Goal: Task Accomplishment & Management: Manage account settings

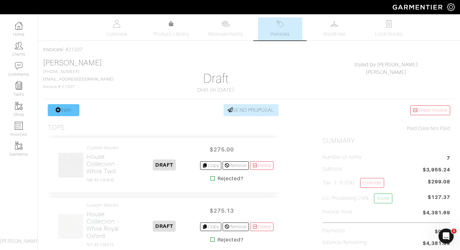
click at [66, 110] on link "Item" at bounding box center [64, 110] width 32 height 12
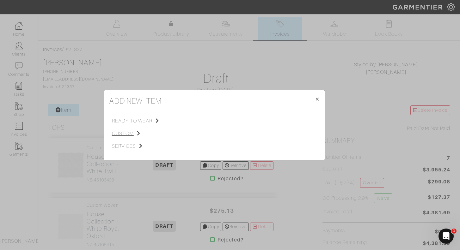
click at [124, 133] on span "custom" at bounding box center [143, 134] width 63 height 8
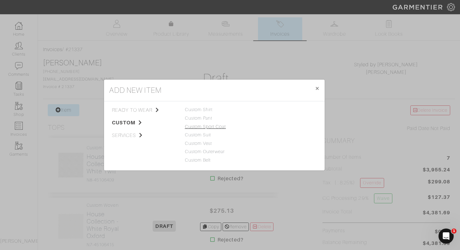
click at [217, 128] on link "Custom Sport Coat" at bounding box center [205, 126] width 41 height 5
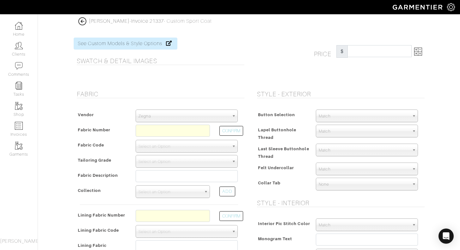
click at [214, 115] on span "Zegna" at bounding box center [183, 116] width 91 height 13
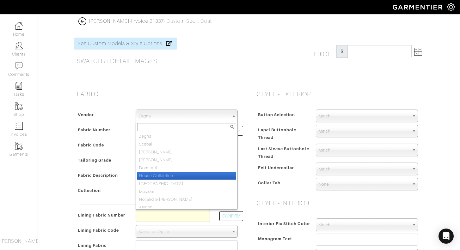
click at [173, 174] on li "House Collection" at bounding box center [186, 176] width 99 height 8
select select "75"
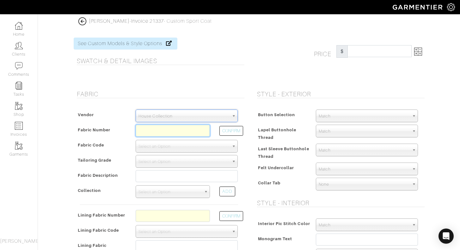
click at [184, 130] on input "text" at bounding box center [173, 131] width 74 height 12
type input "Z14-50171036"
click at [226, 133] on button "CONFIRM" at bounding box center [231, 131] width 24 height 10
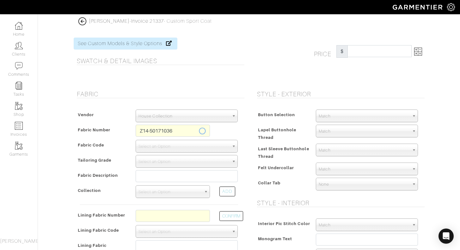
select select "1369"
type input "White Solid"
select select
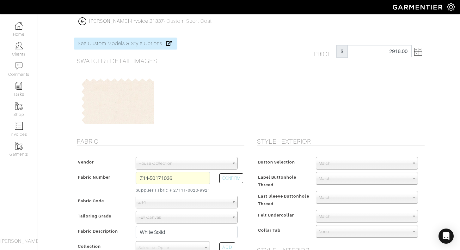
click at [417, 52] on img at bounding box center [418, 52] width 8 height 8
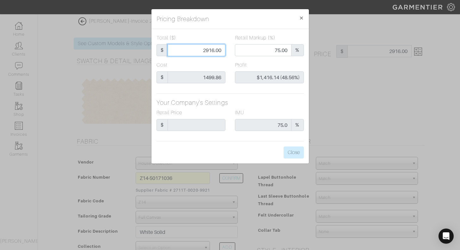
click at [200, 49] on input "2916.00" at bounding box center [196, 50] width 58 height 12
type input "1"
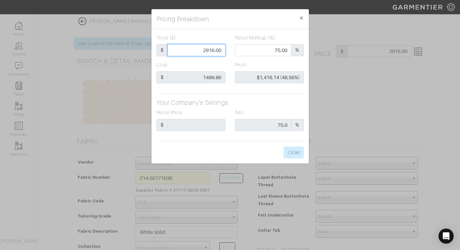
type input "0.00"
type input "-$1,498.86 (-149886.00%)"
type input "15"
type input "-$1,484.86 (-9899.07%)"
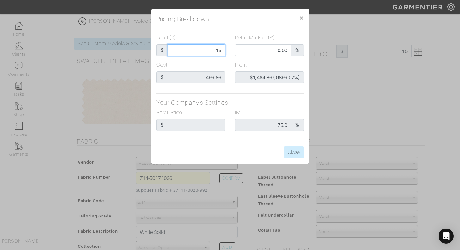
type input "150"
type input "-$1,349.86 (-899.91%)"
type input "1500"
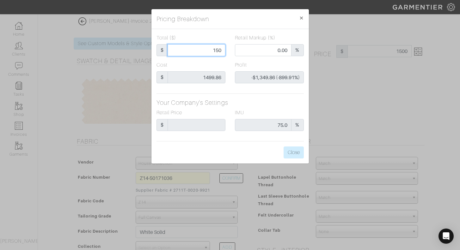
type input "51.40"
type input "$0.14 (0.01%)"
type input "1500"
type input "1500.00"
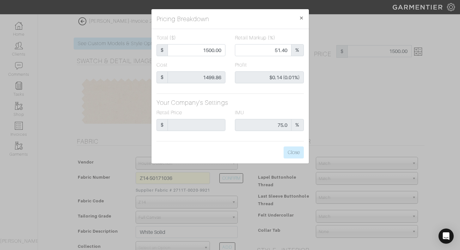
click at [229, 67] on div "Cost $ 1499.86" at bounding box center [191, 74] width 78 height 27
click at [292, 151] on button "Close" at bounding box center [293, 153] width 20 height 12
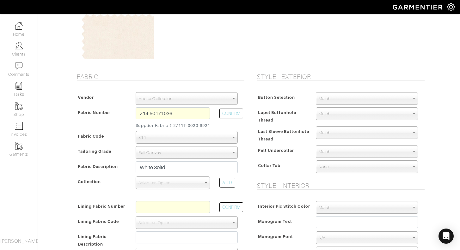
scroll to position [69, 0]
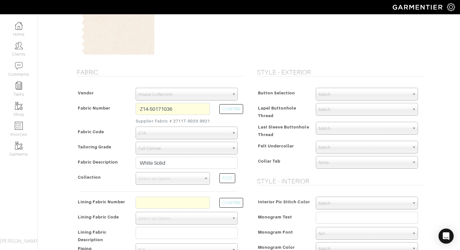
click at [340, 96] on span "Match" at bounding box center [363, 94] width 91 height 13
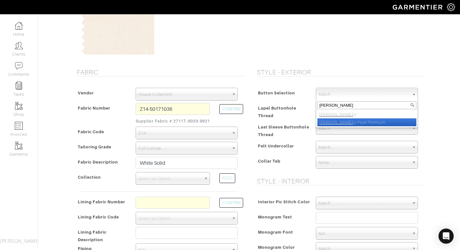
type input "ivo"
click at [345, 122] on li "Ivo ry Pearl Premium" at bounding box center [366, 122] width 99 height 8
select select "108"
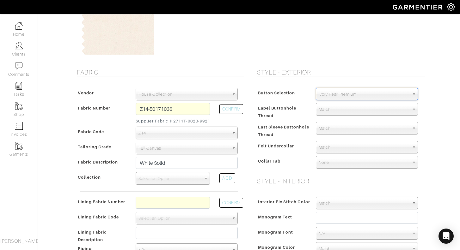
click at [334, 147] on span "Match" at bounding box center [363, 147] width 91 height 13
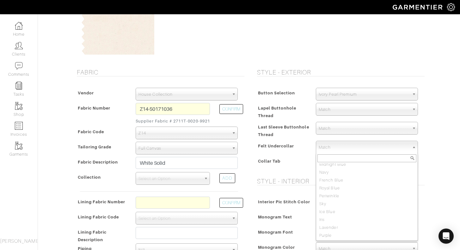
scroll to position [63, 0]
click at [330, 192] on li "Sky" at bounding box center [366, 191] width 99 height 8
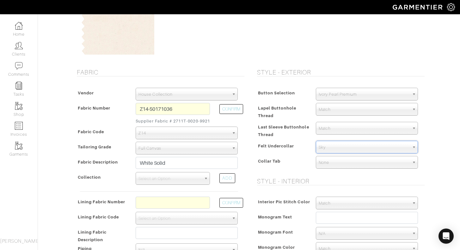
click at [429, 166] on div "Style - Exterior Button Selection Match Formal - Fabric Covered with Formal Tre…" at bounding box center [339, 185] width 180 height 233
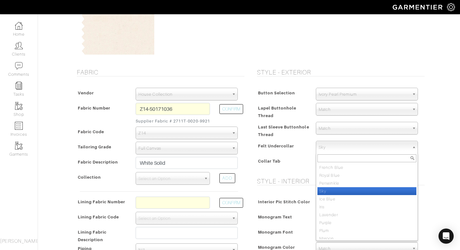
click at [391, 145] on span "Sky" at bounding box center [363, 147] width 91 height 13
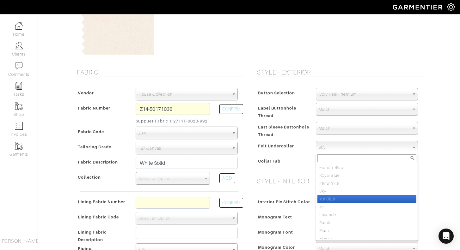
click at [358, 200] on li "Ice Blue" at bounding box center [366, 199] width 99 height 8
select select "13"
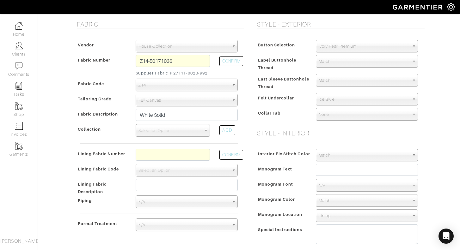
scroll to position [118, 0]
click at [169, 160] on input "text" at bounding box center [173, 154] width 74 height 12
type input "L2-50169543"
click at [232, 160] on button "CONFIRM" at bounding box center [231, 155] width 24 height 10
select select "6294"
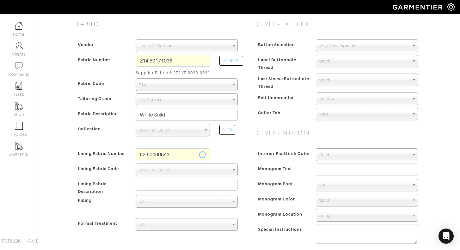
type input "Ivory Basket"
type input "1515.00"
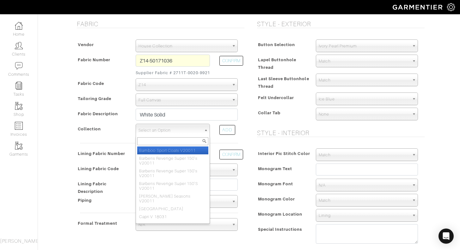
click at [190, 136] on span "Select an Option" at bounding box center [169, 130] width 63 height 13
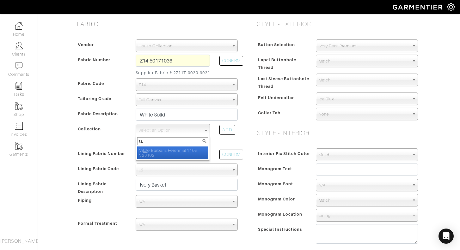
type input "t"
type input "d"
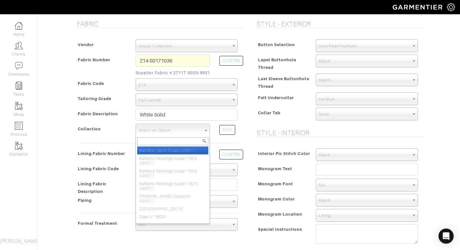
click at [169, 135] on span "Select an Option" at bounding box center [169, 130] width 63 height 13
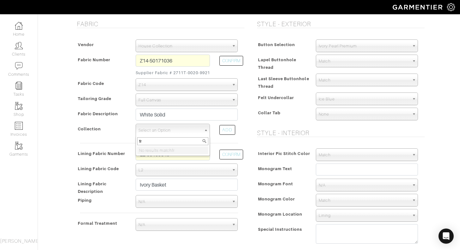
type input "f"
click at [184, 137] on span "Select an Option" at bounding box center [169, 130] width 63 height 13
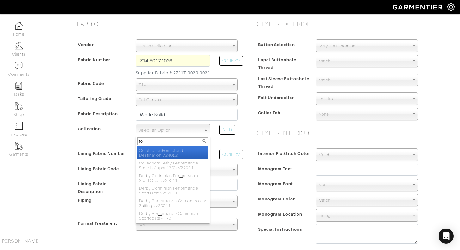
type input "f"
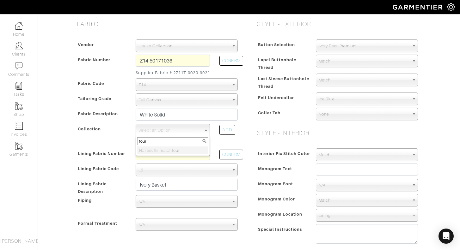
type input "four"
click at [187, 154] on li "No results match four" at bounding box center [172, 151] width 71 height 8
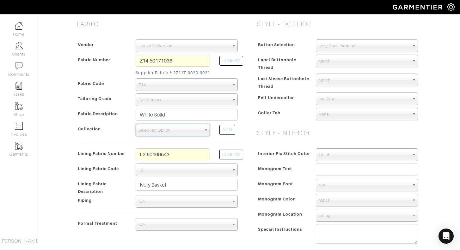
click at [205, 136] on b at bounding box center [207, 130] width 6 height 12
click at [198, 137] on span "Select an Option" at bounding box center [169, 130] width 63 height 13
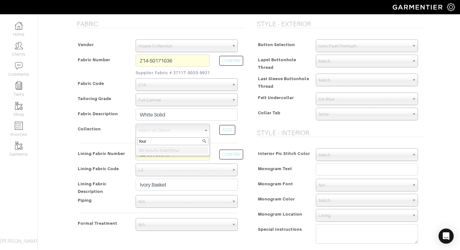
click at [177, 145] on input "four" at bounding box center [172, 141] width 71 height 8
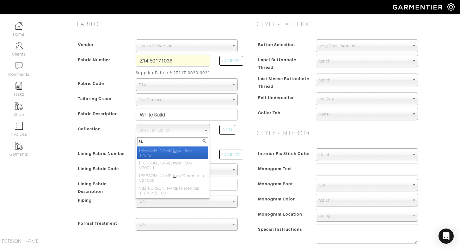
type input "t"
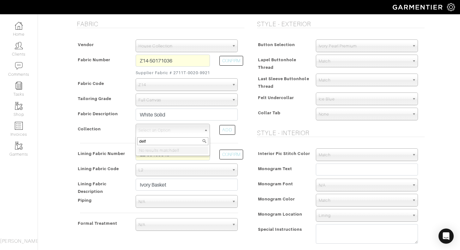
type input "delf"
click at [109, 138] on div "Collection" at bounding box center [103, 131] width 56 height 13
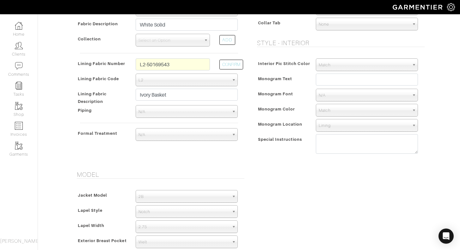
scroll to position [208, 0]
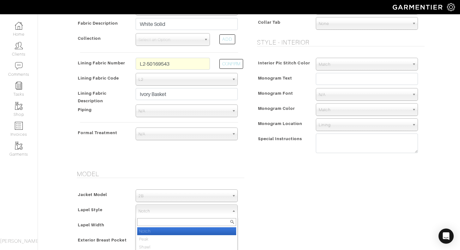
click at [189, 212] on span "Notch" at bounding box center [183, 211] width 91 height 13
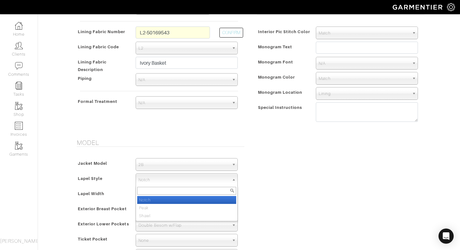
scroll to position [241, 0]
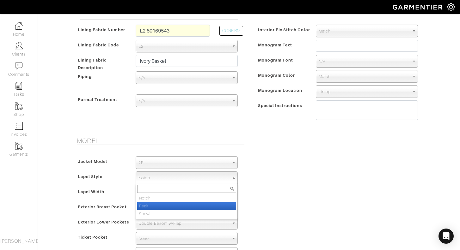
click at [183, 208] on li "Peak" at bounding box center [186, 206] width 99 height 8
select select "Peak"
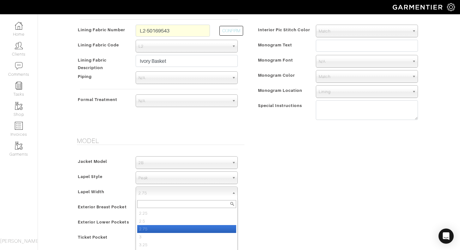
click at [164, 194] on span "2.75" at bounding box center [183, 193] width 91 height 13
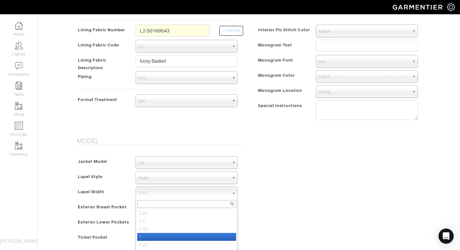
click at [155, 236] on li "3" at bounding box center [186, 237] width 99 height 8
select select "3"
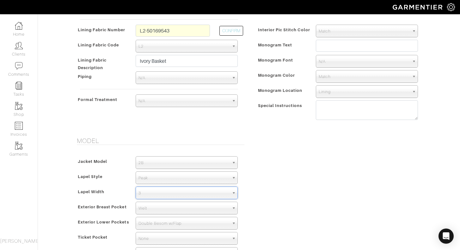
click at [284, 185] on div "Model Jacket Model 2B 1B 3-Roll-2B DB 6x2 DB 4x2 3-Roll-2B Hunting Jacket 2B La…" at bounding box center [249, 203] width 360 height 132
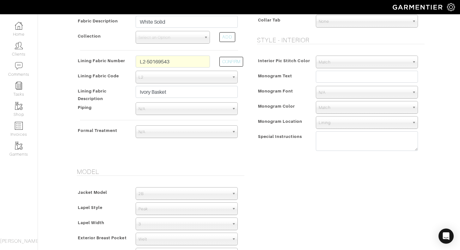
scroll to position [210, 0]
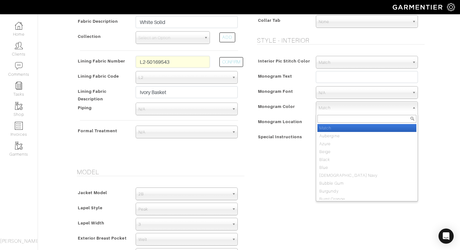
click at [341, 108] on span "Match" at bounding box center [363, 108] width 91 height 13
type input "light"
click at [347, 129] on li "Light Blue" at bounding box center [366, 128] width 99 height 8
select select "70"
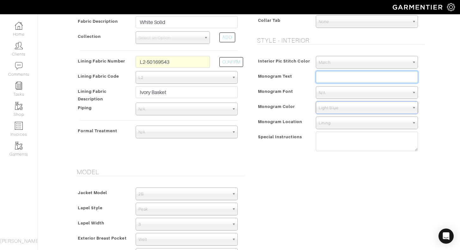
click at [337, 77] on input "text" at bounding box center [367, 77] width 102 height 12
type input "The Whites 12.6.25"
click at [435, 101] on div "Austin White - Invoice 21337 - Custom Sport Coat See Custom Models & Style Opti…" at bounding box center [230, 135] width 460 height 656
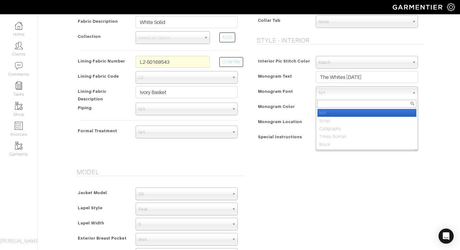
click at [361, 95] on span "N/A" at bounding box center [363, 93] width 91 height 13
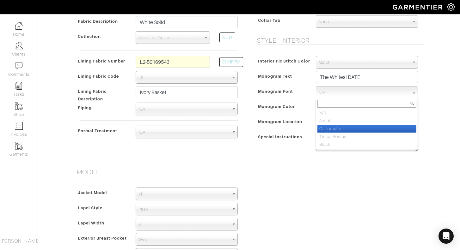
click at [351, 128] on li "Calligraphy" at bounding box center [366, 129] width 99 height 8
select select "Calligraphy"
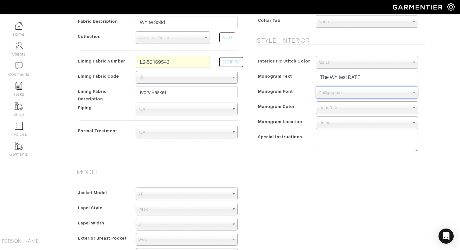
click at [281, 160] on div "Interior Pic Stitch Color Match Aubergine Azure Beige Black Blue British Navy B…" at bounding box center [339, 105] width 171 height 111
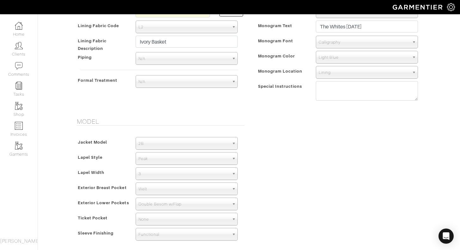
scroll to position [265, 0]
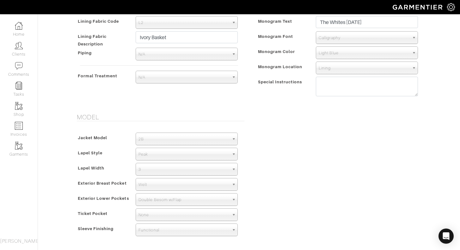
click at [201, 170] on span "3" at bounding box center [183, 169] width 91 height 13
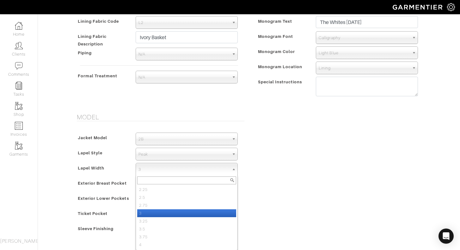
click at [181, 214] on li "3" at bounding box center [186, 213] width 99 height 8
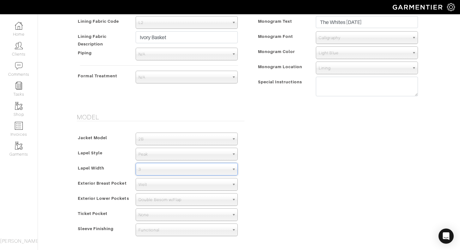
click at [285, 178] on div "Model Jacket Model 2B 1B 3-Roll-2B DB 6x2 DB 4x2 3-Roll-2B Hunting Jacket 2B La…" at bounding box center [249, 179] width 360 height 132
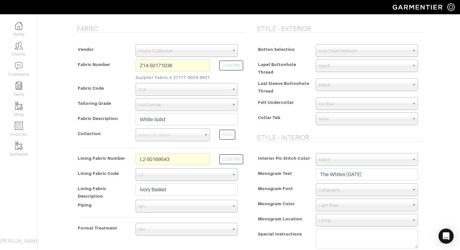
scroll to position [114, 0]
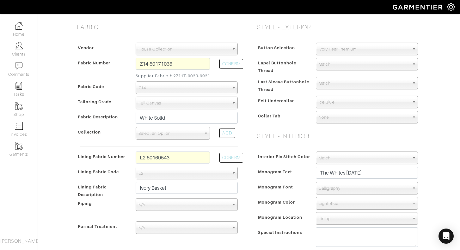
click at [171, 139] on span "Select an Option" at bounding box center [169, 133] width 63 height 13
click at [164, 140] on span "Select an Option" at bounding box center [169, 133] width 63 height 13
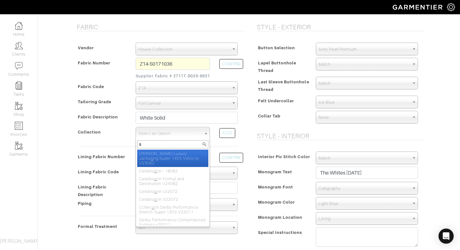
type input "t"
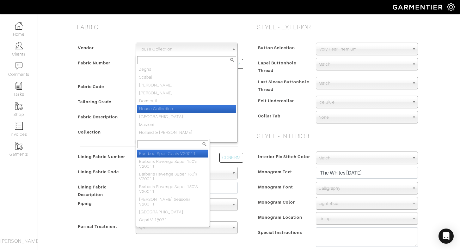
click at [188, 54] on span "House Collection" at bounding box center [183, 49] width 91 height 13
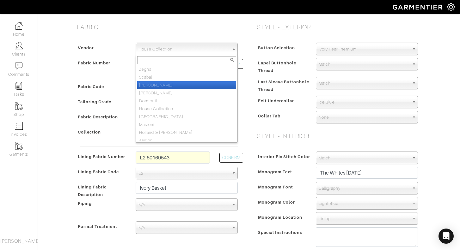
scroll to position [3, 0]
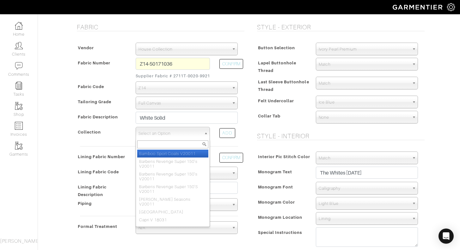
click at [155, 139] on span "Select an Option" at bounding box center [169, 133] width 63 height 13
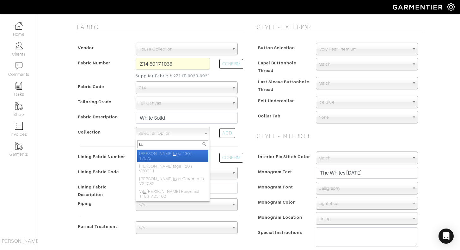
type input "t"
type input "del"
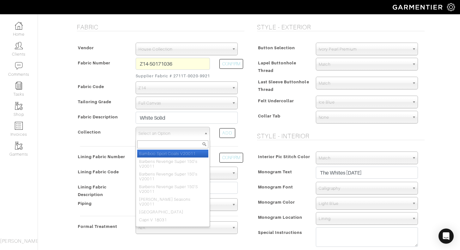
click at [179, 136] on span "Select an Option" at bounding box center [169, 133] width 63 height 13
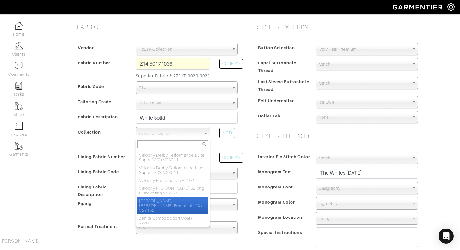
scroll to position [1511, 0]
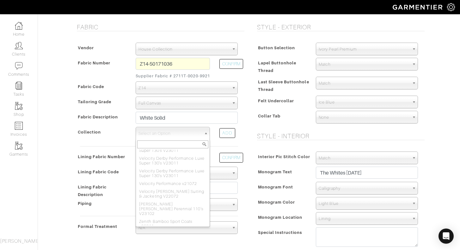
click at [280, 130] on div "Button Selection Match Formal - Fabric Covered with Formal Treatment Fabric Fab…" at bounding box center [339, 84] width 171 height 96
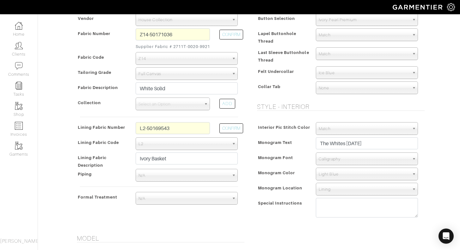
scroll to position [151, 0]
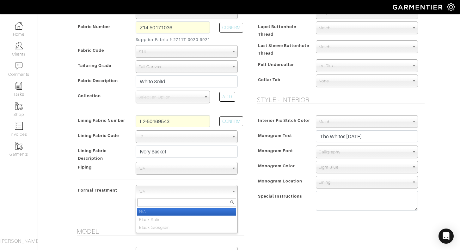
click at [214, 198] on span "N/A" at bounding box center [183, 191] width 91 height 13
type input "wh"
click at [265, 165] on span "Monogram Color" at bounding box center [276, 165] width 37 height 9
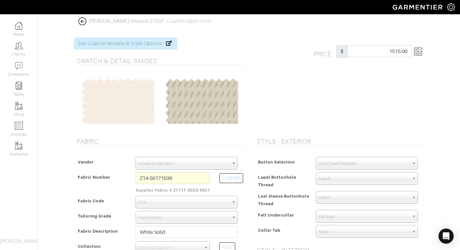
scroll to position [0, 0]
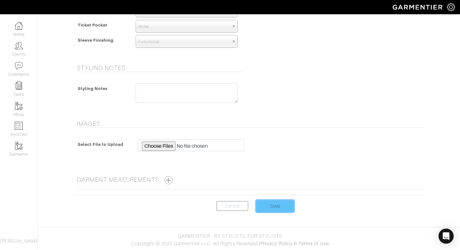
click at [279, 204] on input "Save" at bounding box center [275, 206] width 38 height 12
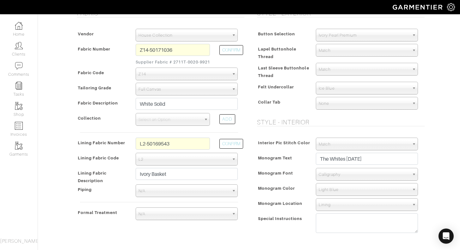
click at [172, 220] on span "N/A" at bounding box center [183, 214] width 91 height 13
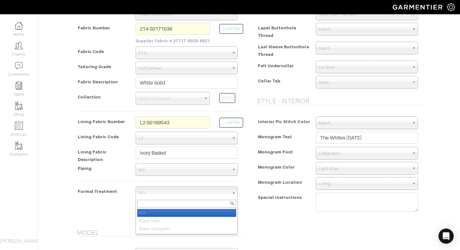
scroll to position [155, 0]
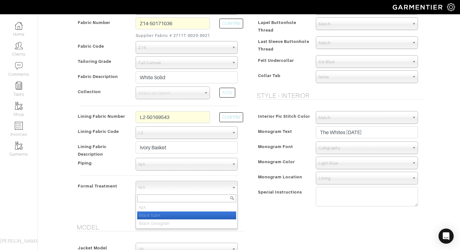
click at [176, 220] on li "Black Satin" at bounding box center [186, 216] width 99 height 8
click at [181, 194] on span "Black Satin" at bounding box center [183, 187] width 91 height 13
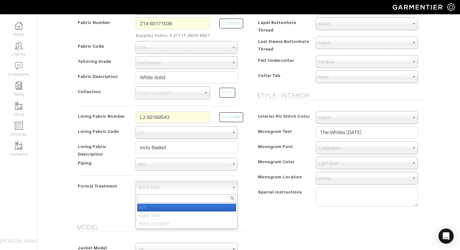
click at [178, 212] on li "N/A" at bounding box center [186, 208] width 99 height 8
select select "N/A"
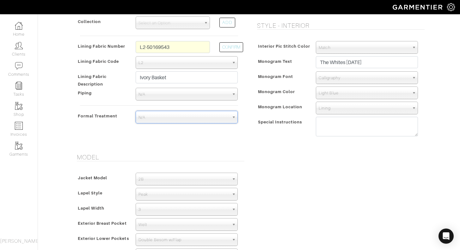
scroll to position [0, 0]
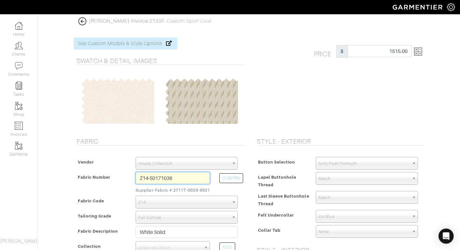
click at [166, 177] on input "Z14-50171036" at bounding box center [173, 178] width 74 height 12
click at [269, 180] on span "Lapel Buttonhole Thread" at bounding box center [277, 181] width 39 height 17
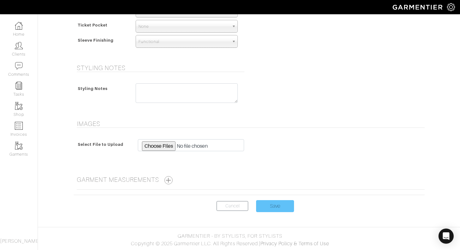
scroll to position [454, 0]
click at [226, 203] on link "Cancel" at bounding box center [232, 206] width 32 height 10
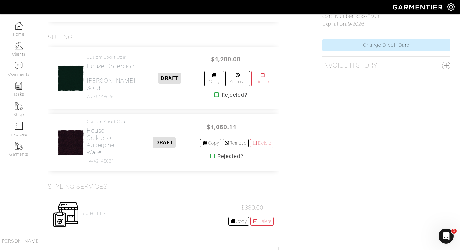
scroll to position [375, 0]
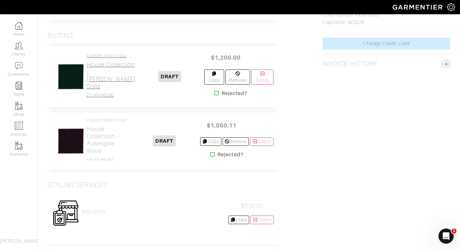
click at [99, 83] on h2 "House Collection - [PERSON_NAME] Solid" at bounding box center [111, 75] width 49 height 29
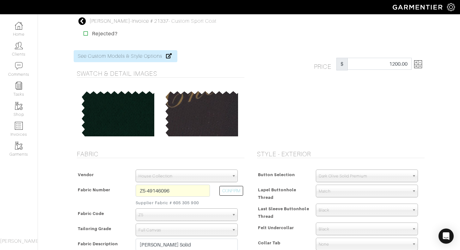
click at [414, 64] on img at bounding box center [418, 64] width 8 height 8
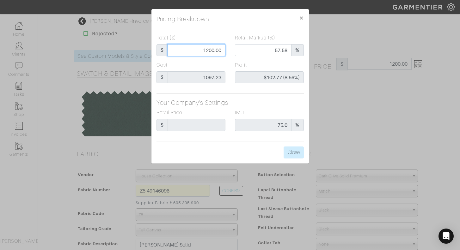
click at [211, 51] on input "1200.00" at bounding box center [196, 50] width 58 height 12
type input "120.00"
type input "0.00"
type input "-$977.23 (-814.36%)"
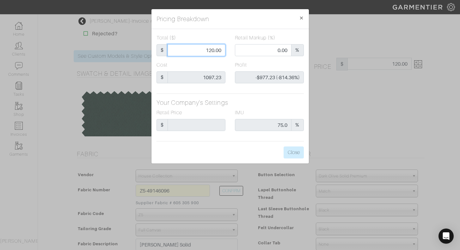
type input "10.00"
type input "-$1,087.23 (-10872.30%)"
type input "110.00"
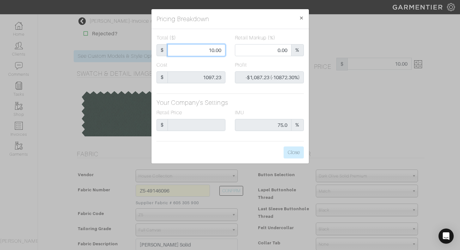
type input "-$987.23 (-897.48%)"
type input "1150.00"
type input "55.74"
type input "$52.77 (4.59%)"
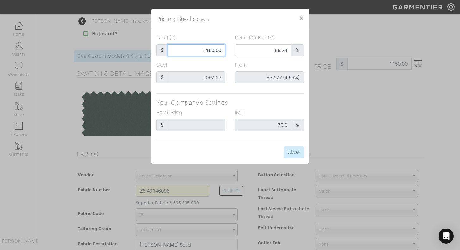
type input "1150.00"
click at [222, 61] on div "Cost $ 1097.23" at bounding box center [190, 72] width 69 height 22
click at [300, 155] on button "Close" at bounding box center [293, 153] width 20 height 12
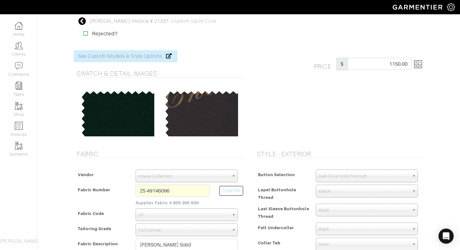
click at [81, 21] on icon at bounding box center [82, 21] width 8 height 8
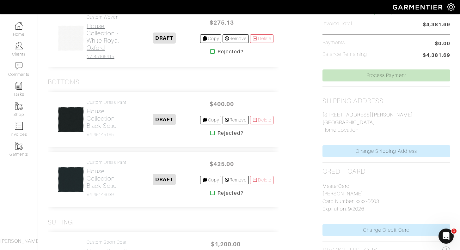
click at [108, 37] on h2 "House Collection - White Royal Oxford" at bounding box center [108, 36] width 42 height 29
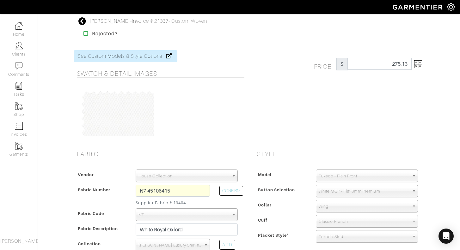
click at [421, 63] on img at bounding box center [418, 64] width 8 height 8
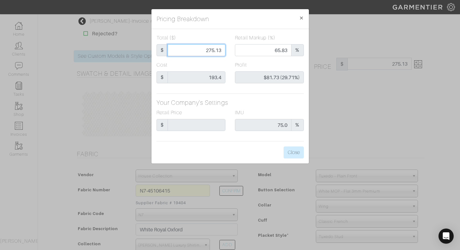
click at [213, 51] on input "275.13" at bounding box center [196, 50] width 58 height 12
type input "27.13"
type input "0.00"
type input "-$166.27 (-612.86%)"
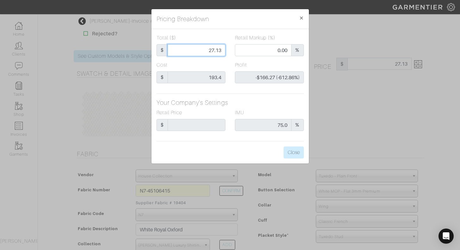
type input "2.13"
type input "-$191.27 (-8979.81%)"
type input "25.13"
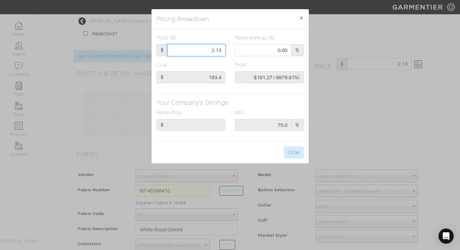
type input "-$168.27 (-669.60%)"
type input "250.13"
type input "62.42"
type input "$56.73 (22.68%)"
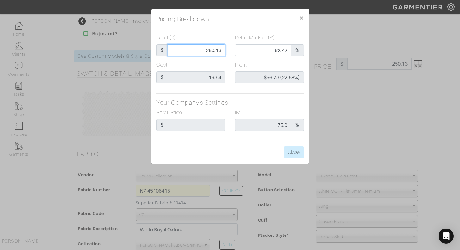
click at [222, 50] on input "250.13" at bounding box center [196, 50] width 58 height 12
type input "250.1"
type input "$56.70 (22.67%)"
type input "250."
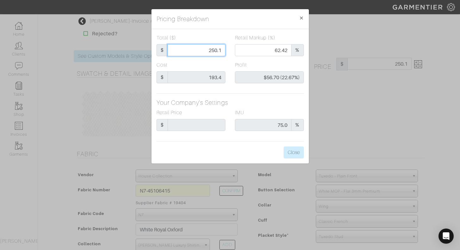
type input "250."
type input "62.40"
type input "$56.60 (22.64%)"
type input "250.0"
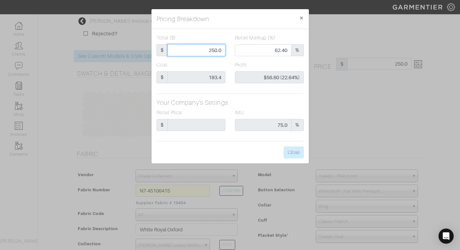
type input "250.00"
click at [226, 64] on div "Cost $ 193.4" at bounding box center [191, 74] width 78 height 27
click at [289, 153] on button "Close" at bounding box center [293, 153] width 20 height 12
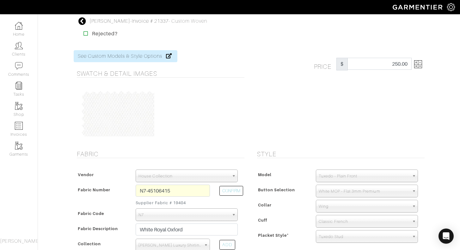
click at [80, 21] on icon at bounding box center [82, 21] width 8 height 8
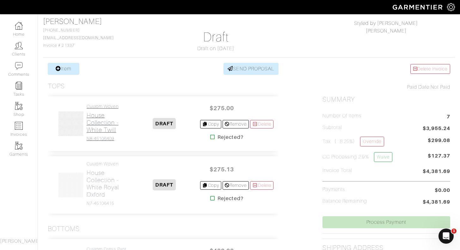
scroll to position [46, 0]
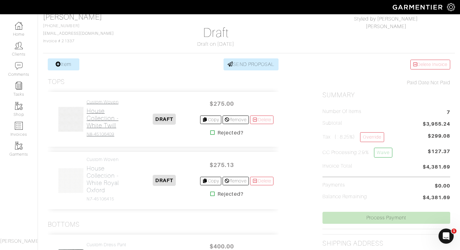
click at [106, 125] on h2 "House Collection - White Twill" at bounding box center [108, 118] width 42 height 22
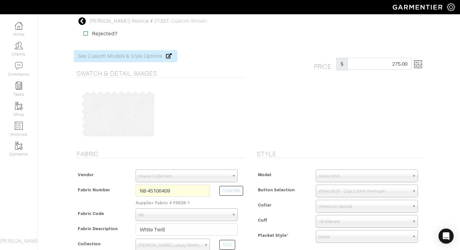
click at [420, 63] on img at bounding box center [418, 64] width 8 height 8
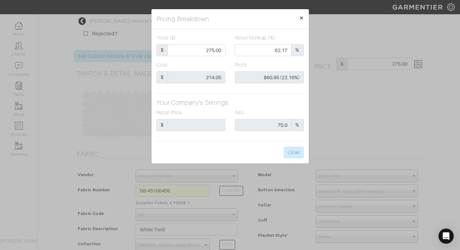
click at [299, 16] on span "×" at bounding box center [301, 18] width 5 height 9
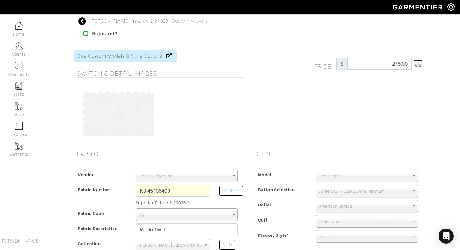
click at [85, 21] on icon at bounding box center [82, 21] width 8 height 8
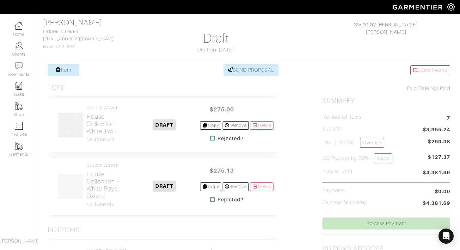
scroll to position [54, 0]
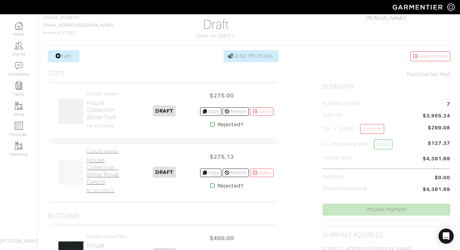
click at [100, 167] on h2 "House Collection - White Royal Oxford" at bounding box center [108, 171] width 42 height 29
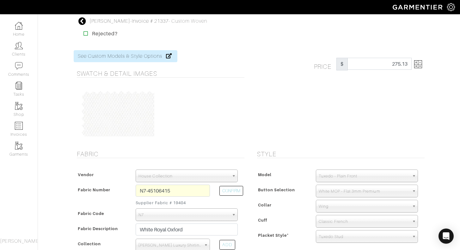
click at [416, 63] on img at bounding box center [418, 64] width 8 height 8
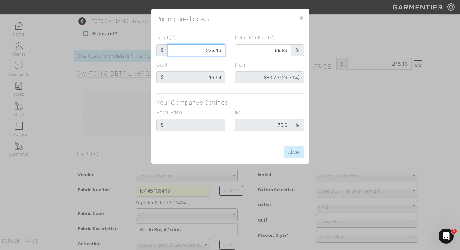
click at [214, 50] on input "275.13" at bounding box center [196, 50] width 58 height 12
type input "27.13"
type input "0.00"
type input "-$166.27 (-612.86%)"
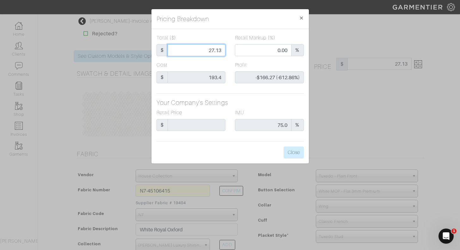
type input "2.13"
type input "-$191.27 (-8979.81%)"
type input "25.13"
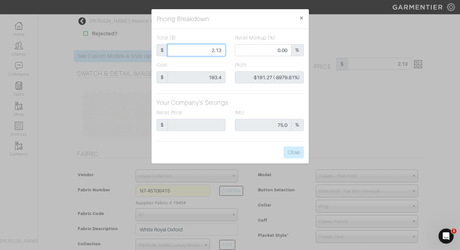
type input "-$168.27 (-669.60%)"
type input "250.13"
type input "62.42"
type input "$56.73 (22.68%)"
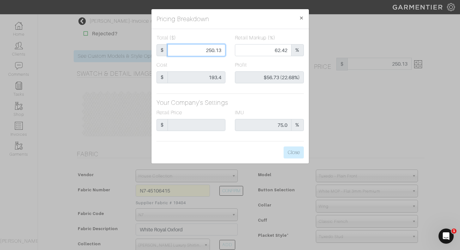
type input "250.1"
type input "$56.70 (22.67%)"
type input "250."
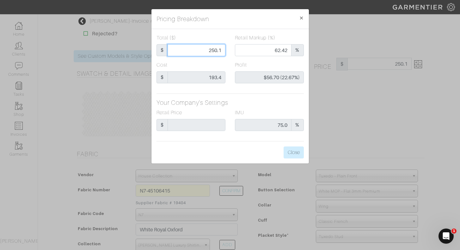
type input "62.40"
type input "$56.60 (22.64%)"
type input "250.0"
type input "250.00"
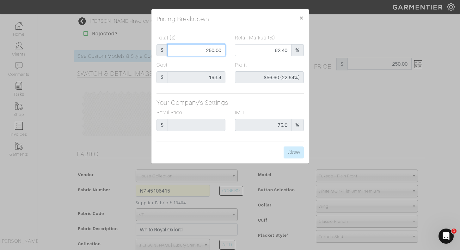
type input "250.00"
click at [224, 62] on div "Cost $ 193.4" at bounding box center [190, 72] width 69 height 22
click at [295, 153] on button "Close" at bounding box center [293, 153] width 20 height 12
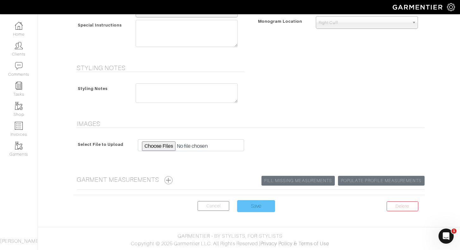
scroll to position [318, 0]
click at [263, 205] on input "Save" at bounding box center [256, 206] width 38 height 12
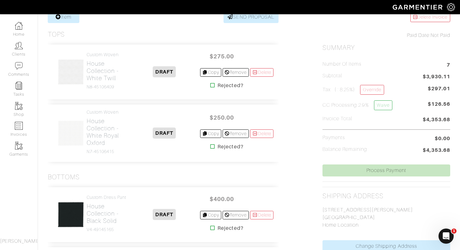
scroll to position [97, 0]
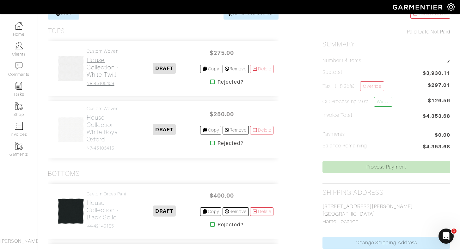
click at [98, 70] on h2 "House Collection - White Twill" at bounding box center [108, 68] width 42 height 22
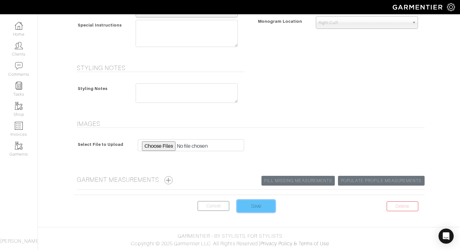
scroll to position [318, 0]
click at [265, 208] on input "Save" at bounding box center [256, 206] width 38 height 12
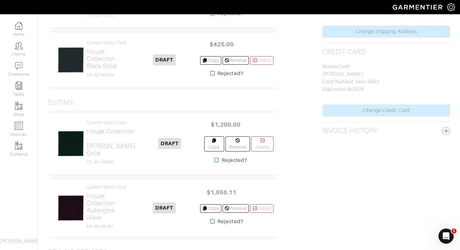
scroll to position [323, 0]
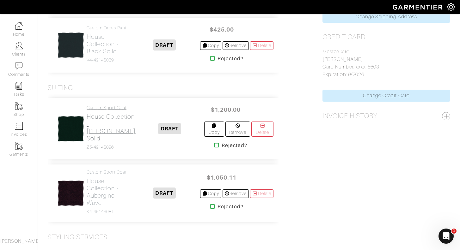
click at [96, 129] on h2 "House Collection - [PERSON_NAME] Solid" at bounding box center [111, 127] width 49 height 29
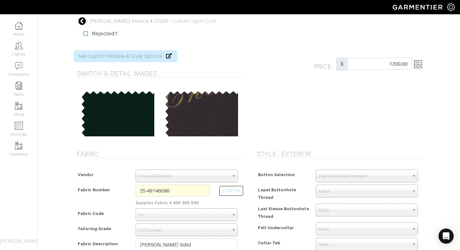
click at [416, 64] on img at bounding box center [418, 64] width 8 height 8
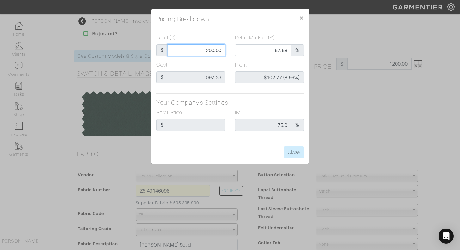
click at [208, 50] on input "1200.00" at bounding box center [196, 50] width 58 height 12
type input "100.00"
type input "0.00"
type input "-$997.23 (-997.23%)"
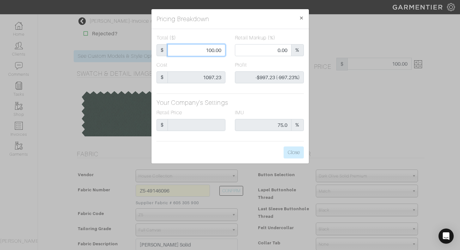
type input "1100.00"
type input "53.73"
type input "$2.77 (0.25%)"
type input "110.00"
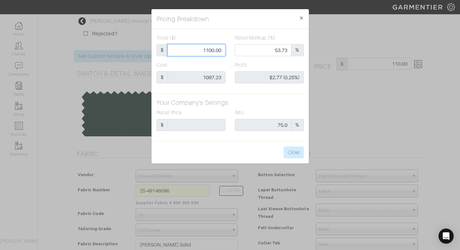
type input "110.00"
type input "0.00"
type input "-$987.23 (-897.48%)"
type input "1150.00"
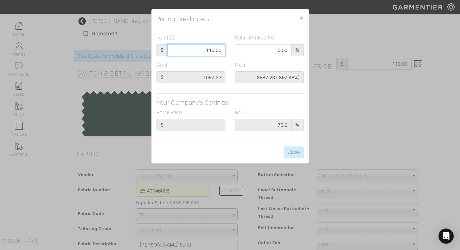
type input "55.74"
type input "$52.77 (4.59%)"
type input "1150.00"
click at [229, 64] on div "Cost $ 1097.23" at bounding box center [191, 74] width 78 height 27
click at [296, 151] on button "Close" at bounding box center [293, 153] width 20 height 12
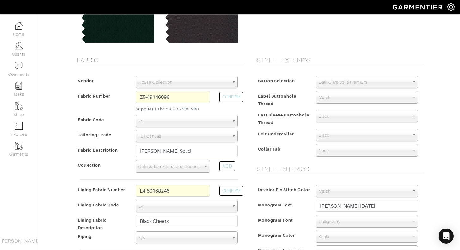
scroll to position [101, 0]
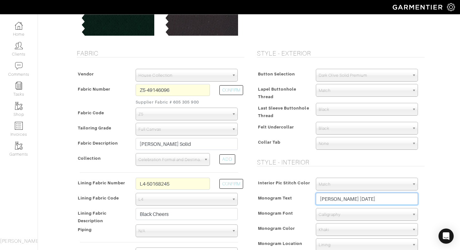
drag, startPoint x: 334, startPoint y: 199, endPoint x: 318, endPoint y: 197, distance: 15.6
click at [318, 198] on input "Austin White 12.6.25" at bounding box center [367, 199] width 102 height 12
click at [343, 199] on input "The White 12.6.25" at bounding box center [367, 199] width 102 height 12
type input "The Whites [DATE]"
click at [432, 174] on div "Austin White - Invoice # 21337 - Custom Sport Coat Rejected? See Custom Models …" at bounding box center [230, 251] width 460 height 669
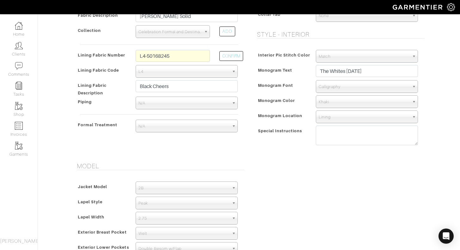
scroll to position [248, 0]
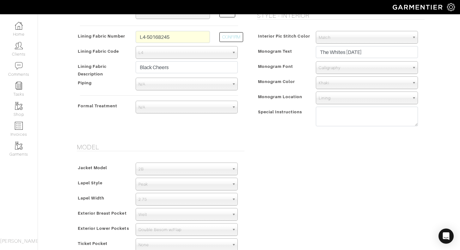
click at [163, 196] on span "2.75" at bounding box center [183, 199] width 91 height 13
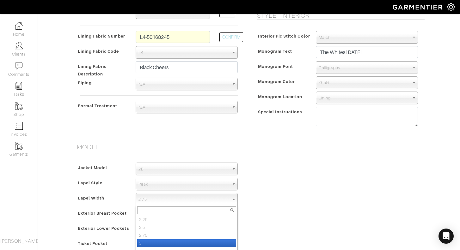
click at [151, 242] on li "3" at bounding box center [186, 243] width 99 height 8
select select "3"
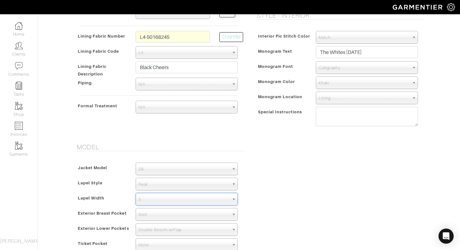
click at [273, 195] on div "Model Jacket Model 2B 1B 3-Roll-2B DB 6x2 DB 4x2 3-Roll-2B Hunting Jacket 2B La…" at bounding box center [249, 209] width 360 height 132
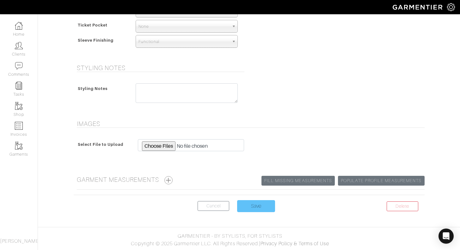
scroll to position [466, 0]
click at [255, 208] on input "Save" at bounding box center [256, 206] width 38 height 12
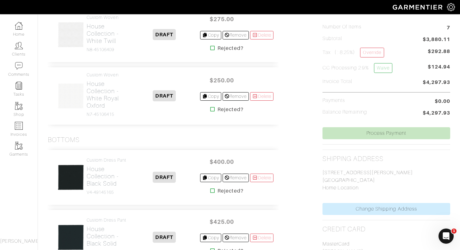
scroll to position [149, 0]
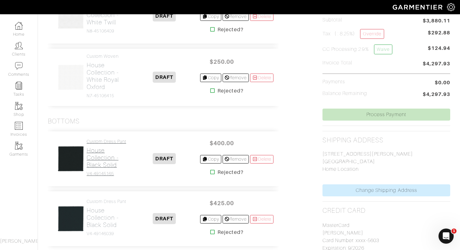
click at [105, 164] on h2 "House Collection - Black Solid" at bounding box center [108, 158] width 42 height 22
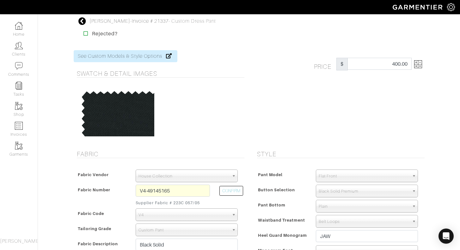
click at [418, 65] on img at bounding box center [418, 64] width 8 height 8
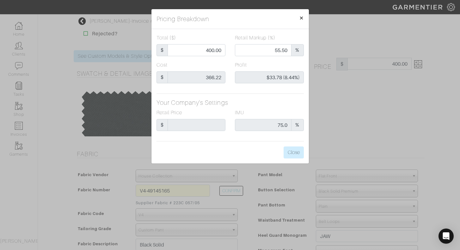
click at [300, 18] on span "×" at bounding box center [301, 18] width 5 height 9
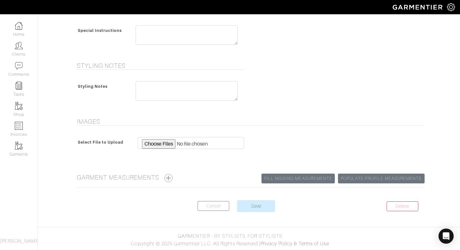
scroll to position [294, 0]
click at [251, 207] on input "Save" at bounding box center [256, 206] width 38 height 12
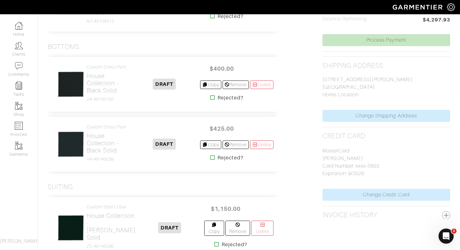
scroll to position [233, 0]
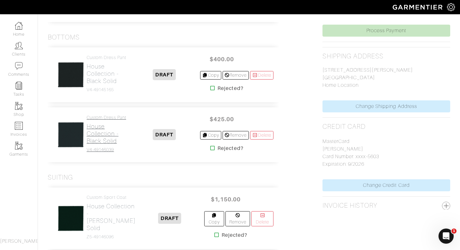
click at [98, 142] on h2 "House Collection - Black Solid" at bounding box center [108, 134] width 42 height 22
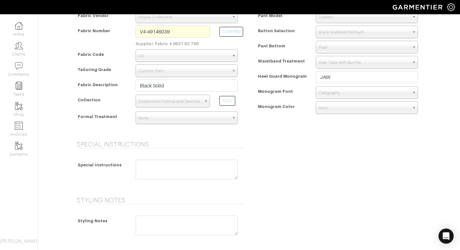
scroll to position [157, 0]
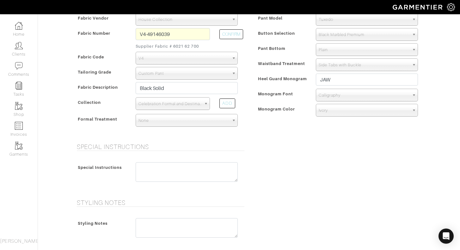
click at [202, 122] on span "None" at bounding box center [183, 120] width 91 height 13
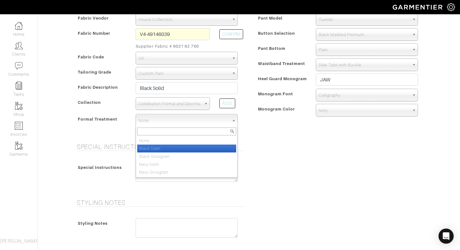
click at [190, 148] on li "Black Satin" at bounding box center [186, 149] width 99 height 8
select select "Black Satin"
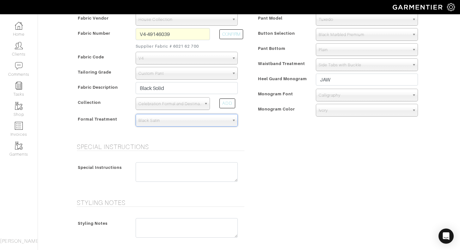
type input "425.02"
click at [273, 159] on div "Special Instructions Special Instructions" at bounding box center [249, 167] width 360 height 48
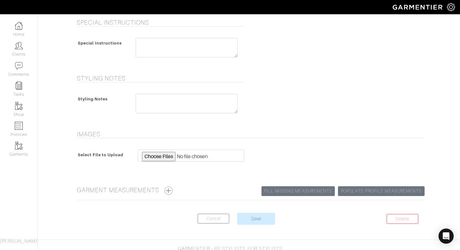
scroll to position [281, 0]
click at [260, 216] on input "Save" at bounding box center [256, 219] width 38 height 12
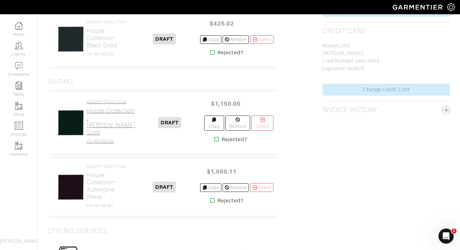
scroll to position [337, 0]
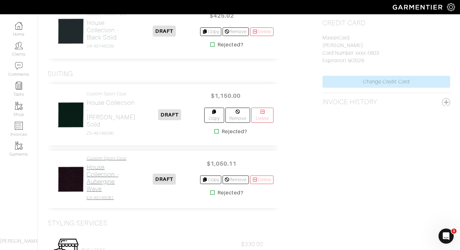
click at [98, 182] on h2 "House Collection - Aubergine Wave" at bounding box center [108, 178] width 42 height 29
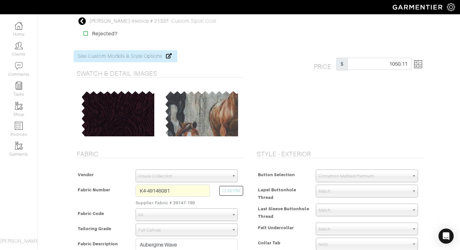
click at [417, 63] on img at bounding box center [418, 64] width 8 height 8
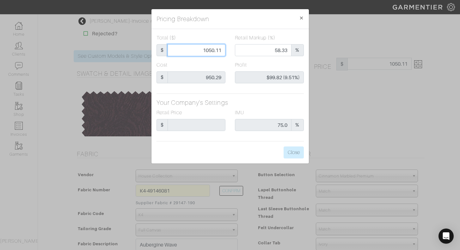
click at [210, 51] on input "1050.11" at bounding box center [196, 50] width 58 height 12
type input "100.11"
type input "0.00"
type input "-$850.18 (-849.25%)"
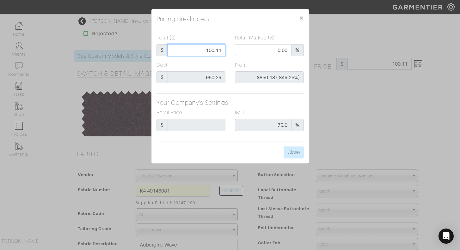
type input "1000.11"
type input "56.25"
type input "$49.82 (4.98%)"
type input "1000.11"
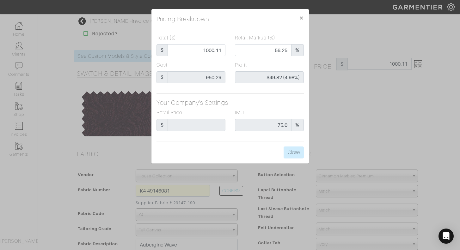
click at [227, 63] on div "Cost $ 950.29" at bounding box center [191, 74] width 78 height 27
click at [222, 51] on input "1000.11" at bounding box center [196, 50] width 58 height 12
type input "1000.1"
type input "$49.81 (4.98%)"
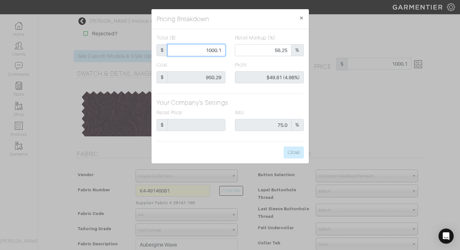
type input "1000."
type input "56.24"
type input "$49.71 (4.97%)"
type input "1000.0"
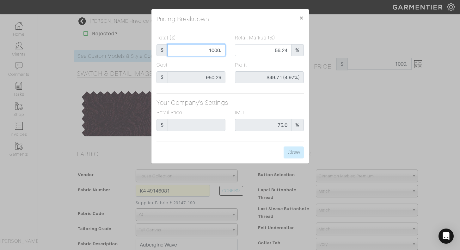
type input "1000.0"
type input "1000.00"
click at [227, 62] on div "Cost $ 950.29" at bounding box center [191, 74] width 78 height 27
click at [290, 152] on button "Close" at bounding box center [293, 153] width 20 height 12
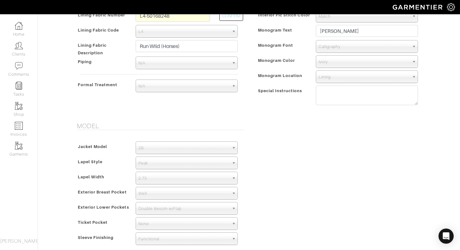
scroll to position [274, 0]
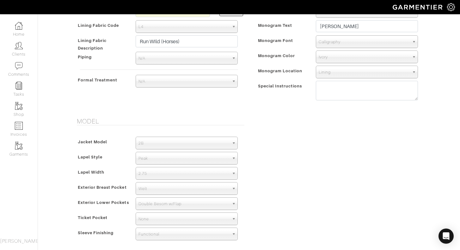
click at [203, 174] on span "2.75" at bounding box center [183, 173] width 91 height 13
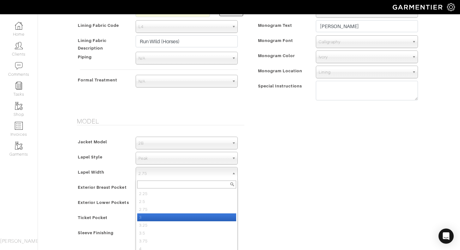
click at [184, 217] on li "3" at bounding box center [186, 218] width 99 height 8
select select "3"
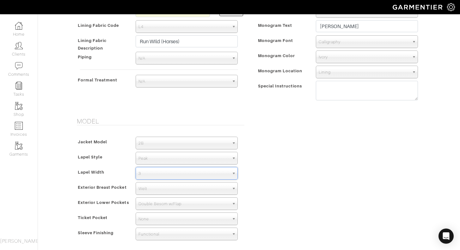
click at [299, 194] on div "Model Jacket Model 2B 1B 3-Roll-2B DB 6x2 DB 4x2 3-Roll-2B Hunting Jacket 2B La…" at bounding box center [249, 184] width 360 height 132
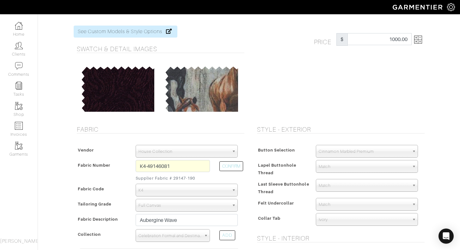
scroll to position [25, 0]
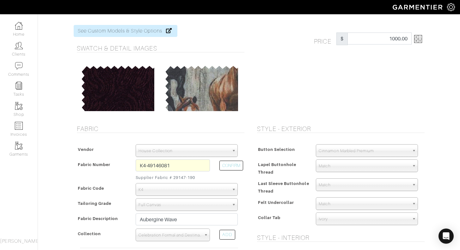
click at [350, 219] on span "Ivory" at bounding box center [363, 219] width 91 height 13
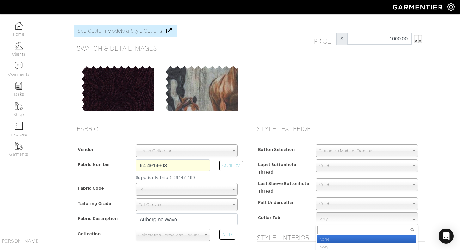
click at [345, 237] on li "None" at bounding box center [366, 239] width 99 height 8
select select "50"
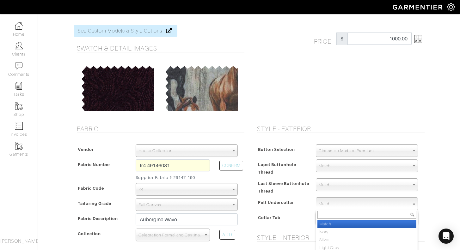
click at [351, 203] on span "Match" at bounding box center [363, 204] width 91 height 13
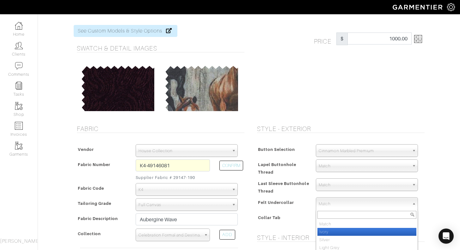
click at [333, 235] on li "Ivory" at bounding box center [366, 232] width 99 height 8
select select "2"
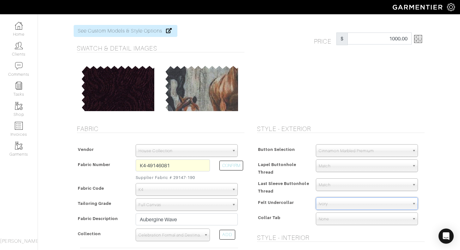
click at [299, 219] on div "Collar Tab" at bounding box center [283, 219] width 56 height 11
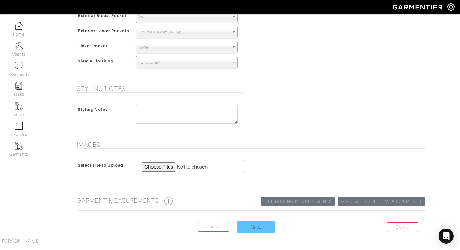
scroll to position [446, 0]
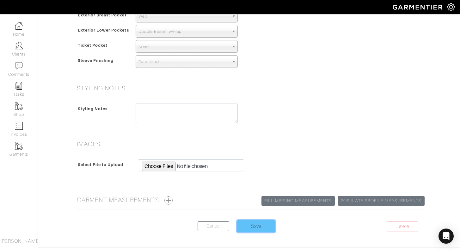
click at [266, 224] on input "Save" at bounding box center [256, 226] width 38 height 12
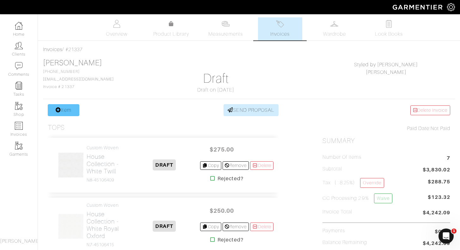
click at [67, 111] on link "Item" at bounding box center [64, 110] width 32 height 12
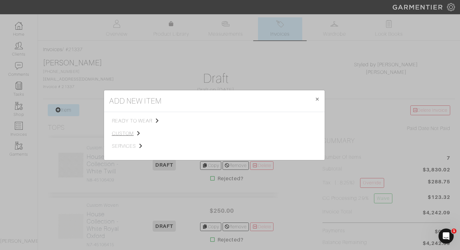
click at [128, 133] on span "custom" at bounding box center [143, 134] width 63 height 8
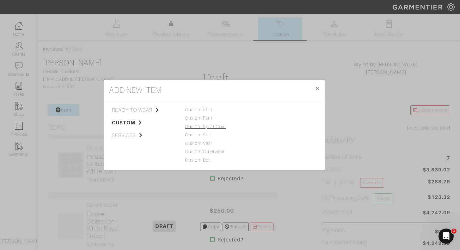
click at [213, 126] on link "Custom Sport Coat" at bounding box center [205, 126] width 41 height 5
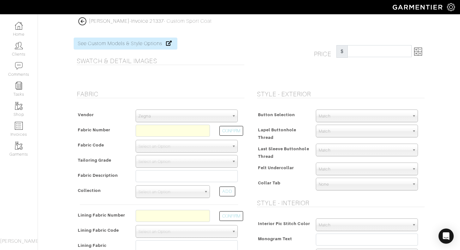
click at [197, 118] on span "Zegna" at bounding box center [183, 116] width 91 height 13
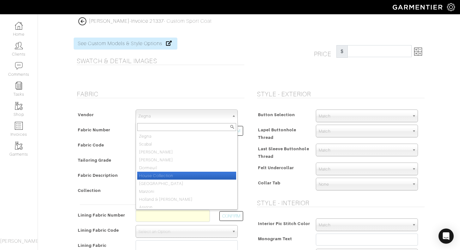
click at [171, 176] on li "House Collection" at bounding box center [186, 176] width 99 height 8
select select "75"
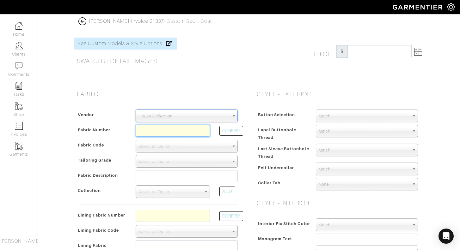
click at [171, 130] on input "text" at bounding box center [173, 131] width 74 height 12
type input "Z14-50171036"
click at [235, 131] on button "CONFIRM" at bounding box center [231, 131] width 24 height 10
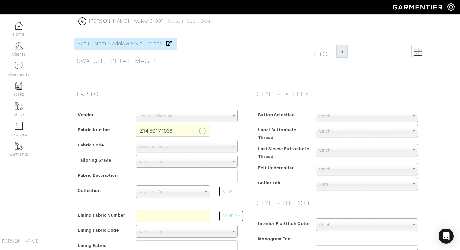
select select "1369"
type input "White Solid"
select select
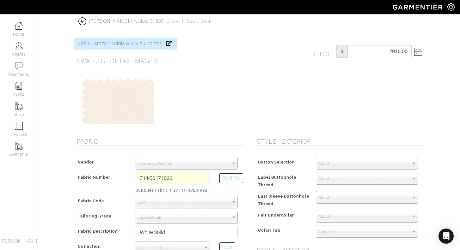
click at [420, 51] on img at bounding box center [418, 52] width 8 height 8
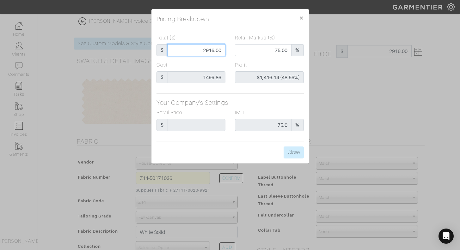
click at [202, 47] on input "2916.00" at bounding box center [196, 50] width 58 height 12
type input "1"
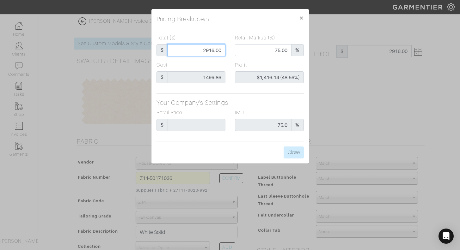
type input "0.00"
type input "-$1,498.86 (-149886.00%)"
type input "15"
type input "-$1,484.86 (-9899.07%)"
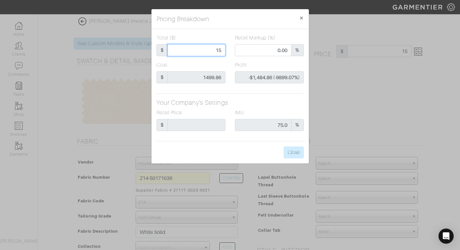
type input "150"
type input "-$1,349.86 (-899.91%)"
type input "1500"
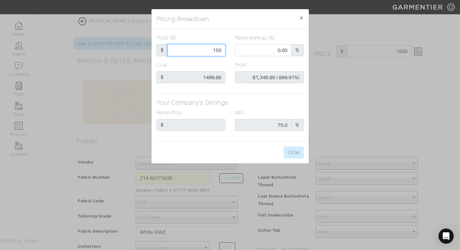
type input "51.40"
type input "$0.14 (0.01%)"
type input "150"
type input "0.00"
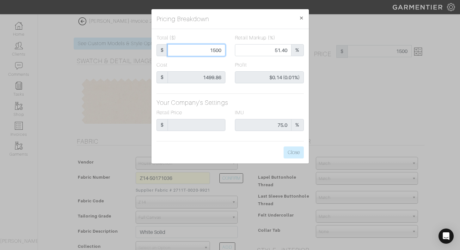
type input "-$1,349.86 (-899.91%)"
type input "15"
type input "-$1,484.86 (-9899.07%)"
type input "155"
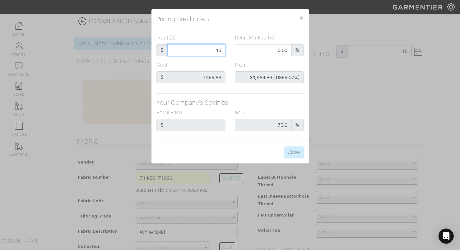
type input "155"
type input "-$1,344.86 (-867.65%)"
type input "1550"
type input "52.97"
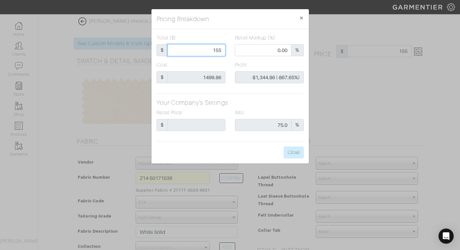
type input "$50.14 (3.23%)"
type input "1550."
type input "1550.0"
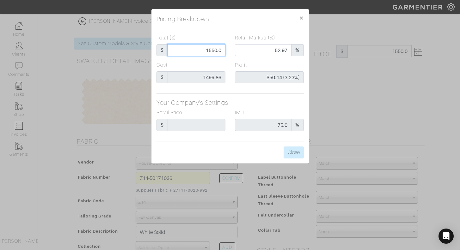
type input "1550.00"
click at [232, 63] on div "Profit $50.14 (3.23%)" at bounding box center [269, 74] width 78 height 27
click at [286, 151] on button "Close" at bounding box center [293, 153] width 20 height 12
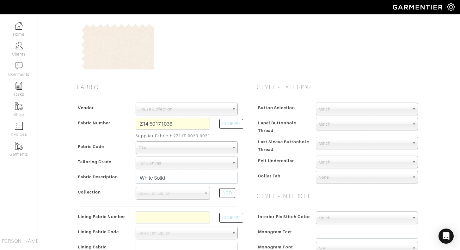
scroll to position [56, 0]
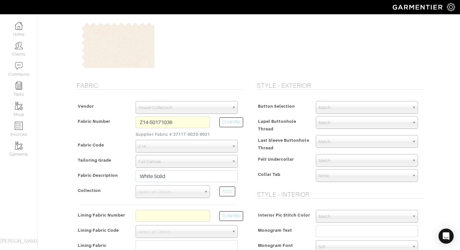
click at [353, 109] on span "Match" at bounding box center [363, 107] width 91 height 13
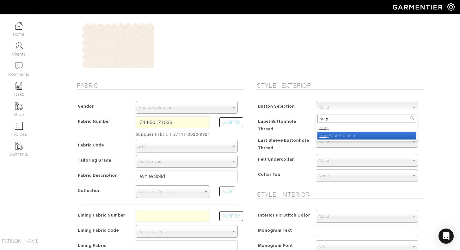
type input "ivory"
click at [360, 135] on li "Ivory Pearl Premium" at bounding box center [366, 136] width 99 height 8
select select "108"
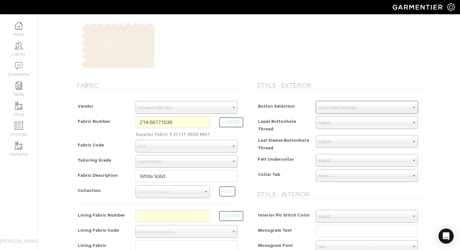
click at [337, 161] on span "Match" at bounding box center [363, 160] width 91 height 13
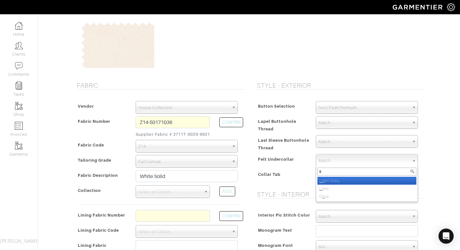
type input "l"
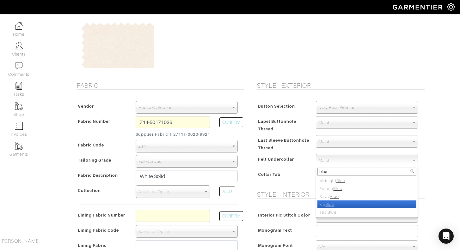
type input "blue"
click at [336, 201] on li "Ice Blue" at bounding box center [366, 205] width 99 height 8
select select "13"
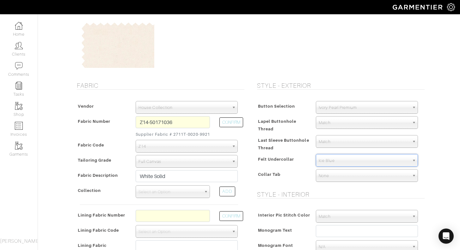
click at [301, 169] on div "Button Selection Match Formal - Fabric Covered with Formal Treatment Fabric Fab…" at bounding box center [339, 143] width 171 height 96
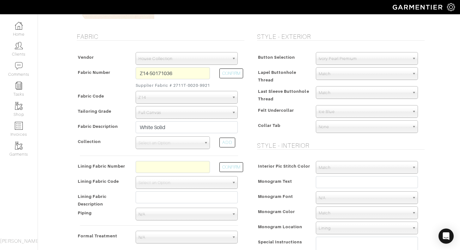
scroll to position [109, 0]
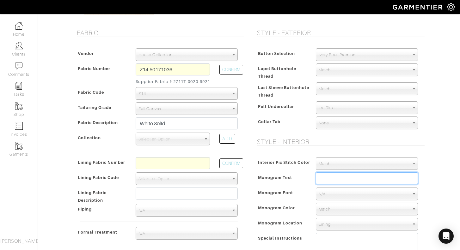
click at [336, 177] on input "text" at bounding box center [367, 178] width 102 height 12
type input "The Whites 12.6.25"
click at [432, 177] on div "Austin White - Invoice 21337 - Custom Sport Coat See Custom Models & Style Opti…" at bounding box center [230, 237] width 460 height 656
click at [397, 194] on span "N/A" at bounding box center [363, 194] width 91 height 13
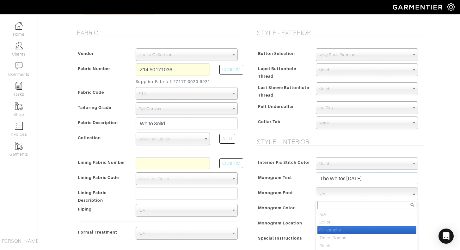
click at [359, 229] on li "Calligraphy" at bounding box center [366, 230] width 99 height 8
select select "Calligraphy"
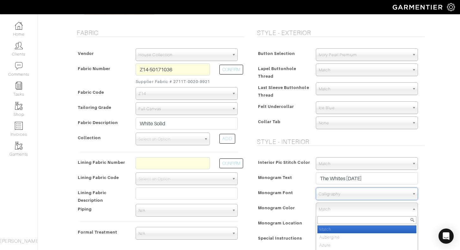
click at [334, 209] on span "Match" at bounding box center [363, 209] width 91 height 13
type input "light"
click at [335, 228] on li "Light Blue" at bounding box center [366, 230] width 99 height 8
select select "70"
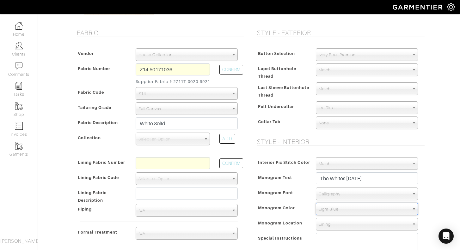
click at [304, 214] on div "Monogram Color" at bounding box center [283, 209] width 56 height 11
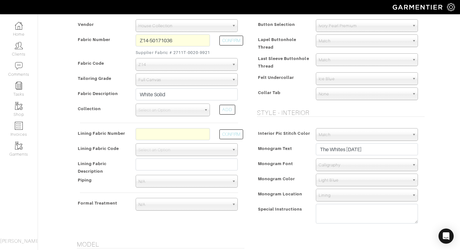
scroll to position [138, 0]
click at [171, 140] on input "text" at bounding box center [173, 134] width 74 height 12
type input "L2-50169543"
click at [235, 139] on button "CONFIRM" at bounding box center [231, 134] width 24 height 10
select select "6294"
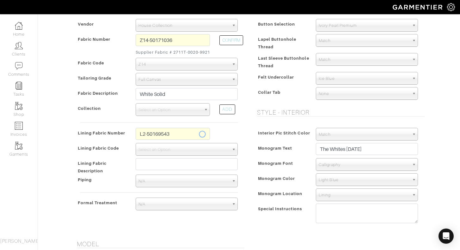
type input "Ivory Basket"
type input "1565.07"
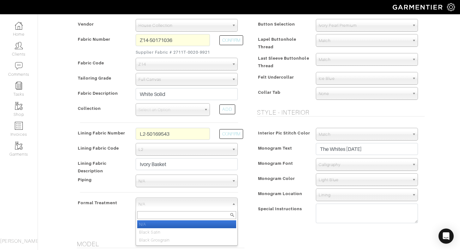
click at [196, 210] on span "N/A" at bounding box center [183, 204] width 91 height 13
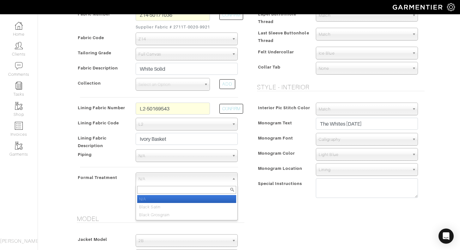
scroll to position [166, 0]
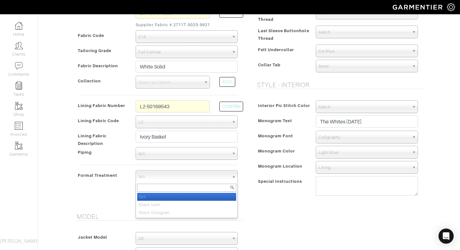
click at [191, 201] on li "N/A" at bounding box center [186, 197] width 99 height 8
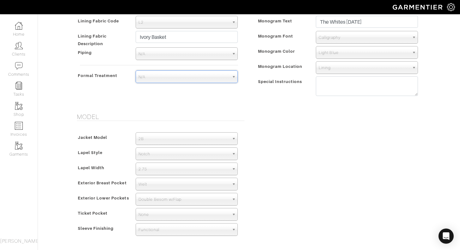
scroll to position [285, 0]
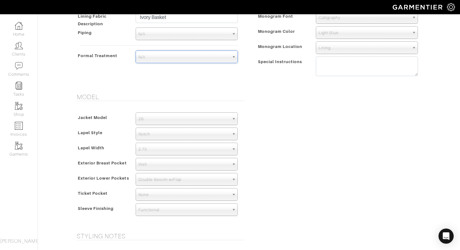
click at [174, 151] on span "2.75" at bounding box center [183, 149] width 91 height 13
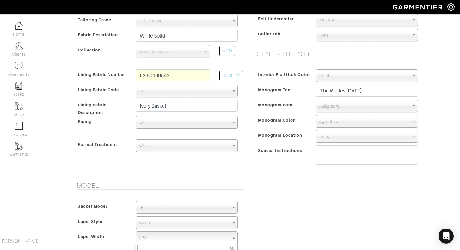
scroll to position [191, 0]
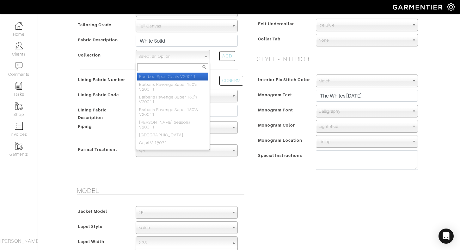
click at [179, 59] on span "Select an Option" at bounding box center [169, 56] width 63 height 13
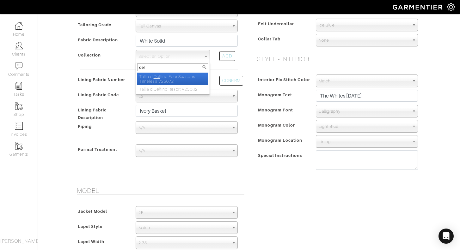
type input "del"
click at [177, 85] on li "Tallia di Del fino Four Seasons Timeless V25072" at bounding box center [172, 79] width 71 height 13
select select "1138"
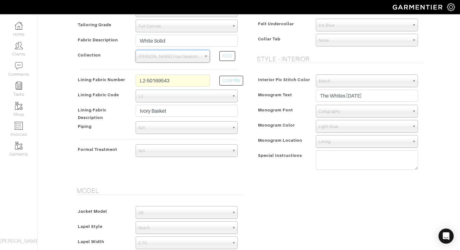
click at [274, 181] on form "See Custom Models & Style Options Swatch & Detail Images Price $ 1565.07 Fabric…" at bounding box center [249, 160] width 351 height 643
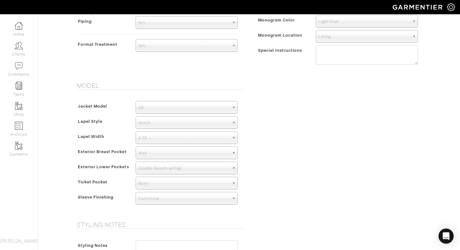
scroll to position [322, 0]
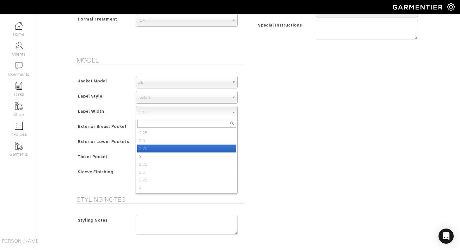
click at [223, 111] on span "2.75" at bounding box center [183, 112] width 91 height 13
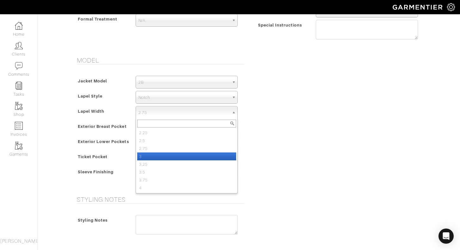
click at [201, 155] on li "3" at bounding box center [186, 157] width 99 height 8
select select "3"
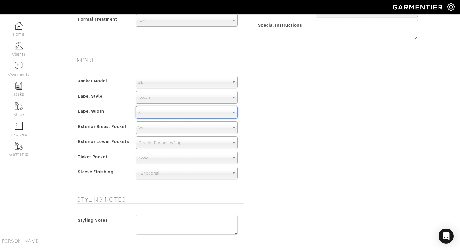
click at [280, 141] on div "Model Jacket Model 2B 1B 3-Roll-2B DB 6x2 DB 4x2 3-Roll-2B Hunting Jacket 2B La…" at bounding box center [249, 123] width 360 height 132
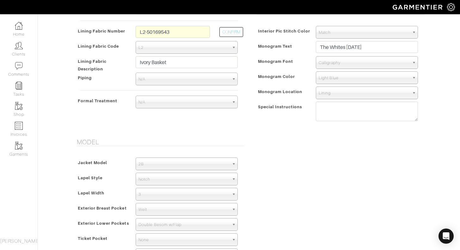
scroll to position [236, 0]
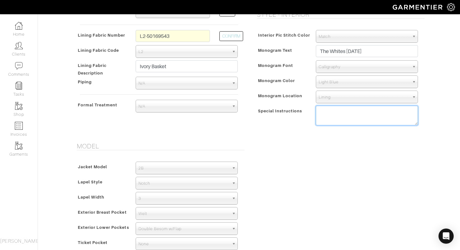
click at [337, 114] on textarea at bounding box center [367, 116] width 102 height 20
click at [337, 121] on textarea "**IVORY SATIN FORMAL TREATMENT - make sure it matches** RUSH ORDER!" at bounding box center [367, 116] width 102 height 20
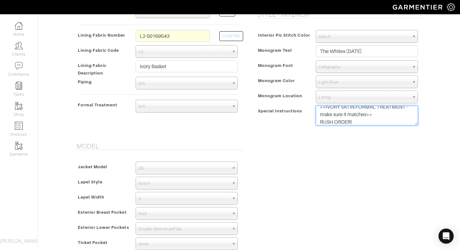
type textarea "**IVORY SATIN FORMAL TREATMENT - make sure it matches** RUSH ORDER!"
click at [289, 147] on div "Model Jacket Model 2B 1B 3-Roll-2B DB 6x2 DB 4x2 3-Roll-2B Hunting Jacket 2B La…" at bounding box center [249, 208] width 360 height 132
click at [227, 111] on span "N/A" at bounding box center [183, 106] width 91 height 13
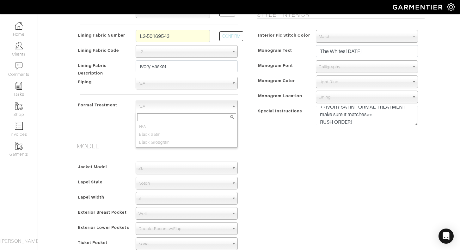
click at [295, 136] on form "See Custom Models & Style Options Swatch & Detail Images Price $ 1565.07 Fabric…" at bounding box center [249, 115] width 351 height 643
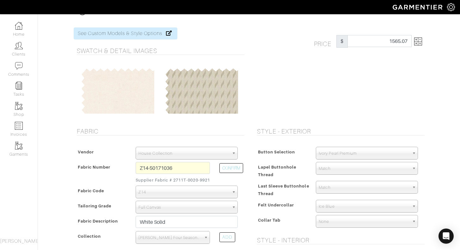
scroll to position [7, 0]
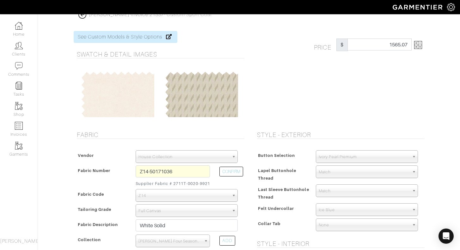
click at [417, 43] on img at bounding box center [418, 45] width 8 height 8
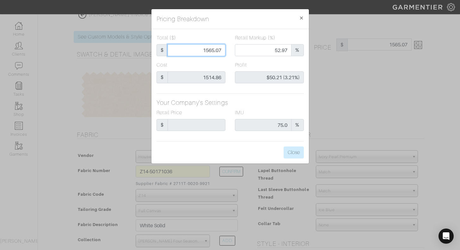
click at [211, 51] on input "1565.07" at bounding box center [196, 50] width 58 height 12
type input "155.07"
type input "0.00"
type input "-$1,359.79 (-876.89%)"
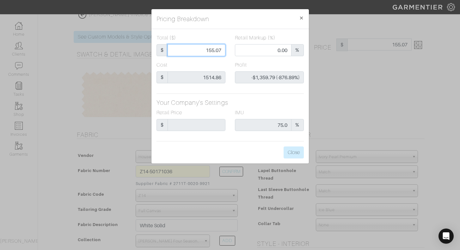
type input "1555.07"
type input "53.12"
type input "$40.21 (2.59%)"
click at [214, 50] on input "1555.07" at bounding box center [196, 50] width 58 height 12
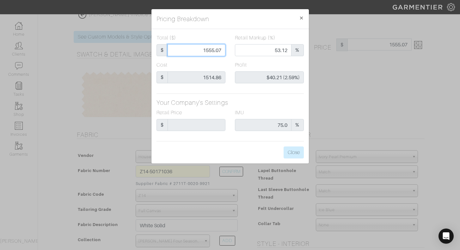
type input "155.07"
type input "0.00"
type input "-$1,359.79 (-876.89%)"
type input "1550.07"
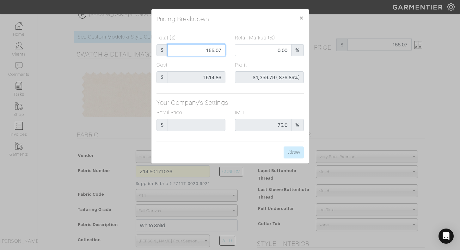
type input "1550.07"
type input "52.97"
type input "$35.21 (2.27%)"
click at [220, 51] on input "1550.07" at bounding box center [196, 50] width 58 height 12
type input "1550.0"
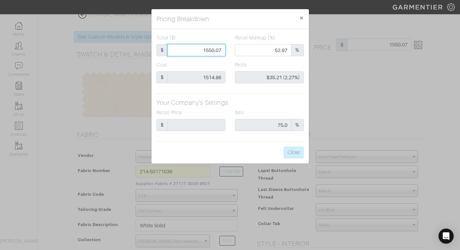
type input "1550.0"
type input "$35.14 (2.27%)"
type input "1550.00"
click at [231, 62] on div "Profit $35.14 (2.27%)" at bounding box center [269, 74] width 78 height 27
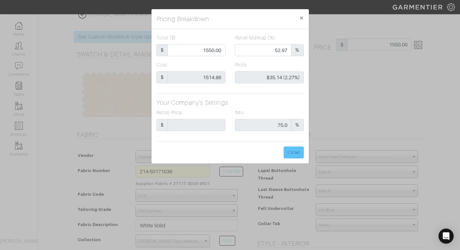
click at [294, 155] on button "Close" at bounding box center [293, 153] width 20 height 12
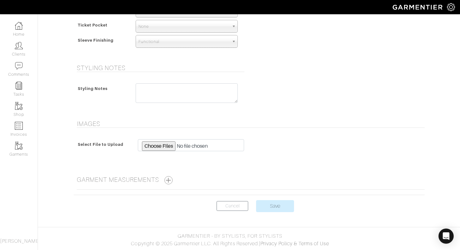
scroll to position [454, 0]
click at [205, 93] on textarea at bounding box center [187, 93] width 102 height 20
click at [146, 87] on textarea "RUSH" at bounding box center [187, 93] width 102 height 20
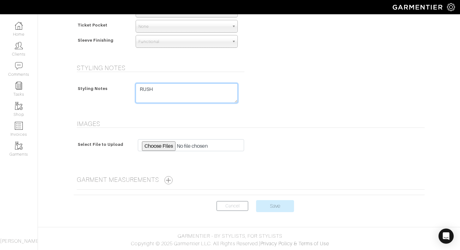
click at [223, 89] on textarea "RUSH" at bounding box center [187, 93] width 102 height 20
type textarea "RUSH"
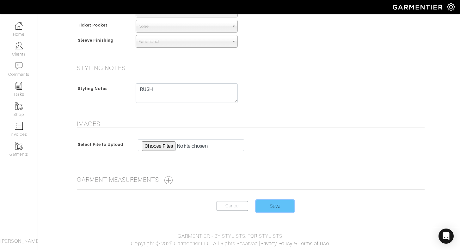
click at [279, 209] on input "Save" at bounding box center [275, 206] width 38 height 12
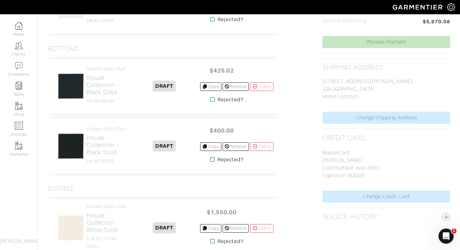
scroll to position [226, 0]
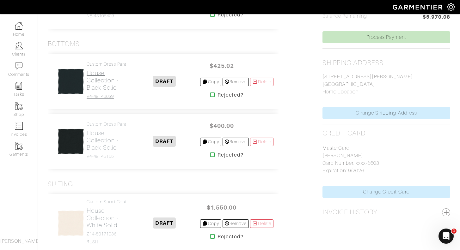
click at [99, 83] on h2 "House Collection - Black Solid" at bounding box center [108, 80] width 42 height 22
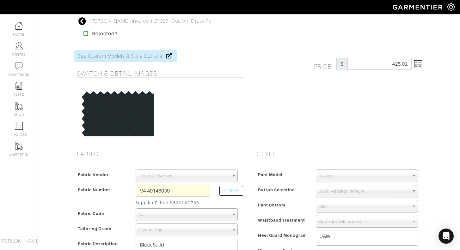
click at [420, 64] on img at bounding box center [418, 64] width 8 height 8
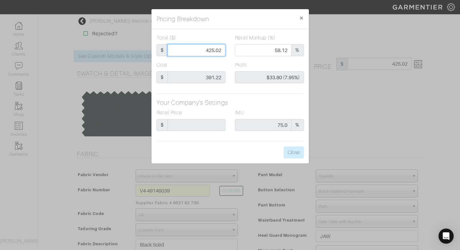
click at [222, 51] on input "425.02" at bounding box center [196, 50] width 58 height 12
type input "425.0"
type input "$33.78 (7.95%)"
type input "425.00"
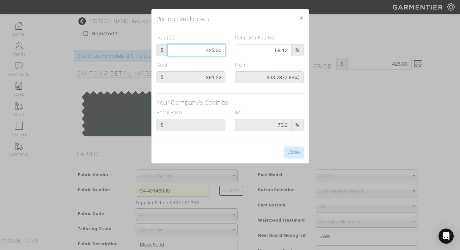
type input "425.00"
click at [226, 66] on div "Cost $ 391.22" at bounding box center [191, 74] width 78 height 27
click at [293, 153] on button "Close" at bounding box center [293, 153] width 20 height 12
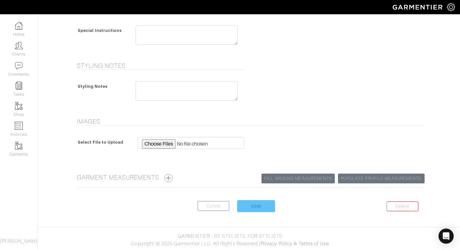
scroll to position [294, 0]
click at [256, 207] on input "Save" at bounding box center [256, 206] width 38 height 12
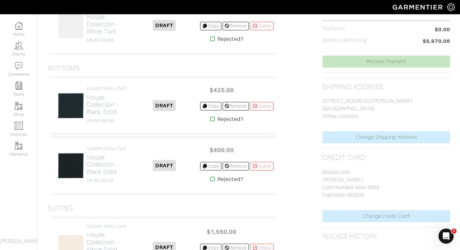
scroll to position [244, 0]
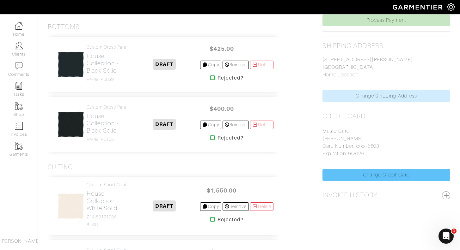
click at [384, 177] on link "Change Credit Card" at bounding box center [386, 175] width 128 height 12
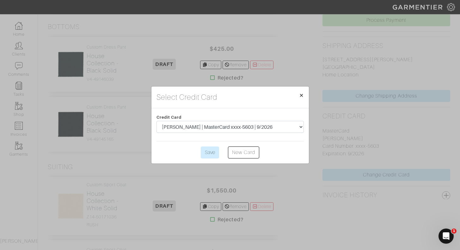
click at [298, 95] on button "× Close" at bounding box center [301, 96] width 15 height 18
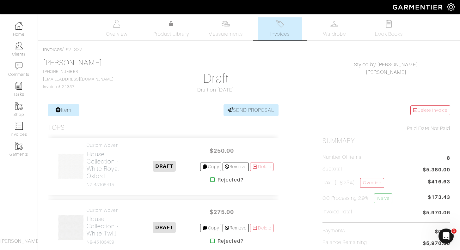
scroll to position [0, 0]
click at [98, 160] on h2 "House Collection - White Royal Oxford" at bounding box center [108, 165] width 42 height 29
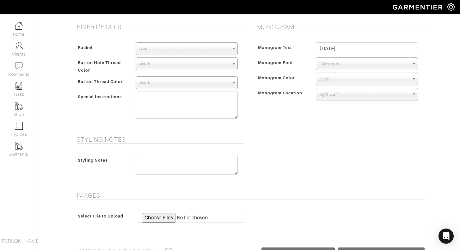
scroll to position [246, 0]
click at [149, 107] on textarea at bounding box center [187, 105] width 102 height 27
paste textarea "RUSH"
type textarea "RUSH"
click at [154, 165] on textarea at bounding box center [187, 165] width 102 height 20
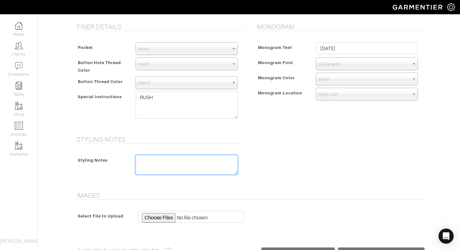
paste textarea "RUSH"
type textarea "RUSH"
click at [281, 177] on div "Styling Notes Styling Notes RUSH" at bounding box center [249, 160] width 360 height 48
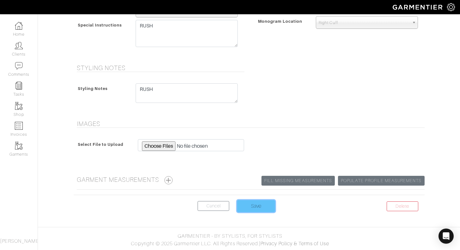
scroll to position [318, 0]
click at [262, 202] on input "Save" at bounding box center [256, 206] width 38 height 12
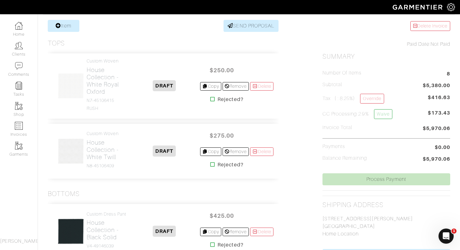
scroll to position [89, 0]
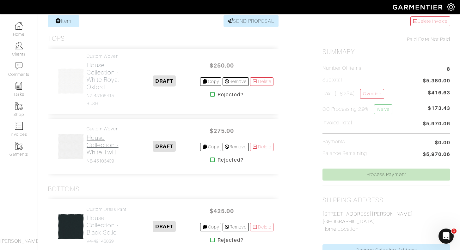
click at [94, 149] on h2 "House Collection - White Twill" at bounding box center [108, 145] width 42 height 22
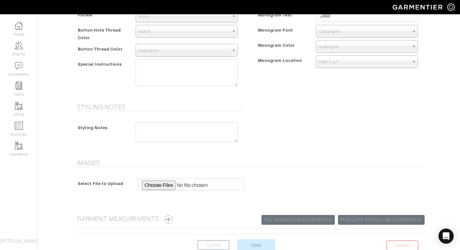
scroll to position [280, 0]
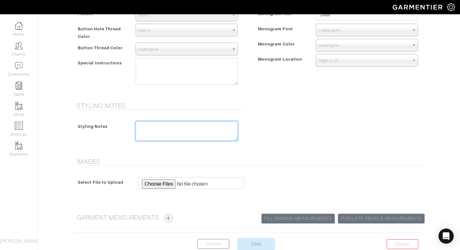
click at [181, 126] on textarea at bounding box center [187, 131] width 102 height 20
paste textarea "RUSH"
type textarea "RUSH"
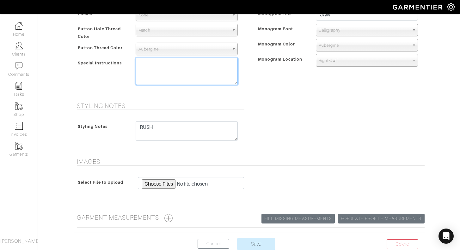
click at [181, 77] on textarea at bounding box center [187, 71] width 102 height 27
paste textarea "RUSH"
type textarea "RUSH"
click at [263, 109] on div "Styling Notes Styling Notes RUSH" at bounding box center [249, 126] width 360 height 48
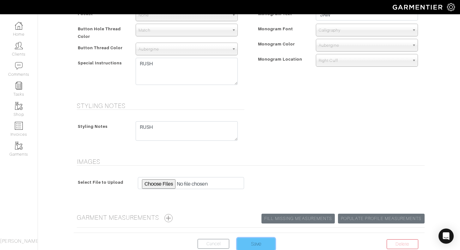
click at [255, 240] on input "Save" at bounding box center [256, 244] width 38 height 12
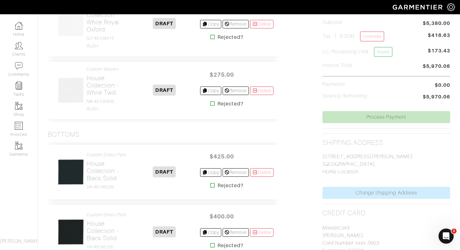
scroll to position [148, 0]
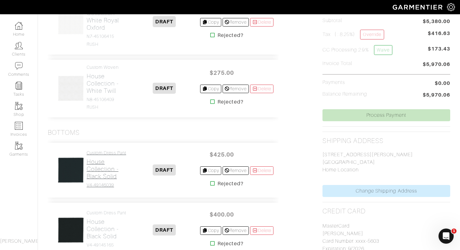
click at [95, 169] on h2 "House Collection - Black Solid" at bounding box center [108, 169] width 42 height 22
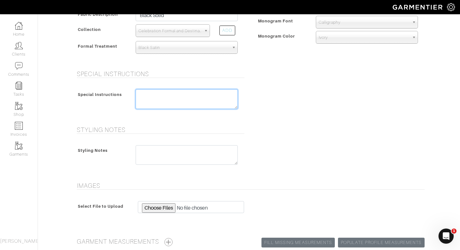
click at [196, 94] on textarea at bounding box center [187, 99] width 102 height 20
paste textarea "RUSH"
type textarea "RUSH"
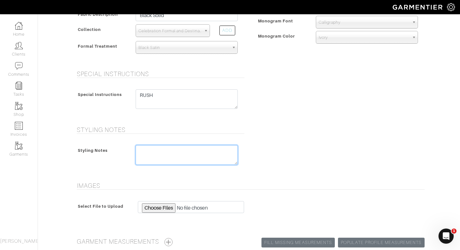
click at [161, 150] on textarea at bounding box center [187, 155] width 102 height 20
paste textarea "RUSH"
type textarea "RUSH"
drag, startPoint x: 161, startPoint y: 150, endPoint x: 229, endPoint y: 152, distance: 68.3
click at [257, 149] on div "Styling Notes Styling Notes RUSH" at bounding box center [249, 150] width 360 height 48
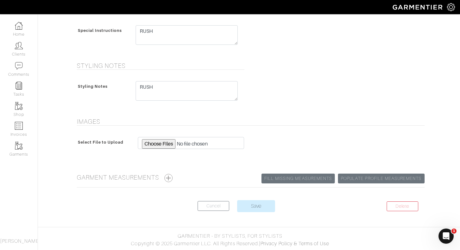
scroll to position [294, 0]
click at [256, 213] on center "Delete Cancel Save" at bounding box center [249, 210] width 351 height 20
click at [256, 205] on input "Save" at bounding box center [256, 206] width 38 height 12
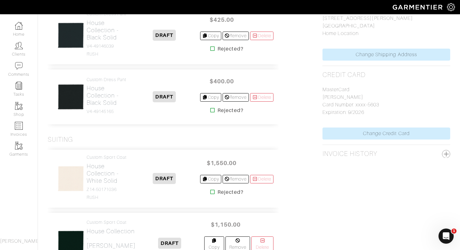
scroll to position [291, 0]
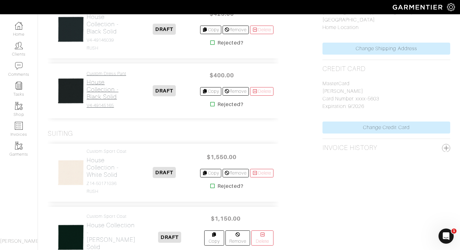
click at [103, 100] on h2 "House Collection - Black Solid" at bounding box center [108, 90] width 42 height 22
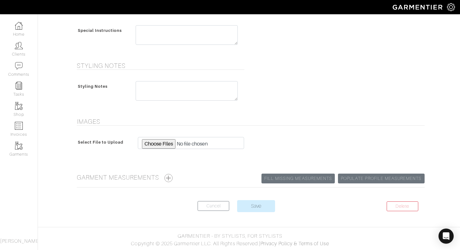
scroll to position [294, 0]
click at [178, 33] on textarea at bounding box center [187, 35] width 102 height 20
paste textarea "RUSH"
type textarea "RUSH"
click at [163, 86] on textarea at bounding box center [187, 91] width 102 height 20
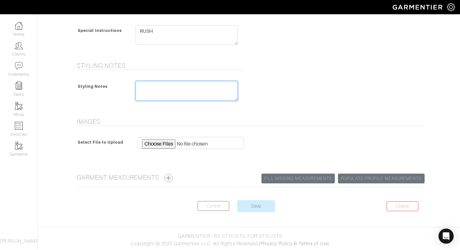
paste textarea "RUSH"
type textarea "RUSH"
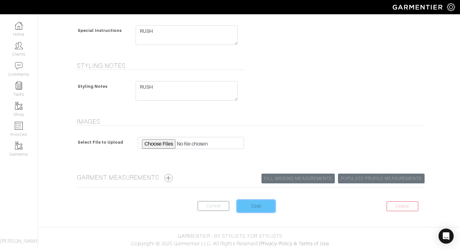
click at [260, 202] on input "Save" at bounding box center [256, 206] width 38 height 12
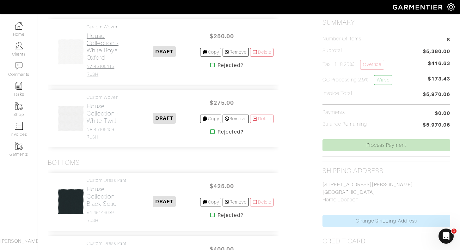
scroll to position [166, 0]
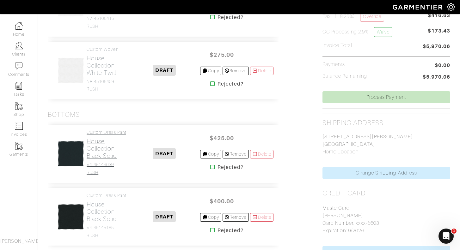
click at [101, 153] on h2 "House Collection - Black Solid" at bounding box center [108, 149] width 42 height 22
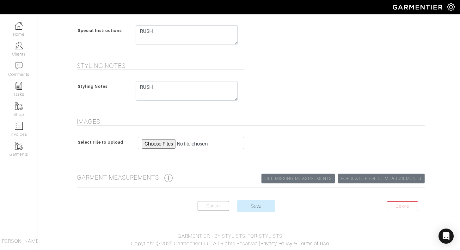
scroll to position [294, 0]
click at [267, 205] on input "Save" at bounding box center [256, 206] width 38 height 12
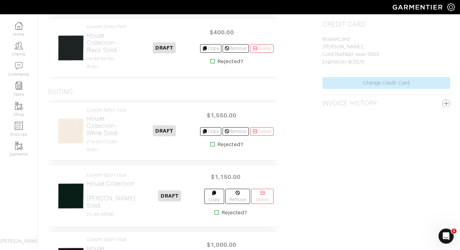
scroll to position [337, 0]
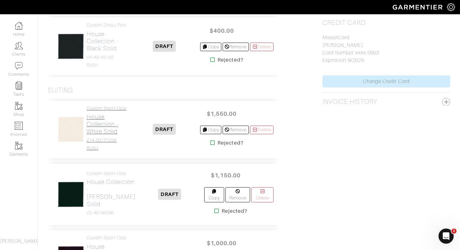
click at [100, 148] on link "Custom Sport Coat House Collection - White Solid Z14-50171036 RUSH" at bounding box center [108, 128] width 42 height 45
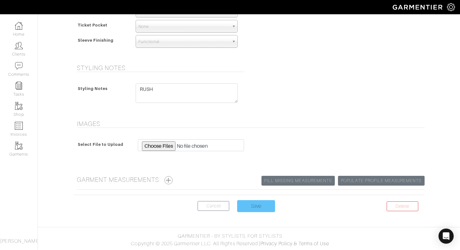
scroll to position [466, 0]
click at [256, 209] on input "Save" at bounding box center [256, 206] width 38 height 12
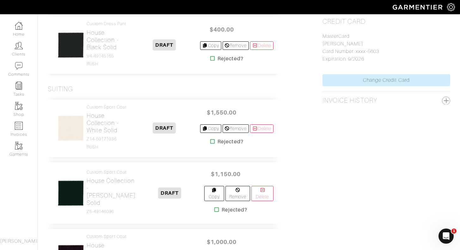
scroll to position [353, 0]
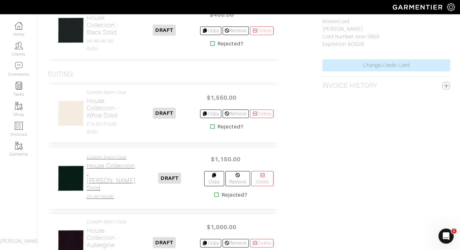
click at [96, 189] on h2 "House Collection - [PERSON_NAME] Solid" at bounding box center [111, 176] width 49 height 29
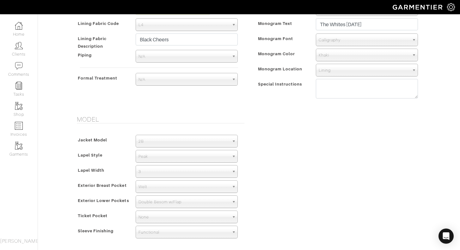
scroll to position [279, 0]
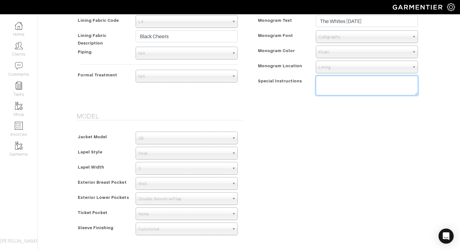
click at [338, 89] on textarea at bounding box center [367, 86] width 102 height 20
paste textarea "RUSH"
type textarea "RUSH"
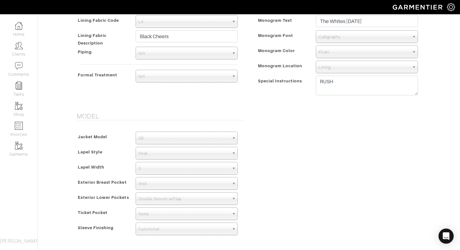
click at [299, 143] on div "Model Jacket Model 2B 1B 3-Roll-2B DB 6x2 DB 4x2 3-Roll-2B Hunting Jacket 2B La…" at bounding box center [249, 178] width 360 height 132
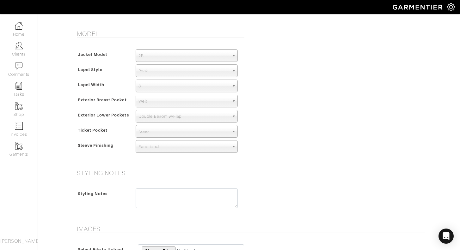
scroll to position [413, 0]
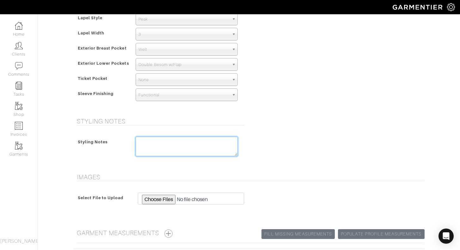
click at [186, 144] on textarea at bounding box center [187, 147] width 102 height 20
paste textarea "RUSH"
type textarea "RUSH"
click at [279, 154] on div "Styling Notes Styling Notes RUSH" at bounding box center [249, 142] width 360 height 48
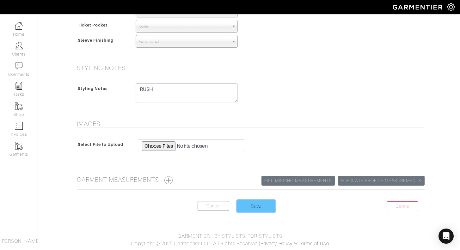
scroll to position [466, 0]
click at [252, 207] on input "Save" at bounding box center [256, 206] width 38 height 12
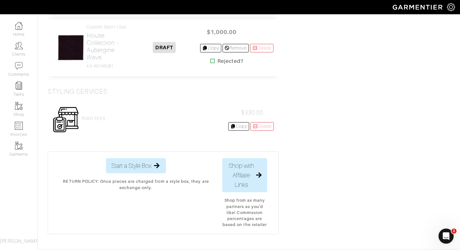
scroll to position [551, 0]
click at [95, 62] on h2 "House Collection - Aubergine Wave" at bounding box center [108, 47] width 42 height 29
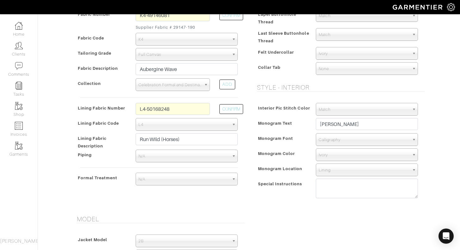
scroll to position [175, 0]
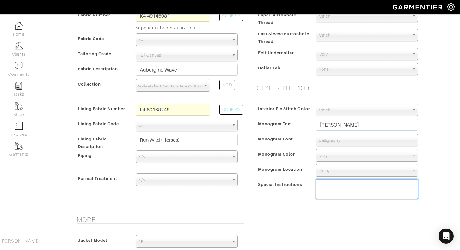
click at [331, 190] on textarea at bounding box center [367, 189] width 102 height 20
paste textarea "RUSH"
type textarea "RUSH"
click at [288, 201] on div "Special Instructions" at bounding box center [283, 191] width 56 height 21
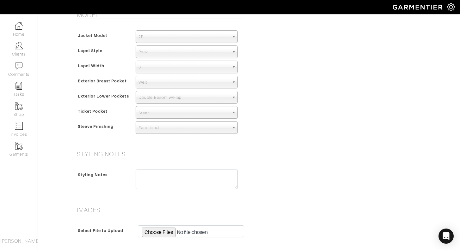
scroll to position [382, 0]
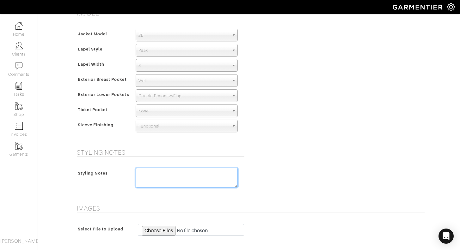
click at [189, 178] on textarea at bounding box center [187, 178] width 102 height 20
paste textarea "RUSH"
type textarea "RUSH"
click at [272, 170] on div "Styling Notes Styling Notes RUSH" at bounding box center [249, 173] width 360 height 48
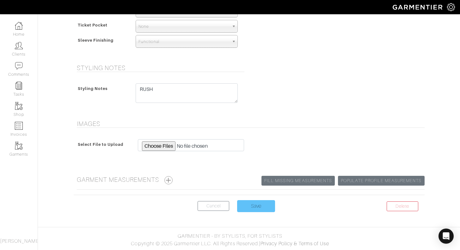
scroll to position [466, 0]
click at [259, 205] on input "Save" at bounding box center [256, 206] width 38 height 12
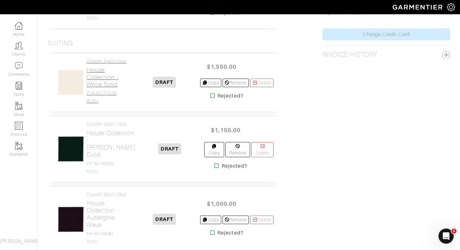
scroll to position [382, 0]
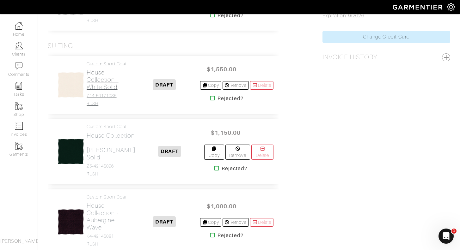
click at [101, 91] on h2 "House Collection - White Solid" at bounding box center [108, 80] width 42 height 22
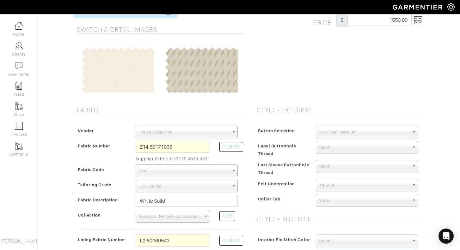
scroll to position [50, 0]
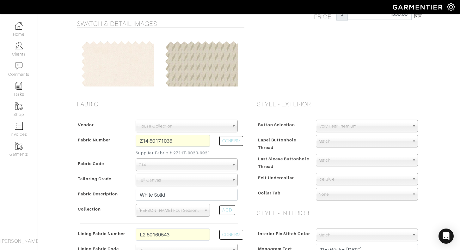
click at [347, 181] on span "Ice Blue" at bounding box center [363, 179] width 91 height 13
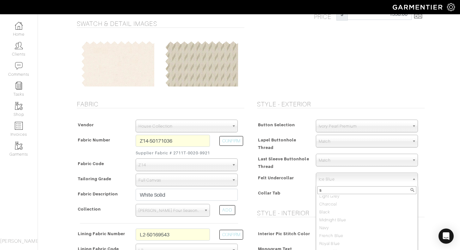
scroll to position [0, 0]
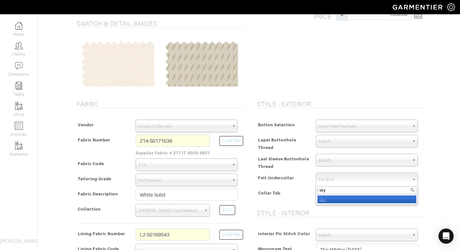
type input "sky"
click at [337, 201] on li "Sky" at bounding box center [366, 200] width 99 height 8
select select "12"
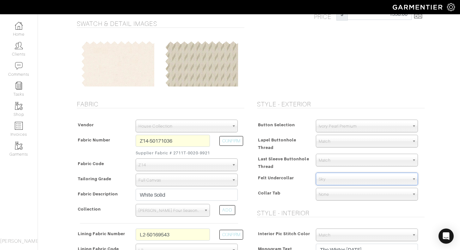
click at [296, 191] on div "Collar Tab" at bounding box center [283, 194] width 56 height 11
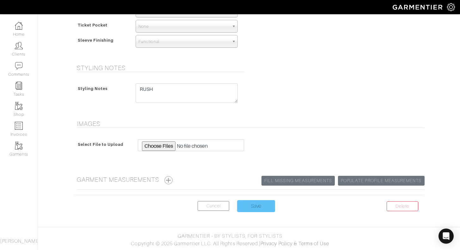
scroll to position [466, 0]
click at [262, 208] on input "Save" at bounding box center [256, 206] width 38 height 12
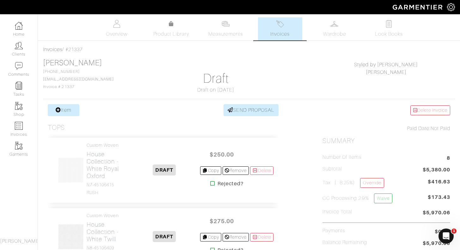
click at [276, 31] on span "Invoices" at bounding box center [279, 34] width 19 height 8
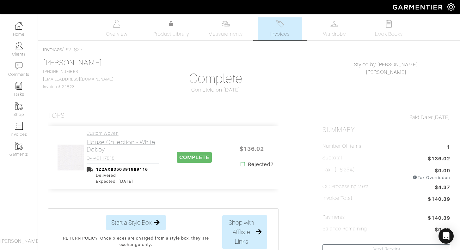
click at [126, 146] on h2 "House Collection - White Dobby" at bounding box center [123, 146] width 72 height 15
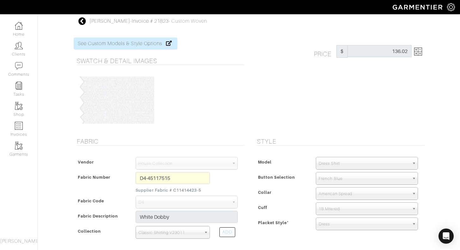
click at [82, 21] on icon at bounding box center [82, 21] width 8 height 8
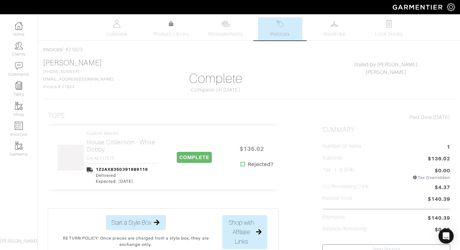
click at [284, 21] on link "Invoices" at bounding box center [280, 28] width 44 height 23
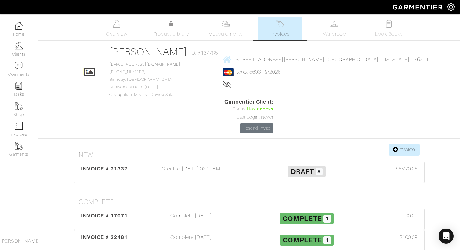
click at [177, 165] on div "Created [DATE] 03:20AM" at bounding box center [191, 172] width 116 height 15
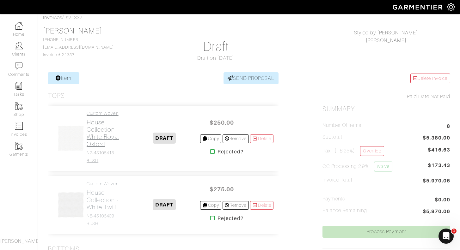
scroll to position [34, 0]
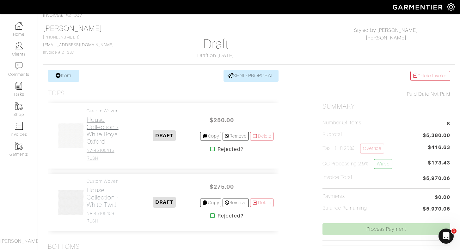
click at [101, 137] on h2 "House Collection - White Royal Oxford" at bounding box center [108, 130] width 42 height 29
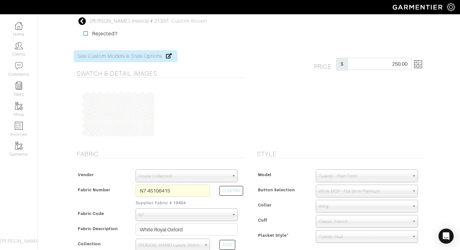
click at [83, 19] on icon at bounding box center [82, 21] width 8 height 8
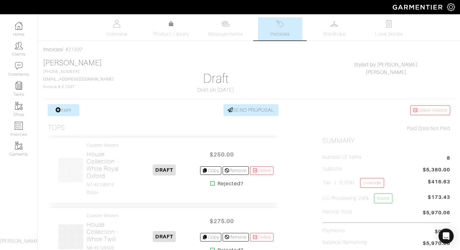
scroll to position [52, 0]
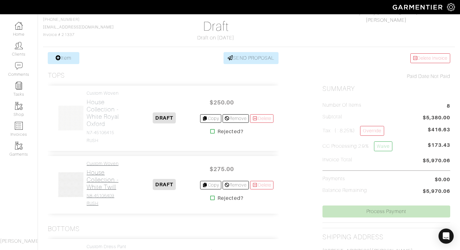
click at [100, 182] on h2 "House Collection - White Twill" at bounding box center [108, 180] width 42 height 22
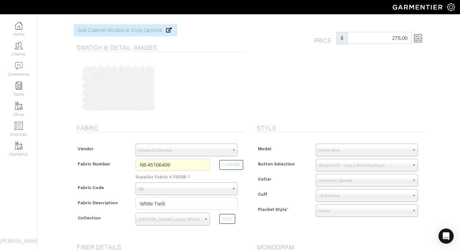
scroll to position [31, 0]
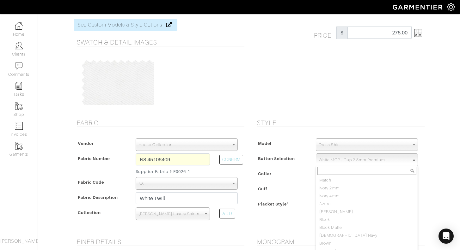
click at [350, 161] on span "White MOP - Cup 2.5mm Premium" at bounding box center [363, 160] width 91 height 13
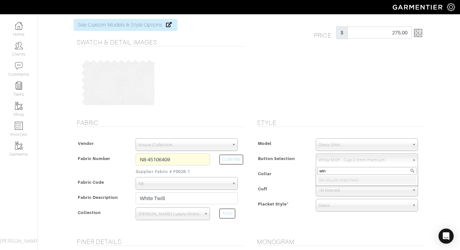
scroll to position [0, 0]
type input "wine"
click at [300, 164] on div "Button Selection" at bounding box center [283, 160] width 56 height 11
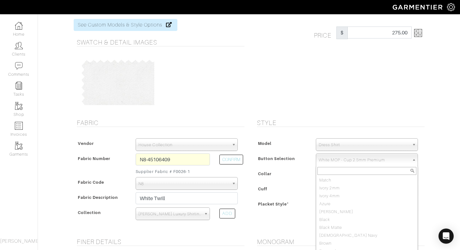
click at [349, 158] on span "White MOP - Cup 2.5mm Premium" at bounding box center [363, 160] width 91 height 13
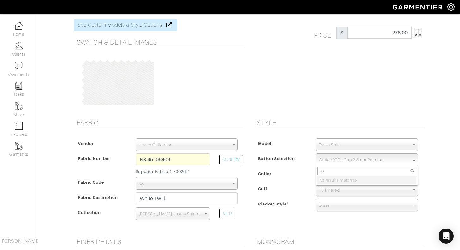
type input "s"
type input "win"
click at [295, 143] on div "Model" at bounding box center [283, 145] width 56 height 11
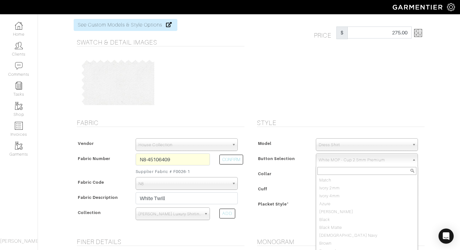
click at [338, 162] on span "White MOP - Cup 2.5mm Premium" at bounding box center [363, 160] width 91 height 13
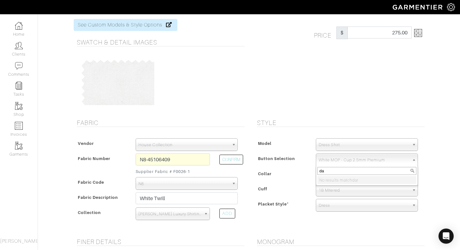
type input "d"
type input "w"
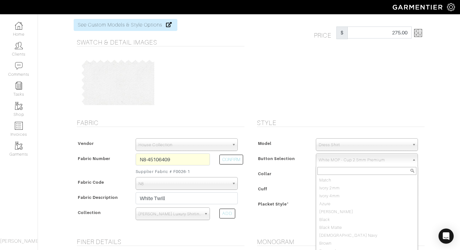
scroll to position [485, 0]
click at [294, 165] on div "Button Selection" at bounding box center [283, 160] width 56 height 11
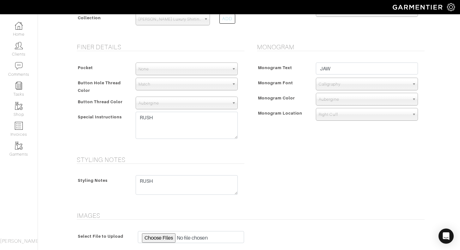
scroll to position [222, 0]
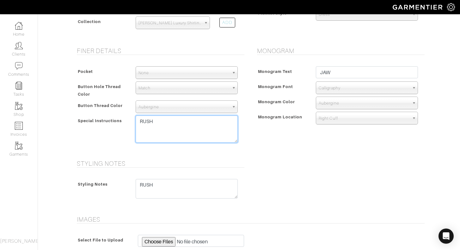
click at [166, 122] on textarea "RUSH" at bounding box center [187, 129] width 102 height 27
click at [141, 128] on textarea "RUSH" at bounding box center [187, 129] width 102 height 27
click at [140, 129] on textarea "RUSH" at bounding box center [187, 129] width 102 height 27
type textarea "RUSH **SUB BUTTON FOR WINE PREMIUM SPORT 4-60 IF STILL AVAILABLE**"
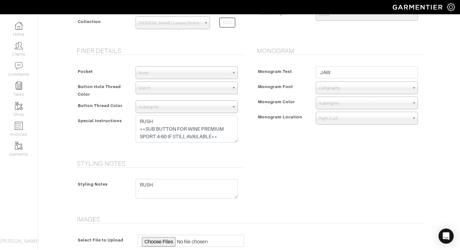
click at [270, 158] on form "See Custom Models & Style Options Swatch & Detail Images Price $ 275.00 Fabric …" at bounding box center [249, 67] width 351 height 495
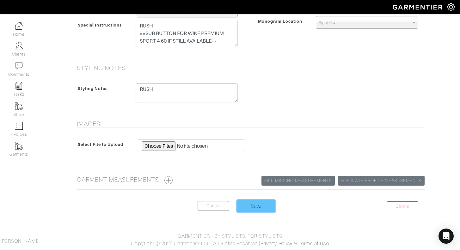
scroll to position [318, 0]
click at [257, 203] on input "Save" at bounding box center [256, 206] width 38 height 12
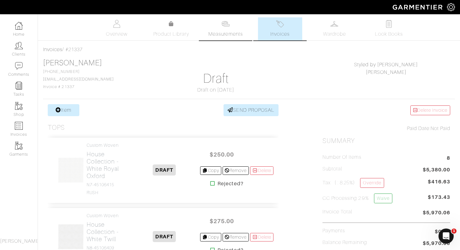
click at [230, 30] on span "Measurements" at bounding box center [225, 34] width 34 height 8
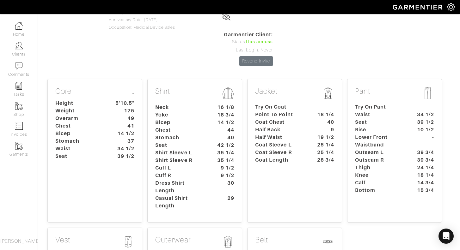
scroll to position [68, 1]
click at [199, 118] on dt "Bicep" at bounding box center [179, 122] width 59 height 8
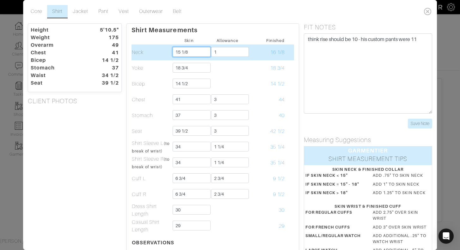
click at [190, 52] on input "15 1/8" at bounding box center [192, 52] width 38 height 10
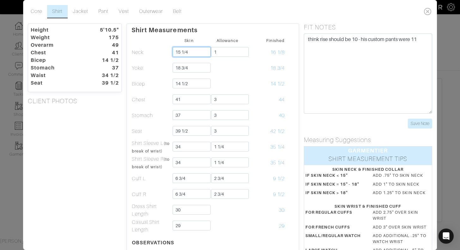
type input "15 1/4"
click at [92, 136] on div "Height 5'10.5" Weight 175 Overarm 49 Chest 41 Bicep 14 1/2 Stomach 37 Waist 34 …" at bounding box center [74, 210] width 103 height 374
click at [426, 9] on icon at bounding box center [427, 11] width 13 height 13
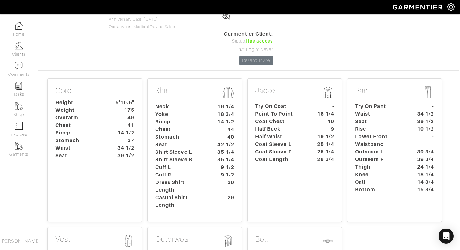
click at [400, 133] on dt "Lower Front Waistband" at bounding box center [379, 140] width 59 height 15
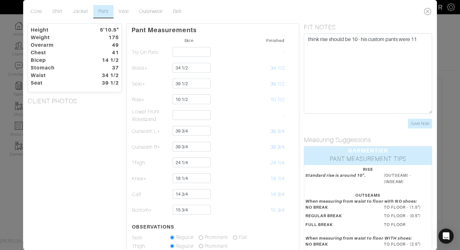
click at [94, 153] on div "Height 5'10.5" Weight 175 Overarm 49 Chest 41 Bicep 14 1/2 Stomach 37 Waist 34 …" at bounding box center [74, 187] width 103 height 329
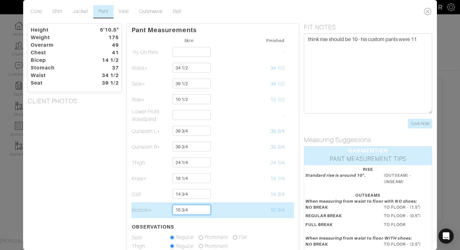
click at [180, 210] on input "15 3/4" at bounding box center [192, 210] width 38 height 10
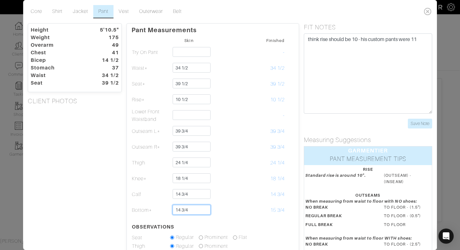
type input "14 3/4"
click at [110, 204] on div "Height 5'10.5" Weight 175 Overarm 49 Chest 41 Bicep 14 1/2 Stomach 37 Waist 34 …" at bounding box center [74, 187] width 103 height 329
click at [78, 11] on link "Jacket" at bounding box center [81, 11] width 26 height 13
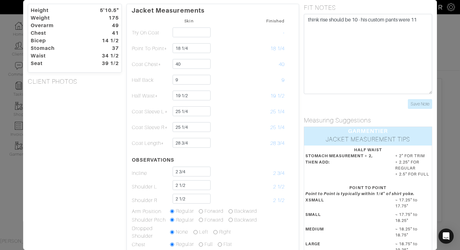
scroll to position [20, 0]
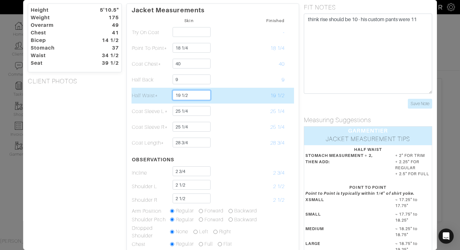
click at [195, 96] on input "19 1/2" at bounding box center [192, 95] width 38 height 10
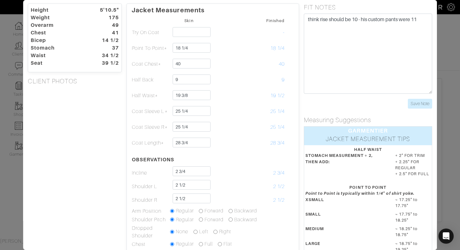
click at [76, 136] on div "Height 5'10.5" Weight 175 Overarm 49 Chest 41 Bicep 14 1/2 Stomach 37 Waist 34 …" at bounding box center [74, 180] width 103 height 355
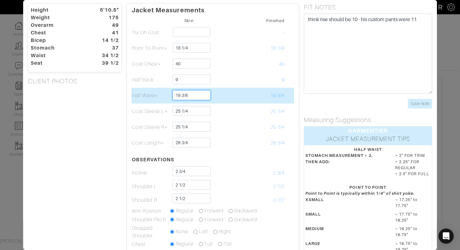
click at [194, 94] on input "19 3/8" at bounding box center [192, 95] width 38 height 10
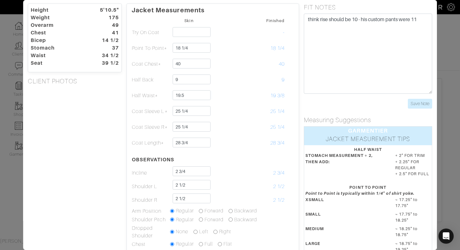
type input "19 1/2"
click at [101, 127] on div "Height 5'10.5" Weight 175 Overarm 49 Chest 41 Bicep 14 1/2 Stomach 37 Waist 34 …" at bounding box center [74, 180] width 103 height 355
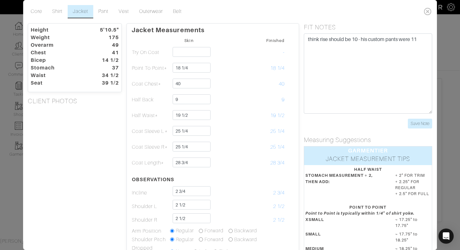
scroll to position [0, 0]
click at [428, 12] on icon at bounding box center [427, 11] width 13 height 13
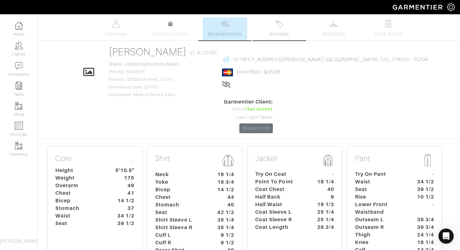
scroll to position [0, 1]
click at [283, 33] on span "Invoices" at bounding box center [278, 34] width 19 height 8
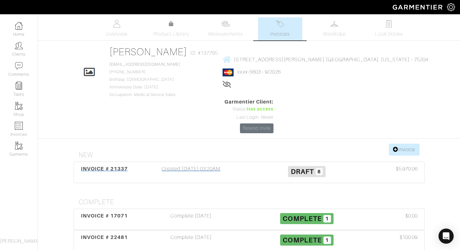
click at [202, 165] on div "Created [DATE] 03:20AM" at bounding box center [191, 172] width 116 height 15
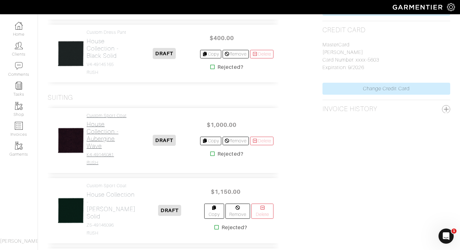
click at [101, 145] on h2 "House Collection - Aubergine Wave" at bounding box center [108, 135] width 42 height 29
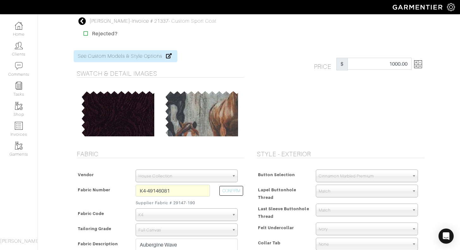
click at [332, 176] on span "Cinnamon Marbled Premium" at bounding box center [363, 176] width 91 height 13
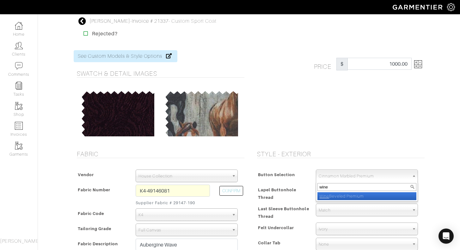
type input "wine"
click at [385, 97] on div "Price $ 1000.00" at bounding box center [339, 96] width 180 height 93
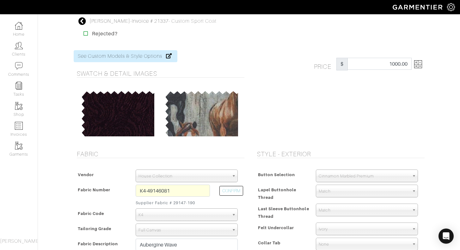
click at [366, 174] on span "Cinnamon Marbled Premium" at bounding box center [363, 176] width 91 height 13
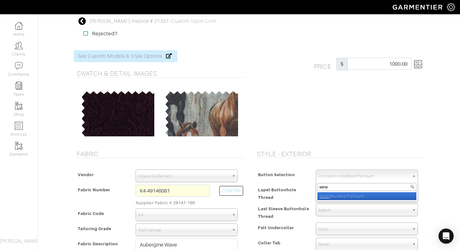
type input "wine"
click at [362, 196] on li "Wine Beveled Premium" at bounding box center [366, 196] width 99 height 8
select select "136"
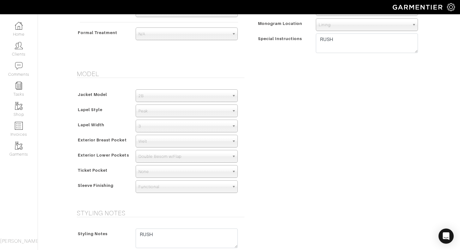
scroll to position [322, 0]
click at [227, 127] on span "3" at bounding box center [183, 125] width 91 height 13
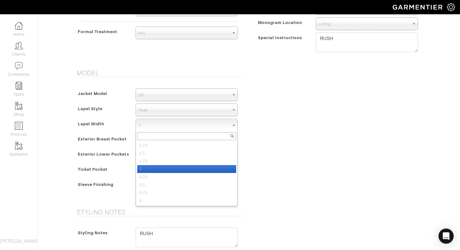
click at [292, 140] on div "Model Jacket Model 2B 1B 3-Roll-2B DB 6x2 DB 4x2 3-Roll-2B Hunting Jacket 2B La…" at bounding box center [249, 135] width 360 height 132
click at [175, 125] on span "3" at bounding box center [183, 125] width 91 height 13
click at [289, 138] on div "Model Jacket Model 2B 1B 3-Roll-2B DB 6x2 DB 4x2 3-Roll-2B Hunting Jacket 2B La…" at bounding box center [249, 135] width 360 height 132
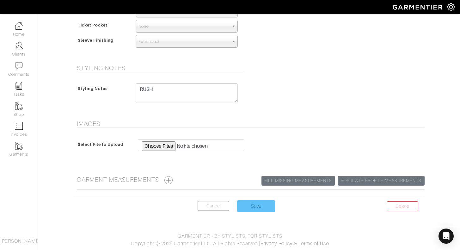
scroll to position [466, 0]
click at [265, 208] on input "Save" at bounding box center [256, 206] width 38 height 12
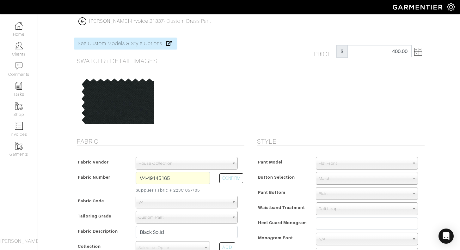
select select "75"
select select "884"
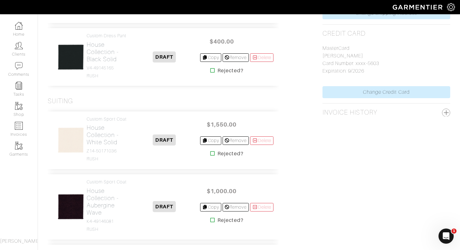
scroll to position [327, 0]
click at [96, 145] on h2 "House Collection - White Solid" at bounding box center [108, 135] width 42 height 22
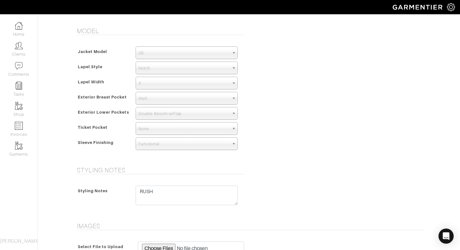
scroll to position [361, 0]
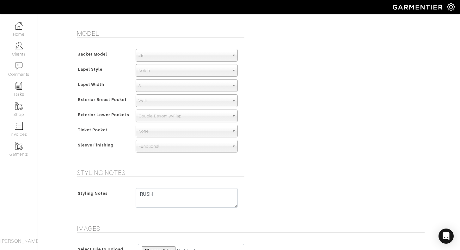
click at [177, 85] on span "3" at bounding box center [183, 86] width 91 height 13
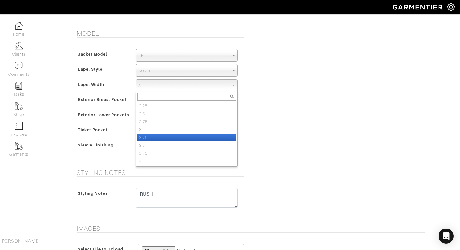
click at [160, 136] on li "3.25" at bounding box center [186, 138] width 99 height 8
select select "3.25"
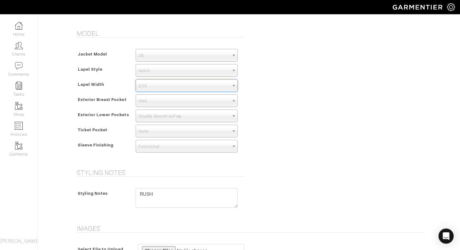
click at [275, 125] on div "Model Jacket Model 2B 1B 3-Roll-2B DB 6x2 DB 4x2 3-Roll-2B Hunting Jacket 2B La…" at bounding box center [249, 96] width 360 height 132
click at [205, 69] on span "Notch" at bounding box center [183, 70] width 91 height 13
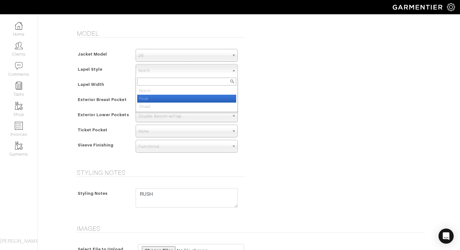
click at [195, 98] on li "Peak" at bounding box center [186, 99] width 99 height 8
select select "Peak"
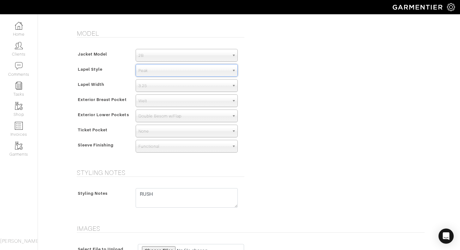
click at [274, 99] on div "Model Jacket Model 2B 1B 3-Roll-2B DB 6x2 DB 4x2 3-Roll-2B Hunting Jacket 2B La…" at bounding box center [249, 96] width 360 height 132
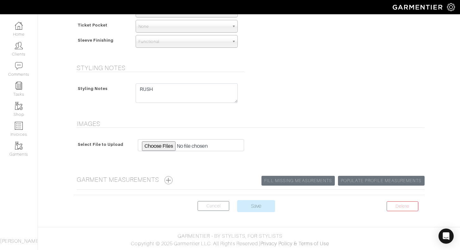
scroll to position [466, 0]
click at [260, 208] on input "Save" at bounding box center [256, 206] width 38 height 12
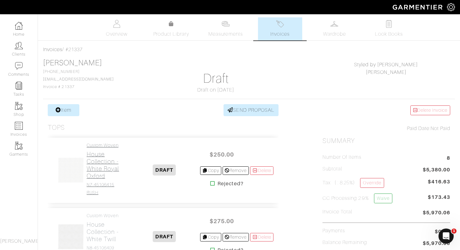
scroll to position [78, 0]
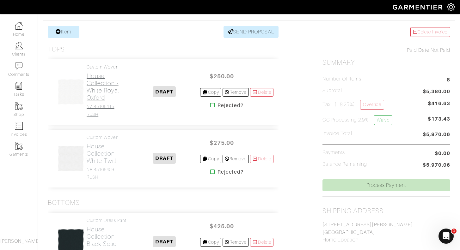
click at [103, 84] on h2 "House Collection - White Royal Oxford" at bounding box center [108, 86] width 42 height 29
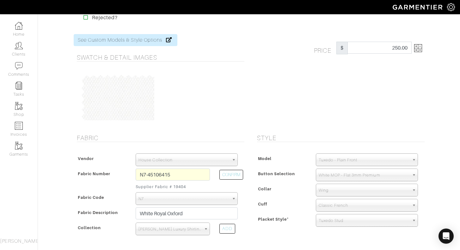
scroll to position [17, 0]
click at [354, 158] on span "Tuxedo - Plain Front" at bounding box center [363, 159] width 91 height 13
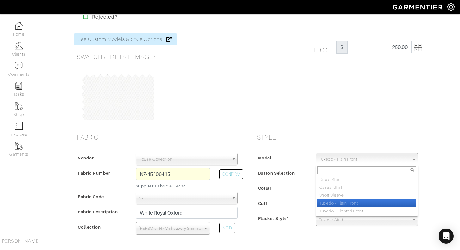
click at [355, 143] on div "Style Model Dress Shirt Casual Shirt Short Sleeve Tuxedo - Plain Front Tuxedo -…" at bounding box center [339, 190] width 180 height 112
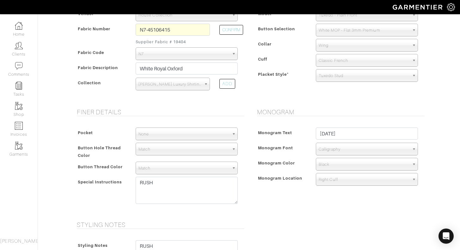
scroll to position [161, 0]
drag, startPoint x: 344, startPoint y: 134, endPoint x: 314, endPoint y: 134, distance: 30.0
click at [314, 134] on div "12.6.25" at bounding box center [367, 134] width 112 height 15
type input "D"
type input "12.6.25"
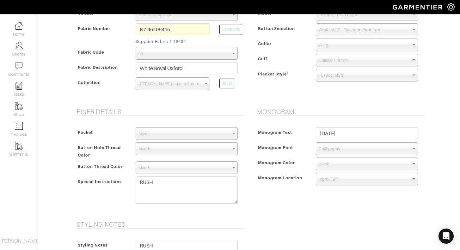
click at [281, 174] on span "Monogram Location" at bounding box center [280, 177] width 45 height 9
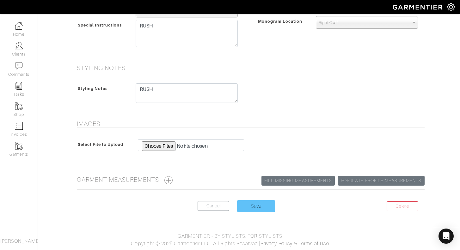
scroll to position [318, 0]
click at [255, 205] on input "Save" at bounding box center [256, 206] width 38 height 12
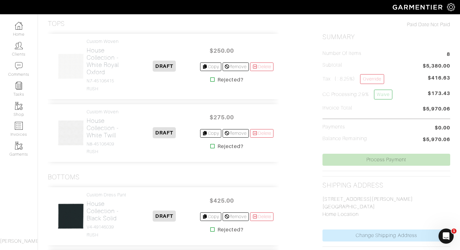
scroll to position [105, 0]
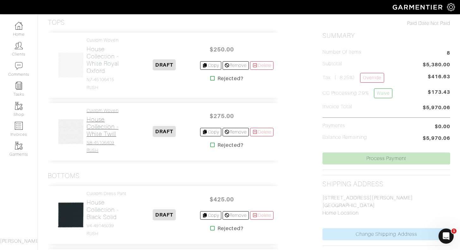
click at [93, 128] on h2 "House Collection - White Twill" at bounding box center [108, 127] width 42 height 22
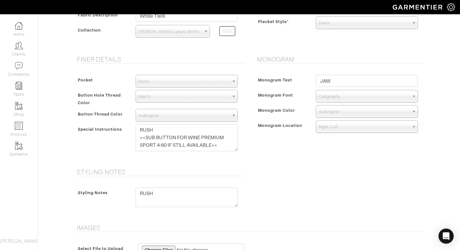
scroll to position [155, 0]
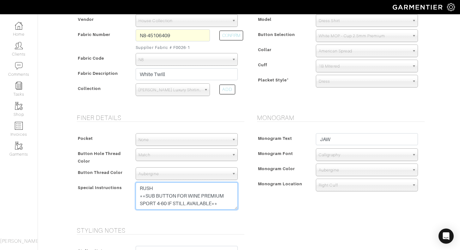
drag, startPoint x: 147, startPoint y: 196, endPoint x: 229, endPoint y: 208, distance: 82.9
click at [229, 208] on textarea "RUSH **SUB BUTTON FOR WINE PREMIUM SPORT 4-60 IF STILL AVAILABLE**" at bounding box center [187, 196] width 102 height 27
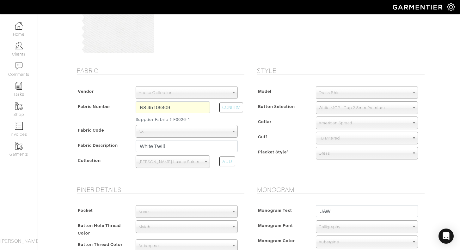
scroll to position [84, 0]
click at [273, 165] on div "Model Dress Shirt Casual Shirt Short Sleeve Tuxedo - Plain Front Tuxedo - Pleat…" at bounding box center [339, 123] width 171 height 88
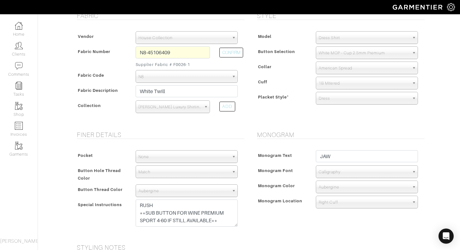
scroll to position [140, 0]
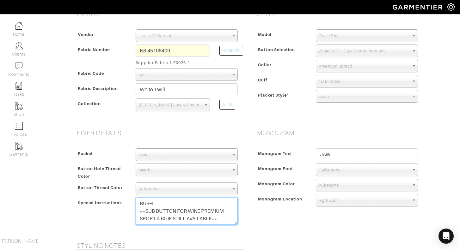
drag, startPoint x: 146, startPoint y: 211, endPoint x: 229, endPoint y: 221, distance: 83.7
click at [229, 221] on textarea "RUSH **SUB BUTTON FOR WINE PREMIUM SPORT 4-60 IF STILL AVAILABLE**" at bounding box center [187, 211] width 102 height 27
click at [263, 208] on div "Monogram Text JAW Monogram Font N/A Script Calligraphy Times Roman Block Callig…" at bounding box center [339, 178] width 171 height 73
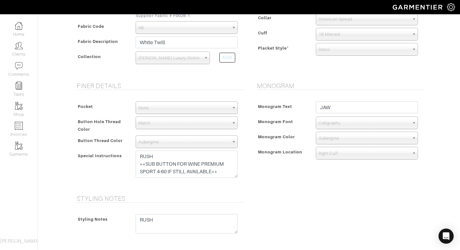
scroll to position [193, 0]
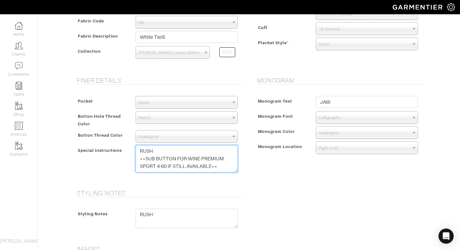
drag, startPoint x: 142, startPoint y: 159, endPoint x: 237, endPoint y: 171, distance: 95.5
click at [237, 171] on textarea "RUSH **SUB BUTTON FOR WINE PREMIUM SPORT 4-60 IF STILL AVAILABLE**" at bounding box center [187, 158] width 102 height 27
click at [224, 166] on textarea "RUSH **SUB BUTTON FOR WINE PREMIUM SPORT 4-60 IF STILL AVAILABLE**" at bounding box center [187, 158] width 102 height 27
drag, startPoint x: 224, startPoint y: 166, endPoint x: 137, endPoint y: 160, distance: 87.8
click at [137, 160] on textarea "RUSH **SUB BUTTON FOR WINE PREMIUM SPORT 4-60 IF STILL AVAILABLE**" at bounding box center [187, 158] width 102 height 27
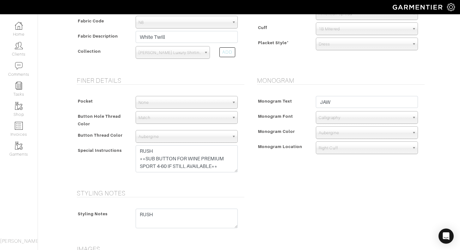
click at [266, 182] on div "Monogram Monogram Text JAW Monogram Font N/A Script Calligraphy Times Roman Blo…" at bounding box center [339, 129] width 180 height 105
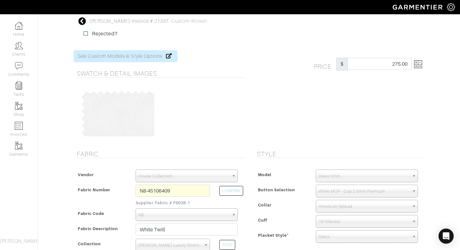
scroll to position [0, 0]
click at [81, 20] on icon at bounding box center [82, 21] width 8 height 8
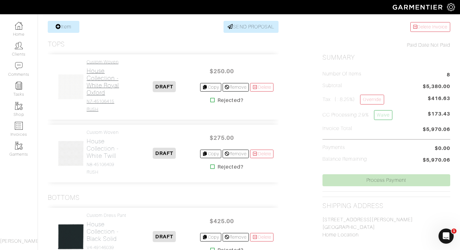
click at [101, 79] on h2 "House Collection - White Royal Oxford" at bounding box center [108, 81] width 42 height 29
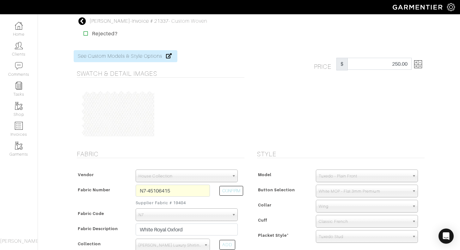
click at [82, 22] on icon at bounding box center [82, 21] width 8 height 8
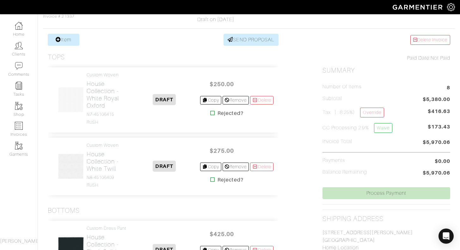
scroll to position [86, 0]
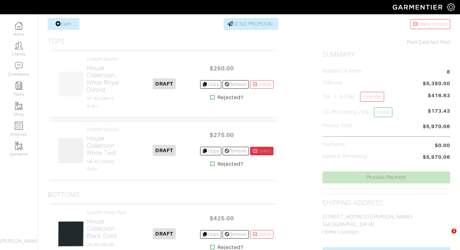
click at [265, 149] on link "Delete" at bounding box center [261, 151] width 23 height 9
click at [95, 79] on h2 "House Collection - White Royal Oxford" at bounding box center [108, 78] width 42 height 29
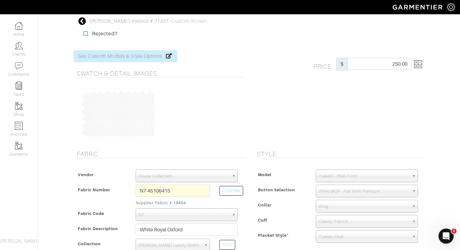
click at [83, 20] on icon at bounding box center [82, 21] width 8 height 8
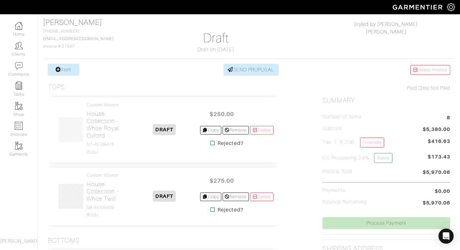
scroll to position [45, 0]
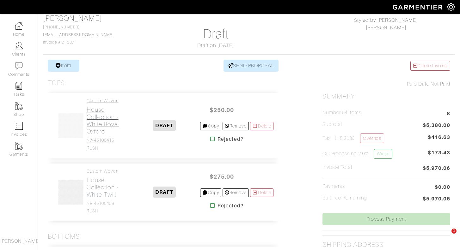
click at [96, 138] on h4 "N7-45106415" at bounding box center [108, 140] width 42 height 5
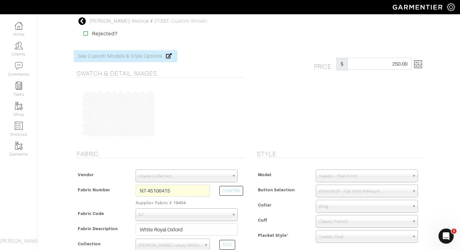
click at [81, 19] on icon at bounding box center [82, 21] width 8 height 8
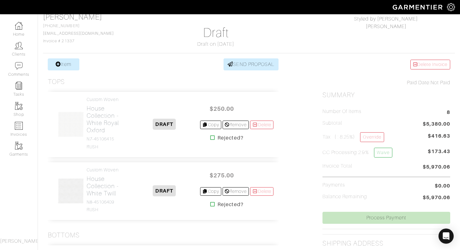
scroll to position [71, 0]
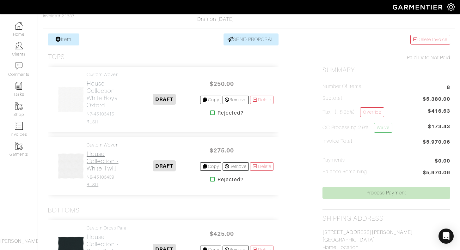
click at [101, 169] on h2 "House Collection - White Twill" at bounding box center [108, 161] width 42 height 22
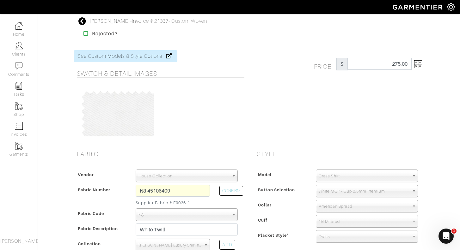
click at [83, 21] on icon at bounding box center [82, 21] width 8 height 8
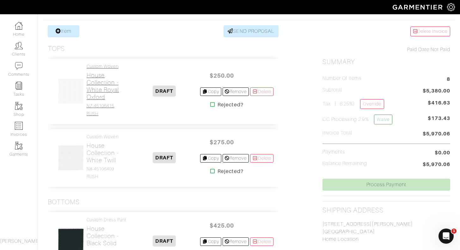
click at [96, 92] on h2 "House Collection - White Royal Oxford" at bounding box center [108, 86] width 42 height 29
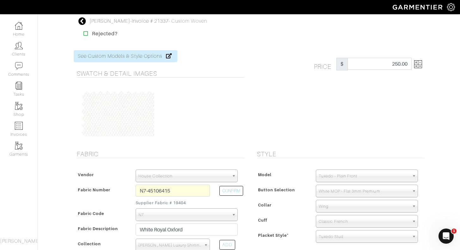
click at [81, 21] on icon at bounding box center [82, 21] width 8 height 8
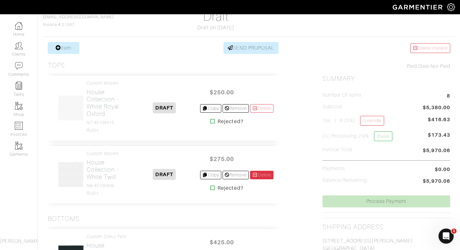
click at [261, 175] on link "Delete" at bounding box center [261, 175] width 23 height 9
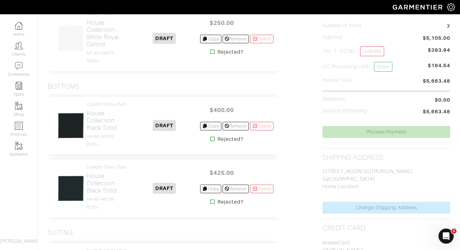
scroll to position [135, 0]
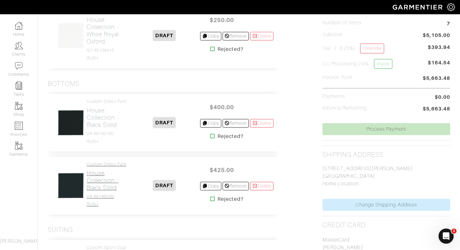
click at [103, 191] on h2 "House Collection - Black Solid" at bounding box center [108, 181] width 42 height 22
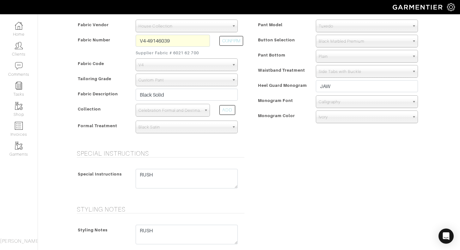
scroll to position [146, 0]
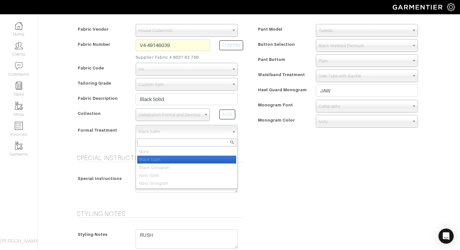
click at [173, 133] on span "Black Satin" at bounding box center [183, 131] width 91 height 13
click at [277, 171] on div "Special Instructions Special Instructions RUSH" at bounding box center [249, 178] width 360 height 48
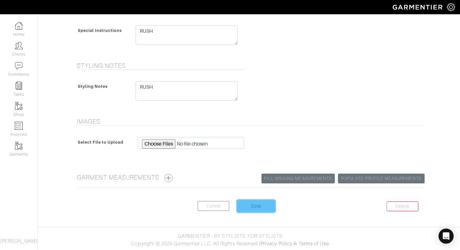
scroll to position [294, 0]
click at [268, 206] on input "Save" at bounding box center [256, 206] width 38 height 12
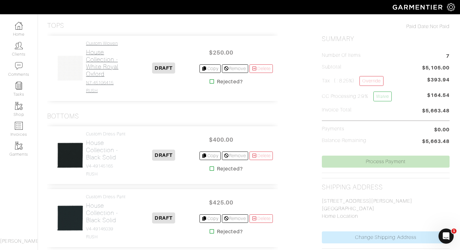
scroll to position [109, 1]
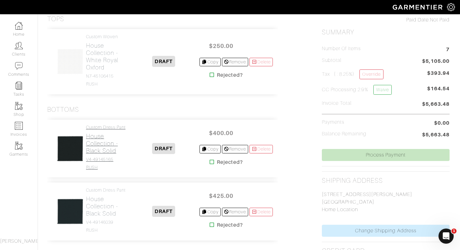
click at [99, 149] on h2 "House Collection - Black Solid" at bounding box center [107, 144] width 42 height 22
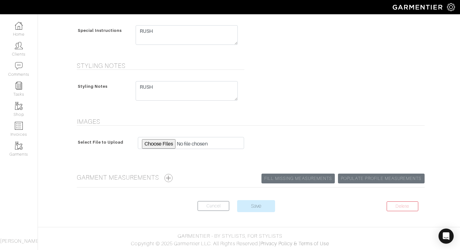
scroll to position [294, 0]
click at [399, 178] on link "Populate Profile Measurements" at bounding box center [381, 179] width 86 height 10
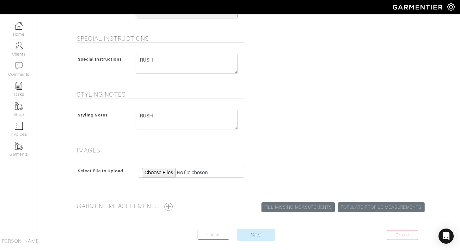
scroll to position [276, 0]
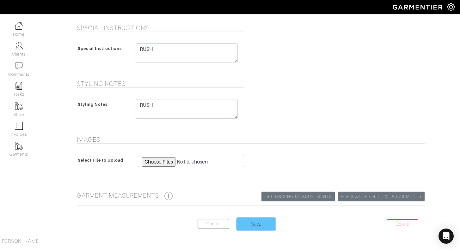
click at [267, 223] on input "Save" at bounding box center [256, 224] width 38 height 12
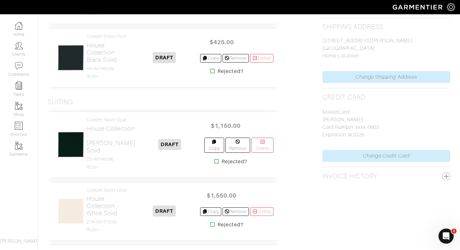
scroll to position [263, 0]
click at [94, 150] on h2 "House Collection - [PERSON_NAME] Solid" at bounding box center [111, 138] width 49 height 29
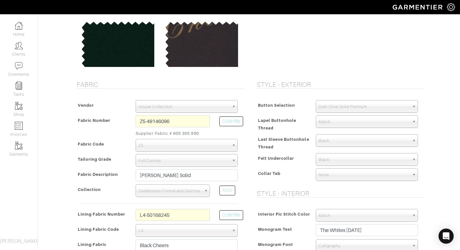
scroll to position [71, 0]
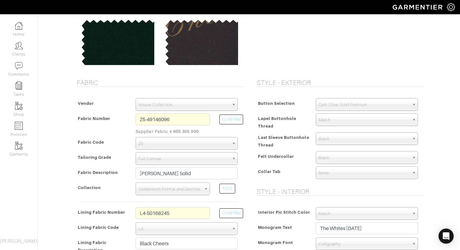
click at [329, 156] on span "Black" at bounding box center [363, 158] width 91 height 13
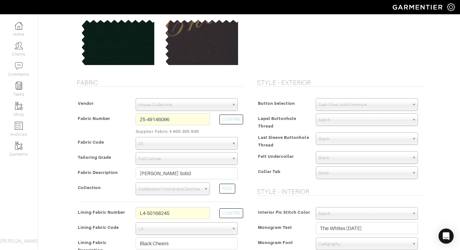
click at [390, 158] on span "Black" at bounding box center [363, 158] width 91 height 13
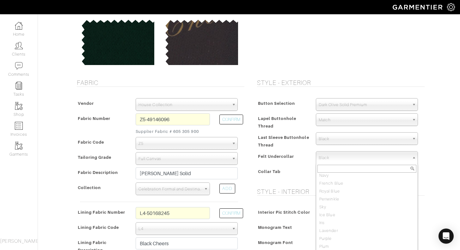
scroll to position [0, 0]
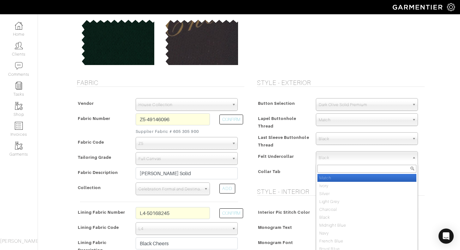
click at [342, 177] on li "Match" at bounding box center [366, 178] width 99 height 8
select select "49"
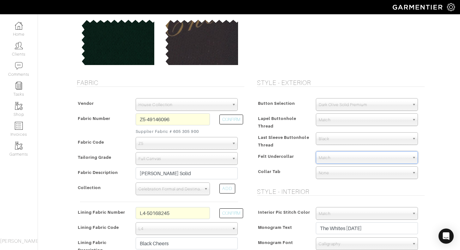
click at [329, 139] on span "Black" at bounding box center [363, 139] width 91 height 13
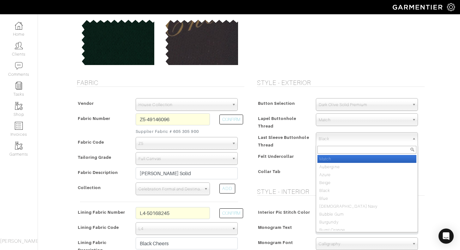
click at [338, 159] on li "Match" at bounding box center [366, 159] width 99 height 8
select select "68"
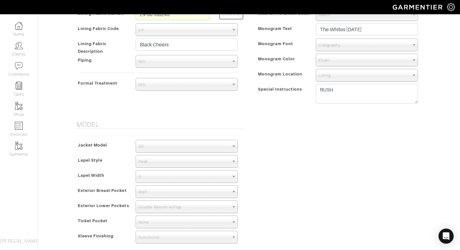
scroll to position [276, 0]
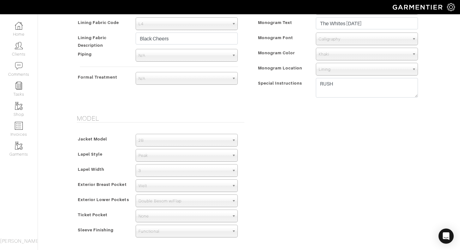
click at [207, 174] on span "3" at bounding box center [183, 171] width 91 height 13
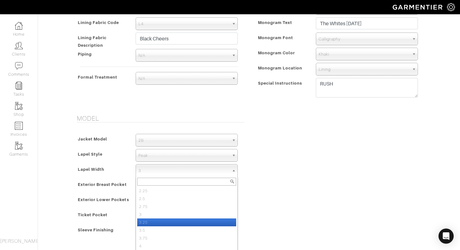
click at [191, 222] on li "3.25" at bounding box center [186, 223] width 99 height 8
select select "3.25"
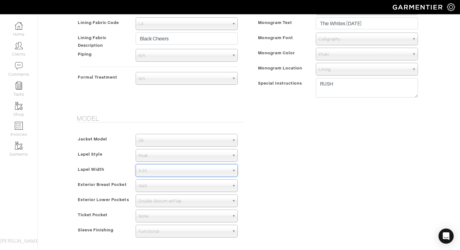
click at [275, 178] on div "Model Jacket Model 2B 1B 3-Roll-2B DB 6x2 DB 4x2 3-Roll-2B Hunting Jacket 2B La…" at bounding box center [249, 181] width 360 height 132
click at [167, 140] on span "2B" at bounding box center [183, 140] width 91 height 13
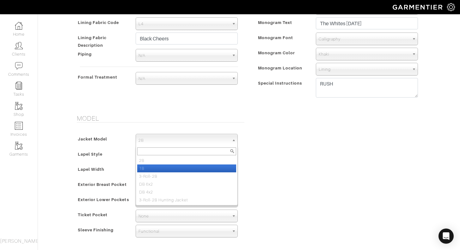
click at [163, 170] on li "1B" at bounding box center [186, 169] width 99 height 8
select select "14"
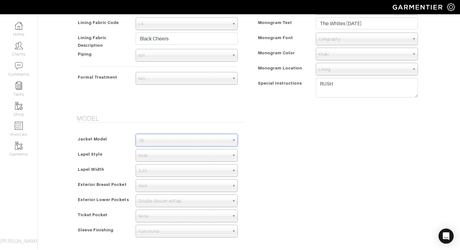
click at [266, 176] on div "Model Jacket Model 2B 1B 3-Roll-2B DB 6x2 DB 4x2 3-Roll-2B Hunting Jacket 1B 2B…" at bounding box center [249, 181] width 360 height 132
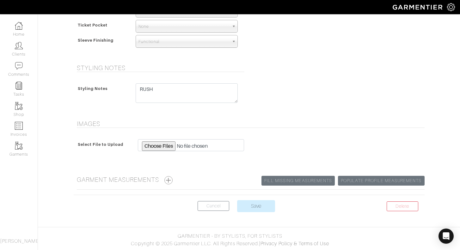
scroll to position [466, 0]
click at [268, 206] on input "Save" at bounding box center [256, 206] width 38 height 12
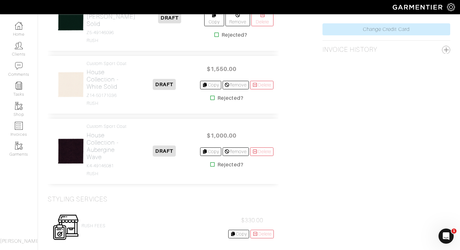
scroll to position [396, 0]
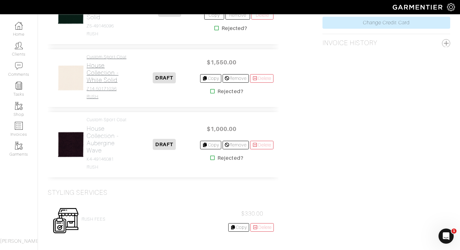
click at [95, 79] on h2 "House Collection - White Solid" at bounding box center [108, 73] width 42 height 22
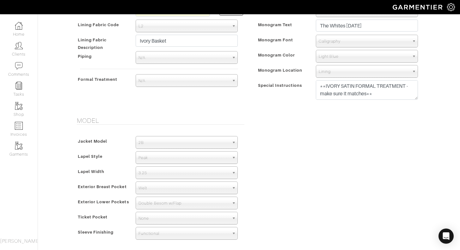
scroll to position [289, 0]
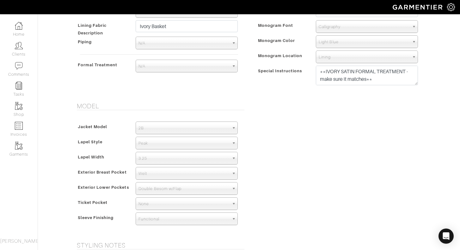
click at [228, 129] on span "2B" at bounding box center [183, 128] width 91 height 13
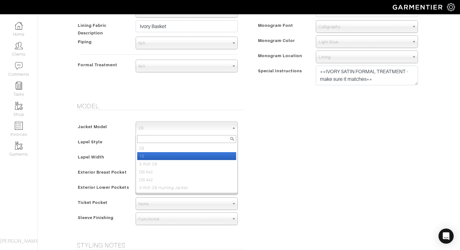
click at [210, 154] on li "1B" at bounding box center [186, 156] width 99 height 8
select select "14"
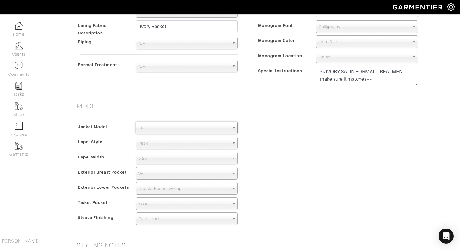
click at [275, 147] on div "Model Jacket Model 2B 1B 3-Roll-2B DB 6x2 DB 4x2 3-Roll-2B Hunting Jacket 1B 2B…" at bounding box center [249, 168] width 360 height 132
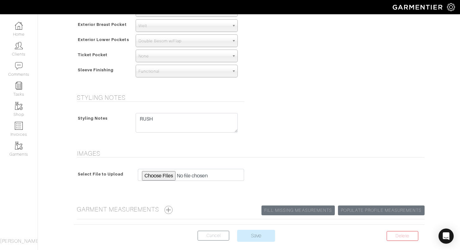
scroll to position [440, 0]
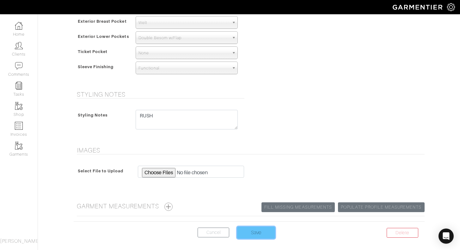
click at [257, 235] on input "Save" at bounding box center [256, 233] width 38 height 12
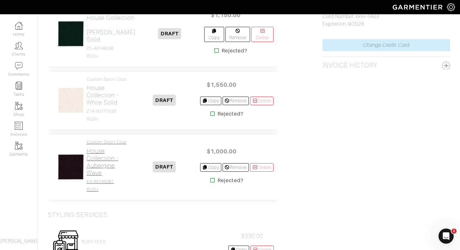
click at [109, 172] on h2 "House Collection - Aubergine Wave" at bounding box center [108, 162] width 42 height 29
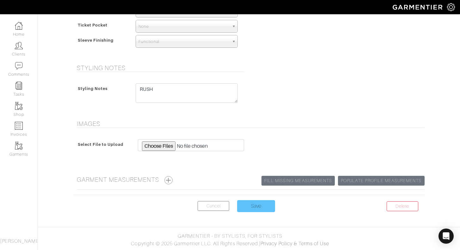
scroll to position [466, 0]
click at [264, 206] on input "Save" at bounding box center [256, 206] width 38 height 12
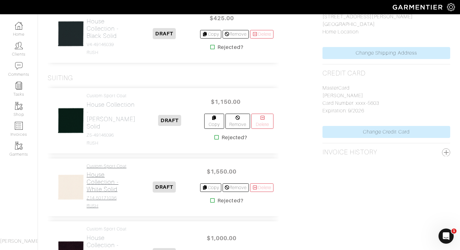
scroll to position [289, 0]
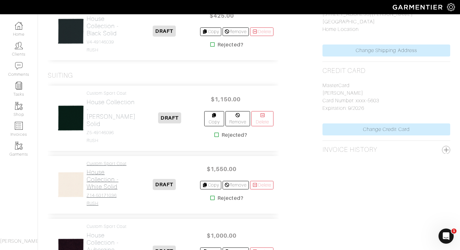
click at [105, 190] on h2 "House Collection - White Solid" at bounding box center [108, 180] width 42 height 22
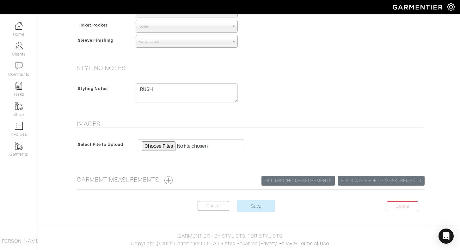
scroll to position [466, 0]
click at [257, 209] on input "Save" at bounding box center [256, 206] width 38 height 12
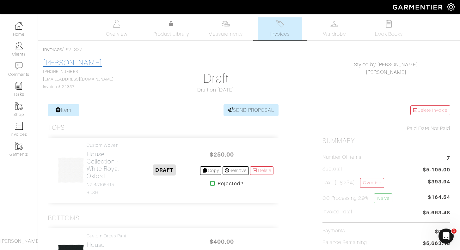
click at [67, 64] on link "[PERSON_NAME]" at bounding box center [72, 63] width 59 height 8
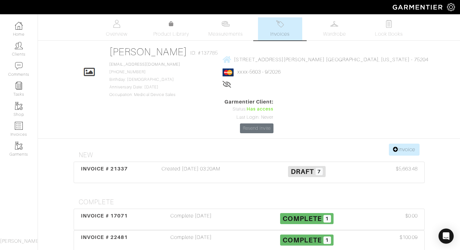
click at [166, 67] on div "Austin White ID: #137785 styledbykelsey20@gmail.com 817-715-5510 Birthday: Dec …" at bounding box center [165, 72] width 112 height 52
click at [166, 66] on link "styledbykelsey20@gmail.com" at bounding box center [144, 64] width 71 height 4
click at [120, 28] on link "Overview" at bounding box center [116, 28] width 44 height 23
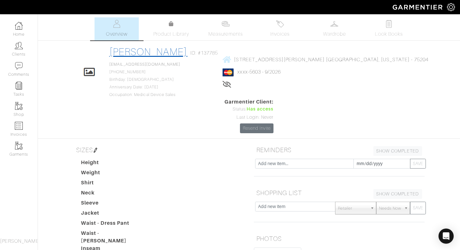
click at [176, 51] on link "[PERSON_NAME]" at bounding box center [148, 51] width 78 height 11
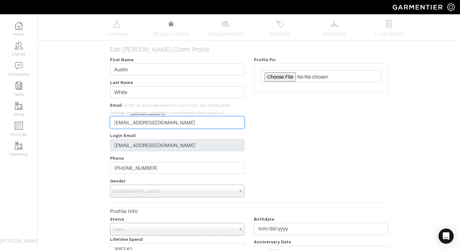
click at [135, 124] on input "styledbykelsey20@gmail.com" at bounding box center [177, 123] width 134 height 12
type input "[EMAIL_ADDRESS][DOMAIN_NAME]"
click at [270, 147] on div "Profile Pic" at bounding box center [321, 127] width 144 height 142
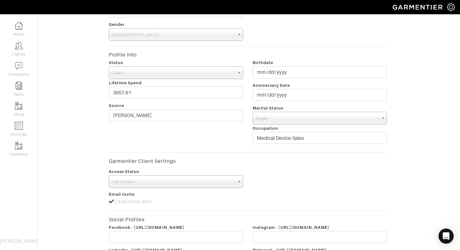
scroll to position [157, 2]
click at [300, 118] on span "Single" at bounding box center [316, 118] width 123 height 13
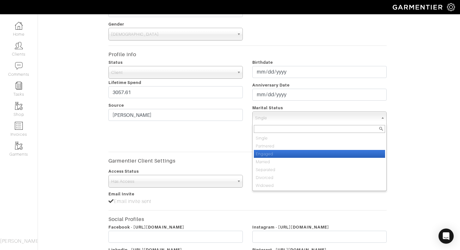
click at [283, 151] on li "Engaged" at bounding box center [319, 154] width 131 height 8
select select "Engaged"
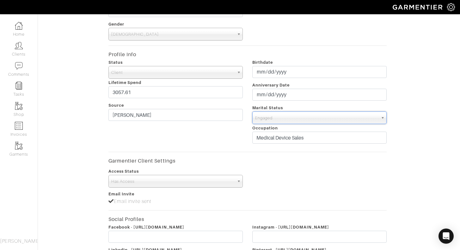
click at [195, 130] on div "Status Client Prospect Inactive Client Lifetime Spend 3057.61 Source Kelsey" at bounding box center [176, 102] width 144 height 88
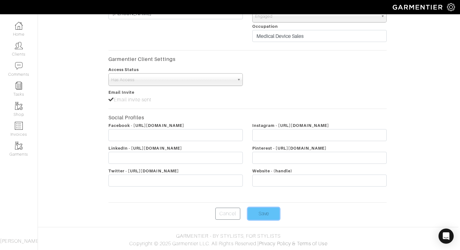
scroll to position [259, 2]
click at [269, 214] on input "Save" at bounding box center [264, 214] width 32 height 12
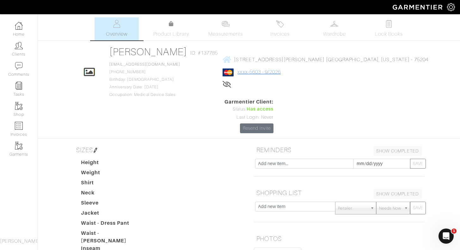
click at [280, 71] on link "xxxx-5603 - 9/2026" at bounding box center [258, 72] width 43 height 6
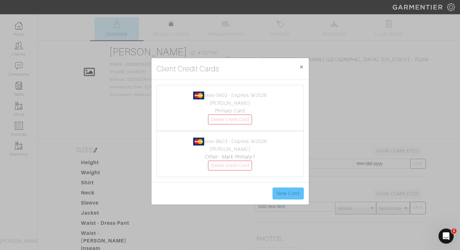
click at [285, 195] on link "New Card" at bounding box center [287, 194] width 31 height 12
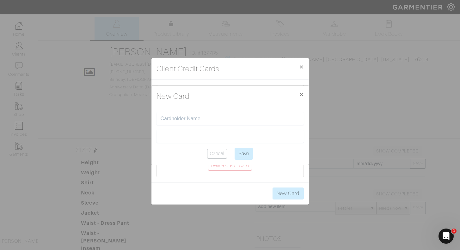
click at [208, 119] on input "text" at bounding box center [229, 119] width 139 height 6
type input "[PERSON_NAME]"
click at [248, 154] on input "Save" at bounding box center [243, 154] width 18 height 12
type input "Saving..."
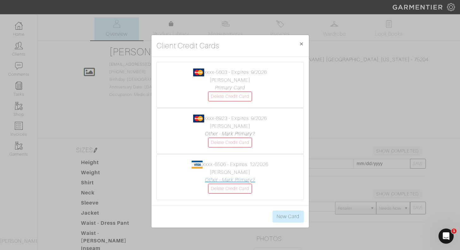
click at [232, 180] on link "Other - Mark Primary?" at bounding box center [230, 180] width 50 height 6
click at [300, 44] on span "×" at bounding box center [301, 43] width 5 height 9
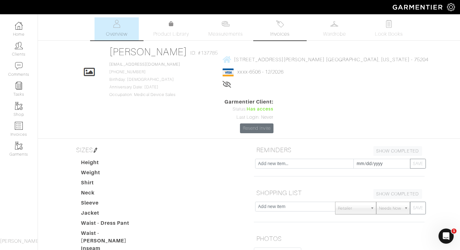
click at [274, 29] on link "Invoices" at bounding box center [280, 28] width 44 height 23
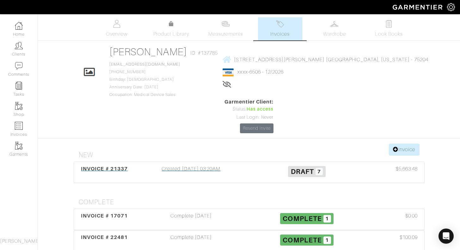
click at [176, 165] on div "Created [DATE] 03:20AM" at bounding box center [191, 172] width 116 height 15
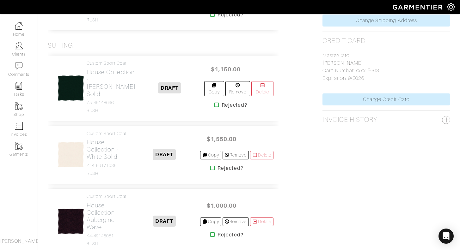
scroll to position [321, 0]
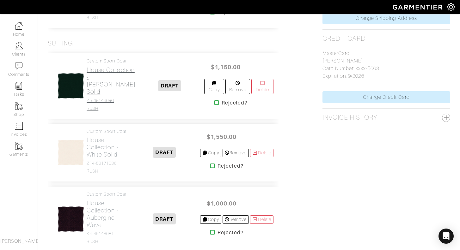
click at [104, 94] on h2 "House Collection - [PERSON_NAME] Solid" at bounding box center [111, 80] width 49 height 29
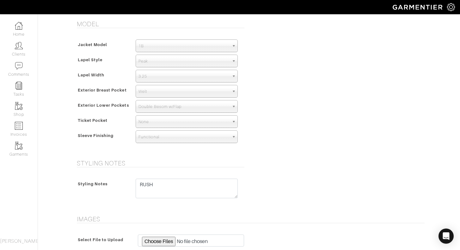
scroll to position [371, 0]
click at [162, 74] on span "3.25" at bounding box center [183, 76] width 91 height 13
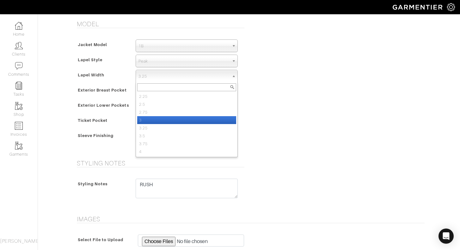
click at [160, 122] on li "3" at bounding box center [186, 120] width 99 height 8
select select "3"
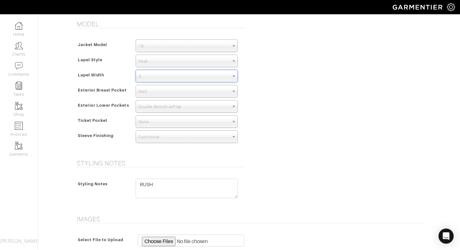
click at [277, 119] on div "Model Jacket Model 2B 1B 3-Roll-2B DB 6x2 DB 4x2 3-Roll-2B Hunting Jacket 1B La…" at bounding box center [249, 86] width 360 height 132
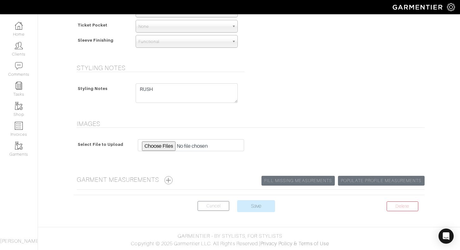
scroll to position [466, 0]
click at [258, 207] on input "Save" at bounding box center [256, 206] width 38 height 12
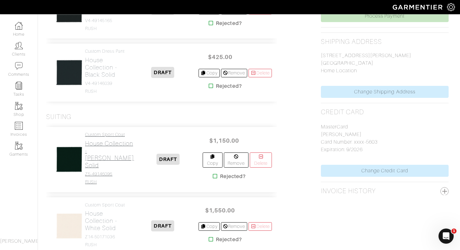
scroll to position [307, 2]
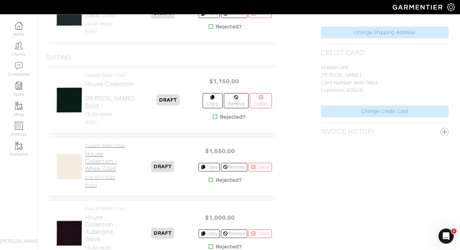
click at [100, 172] on h2 "House Collection - White Solid" at bounding box center [106, 162] width 42 height 22
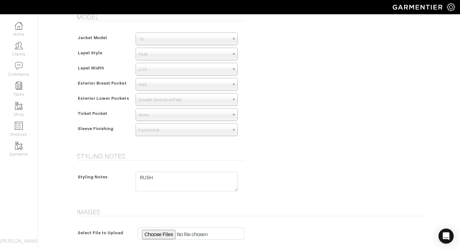
scroll to position [378, 0]
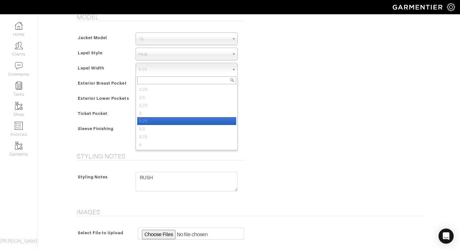
click at [159, 68] on span "3.25" at bounding box center [183, 69] width 91 height 13
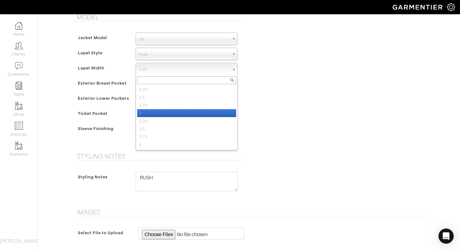
click at [155, 112] on li "3" at bounding box center [186, 113] width 99 height 8
select select "3"
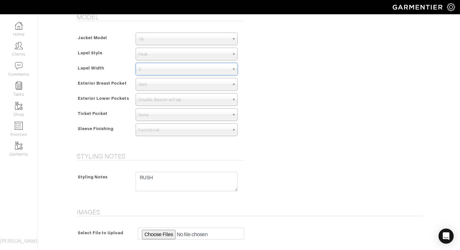
click at [257, 107] on div "Model Jacket Model 2B 1B 3-Roll-2B DB 6x2 DB 4x2 3-Roll-2B Hunting Jacket 1B La…" at bounding box center [249, 79] width 360 height 132
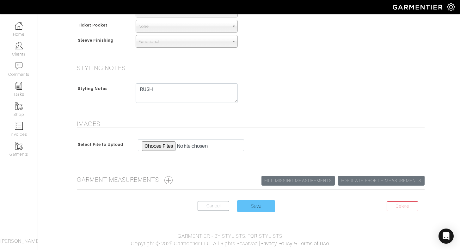
scroll to position [466, 0]
click at [255, 202] on input "Save" at bounding box center [256, 206] width 38 height 12
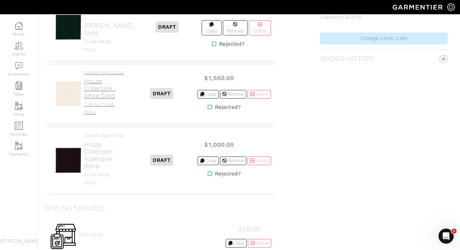
scroll to position [388, 3]
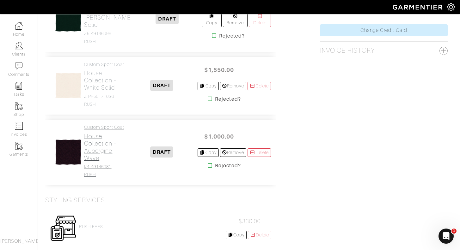
click at [100, 162] on h2 "House Collection - Aubergine Wave" at bounding box center [105, 147] width 42 height 29
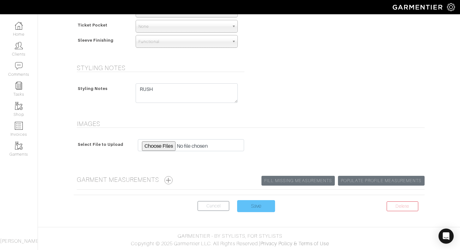
scroll to position [466, 0]
click at [258, 208] on input "Save" at bounding box center [256, 206] width 38 height 12
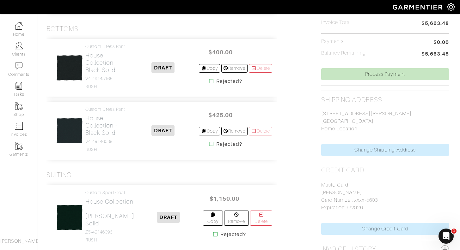
scroll to position [204, 1]
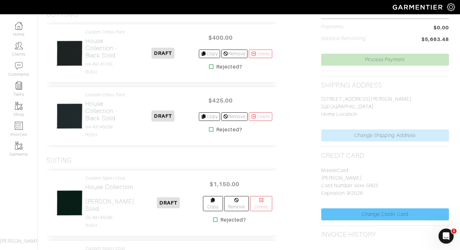
click at [357, 216] on link "Change Credit Card" at bounding box center [385, 214] width 128 height 12
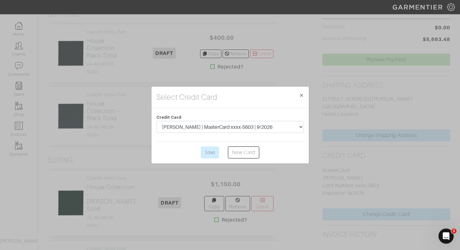
scroll to position [204, 0]
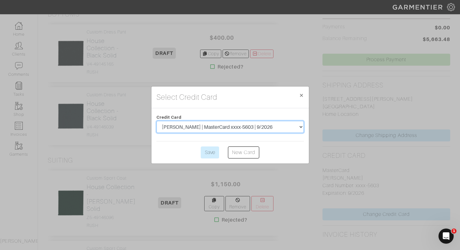
select select "5565"
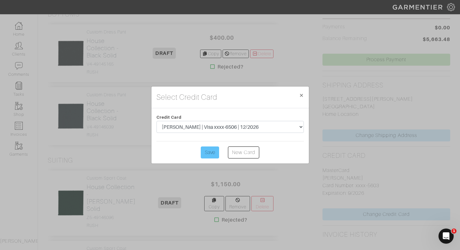
click at [210, 154] on input "Save" at bounding box center [210, 153] width 18 height 12
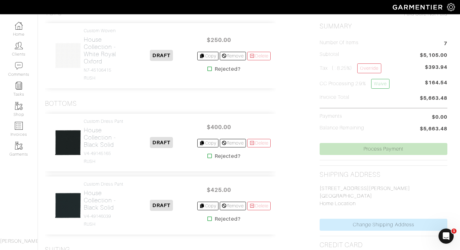
scroll to position [116, 3]
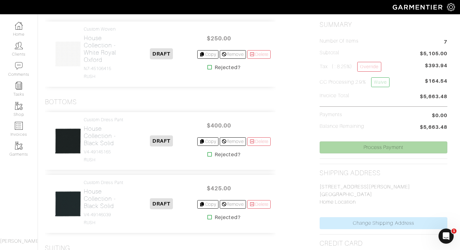
click at [380, 148] on link "Process Payment" at bounding box center [383, 148] width 128 height 12
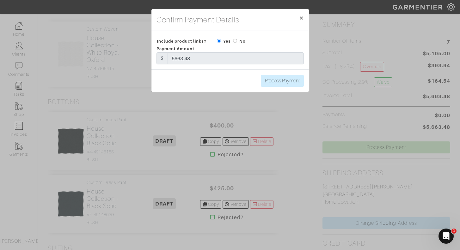
click at [302, 18] on span "×" at bounding box center [301, 18] width 5 height 9
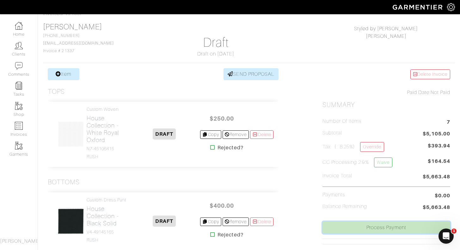
scroll to position [52, 0]
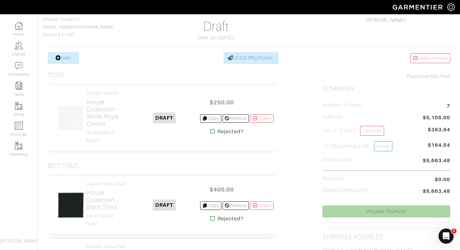
click at [375, 214] on link "Process Payment" at bounding box center [386, 212] width 128 height 12
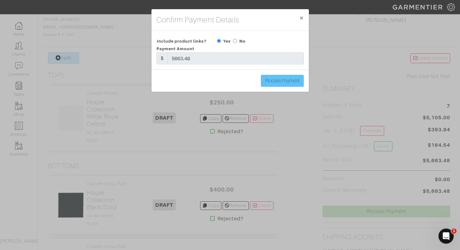
click at [280, 76] on input "Process Payment" at bounding box center [282, 81] width 43 height 12
type input "Process Payment"
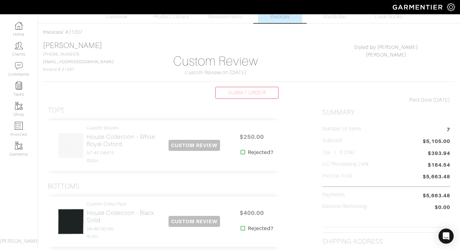
scroll to position [22, 0]
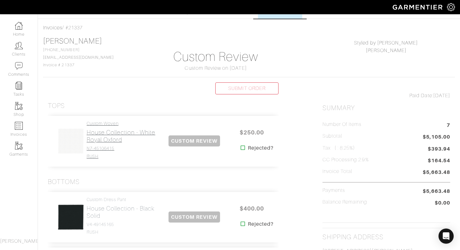
click at [107, 132] on h2 "House Collection - White Royal Oxford" at bounding box center [123, 136] width 72 height 15
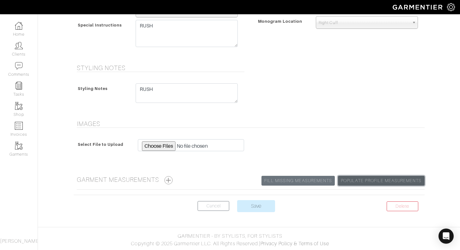
scroll to position [318, 0]
click at [378, 179] on link "Populate Profile Measurements" at bounding box center [381, 181] width 86 height 10
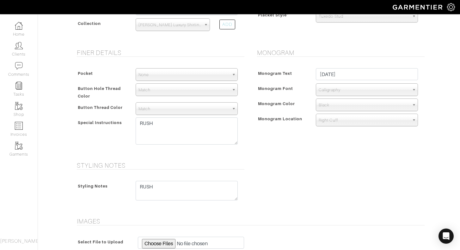
scroll to position [305, 0]
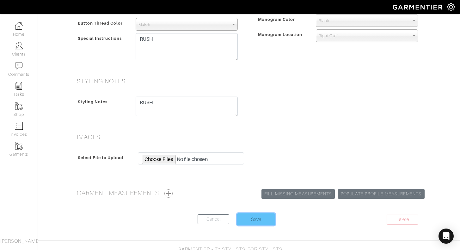
click at [264, 222] on input "Save" at bounding box center [256, 220] width 38 height 12
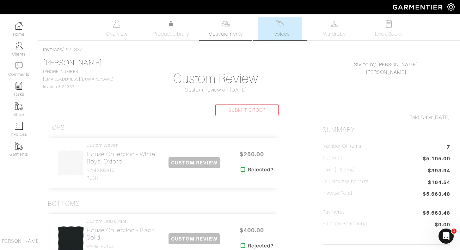
click at [233, 25] on link "Measurements" at bounding box center [225, 28] width 45 height 23
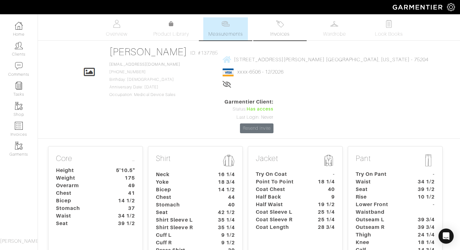
click at [281, 33] on span "Invoices" at bounding box center [279, 34] width 19 height 8
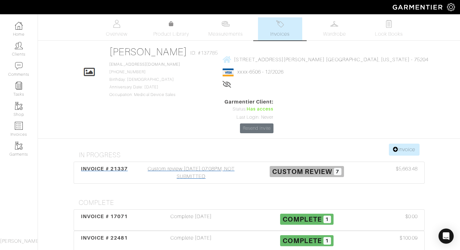
click at [198, 165] on div "Custom review [DATE] 07:08PM, NOT SUBMITTED" at bounding box center [191, 172] width 116 height 15
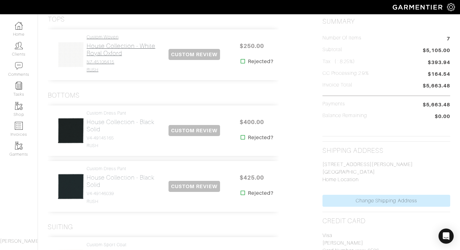
scroll to position [114, 0]
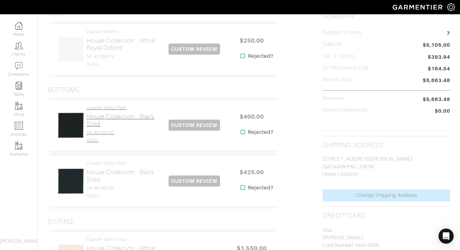
click at [113, 118] on h2 "House Collection - Black Solid" at bounding box center [123, 120] width 72 height 15
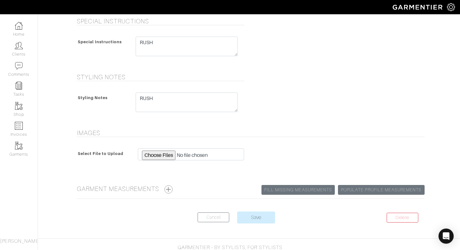
scroll to position [288, 0]
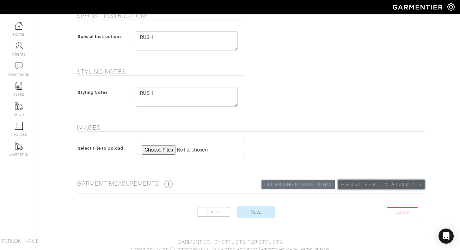
click at [382, 186] on link "Populate Profile Measurements" at bounding box center [381, 185] width 86 height 10
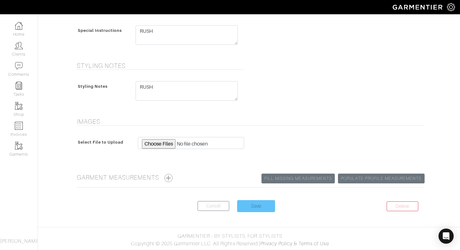
scroll to position [294, 0]
click at [266, 206] on input "Save" at bounding box center [256, 206] width 38 height 12
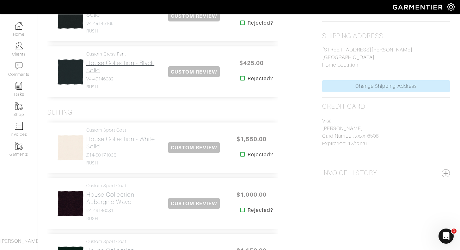
scroll to position [224, 0]
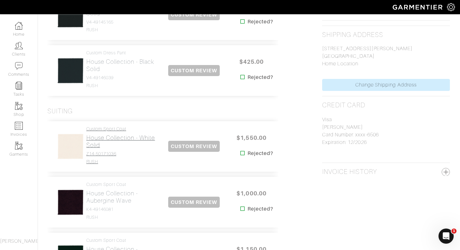
click at [115, 137] on h2 "House Collection - White Solid" at bounding box center [122, 141] width 72 height 15
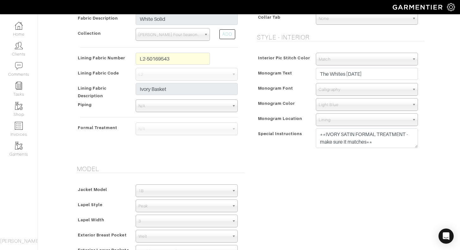
scroll to position [231, 0]
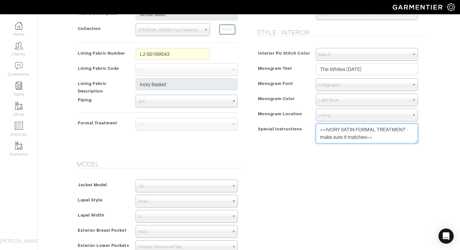
click at [407, 131] on textarea "**IVORY SATIN FORMAL TREATMENT - make sure it matches** RUSH ORDER!" at bounding box center [367, 134] width 102 height 20
click at [351, 159] on form "See Custom Models & Style Options Swatch & Detail Images Price $ 1550.00 Fabric…" at bounding box center [249, 133] width 351 height 643
click at [325, 130] on textarea "**IVORY SATIN FORMAL TREATMENT - make sure it matches** RUSH ORDER!" at bounding box center [367, 134] width 102 height 20
click at [394, 138] on textarea "**IVORY SATIN FORMAL TREATMENT - make sure it matches** RUSH ORDER!" at bounding box center [367, 134] width 102 height 20
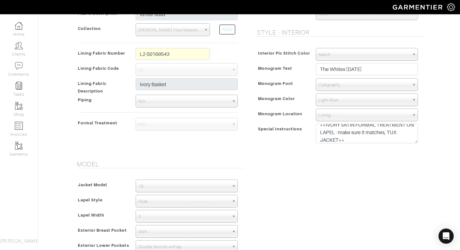
click at [344, 168] on div "Model Jacket Model 2B 1B 3-Roll-2B DB 6x2 DB 4x2 3-Roll-2B Hunting Jacket 1B La…" at bounding box center [249, 226] width 360 height 132
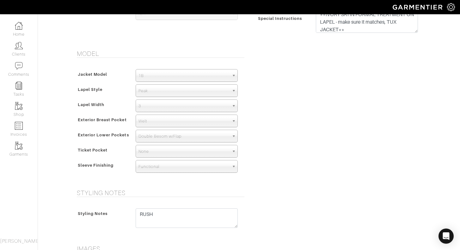
scroll to position [341, 0]
click at [188, 136] on span "Double Besom w/Flap" at bounding box center [183, 136] width 91 height 13
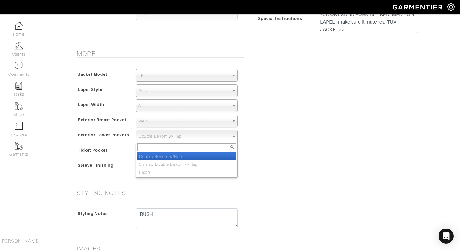
click at [289, 145] on div "Model Jacket Model 2B 1B 3-Roll-2B DB 6x2 DB 4x2 3-Roll-2B Hunting Jacket 1B La…" at bounding box center [249, 116] width 360 height 132
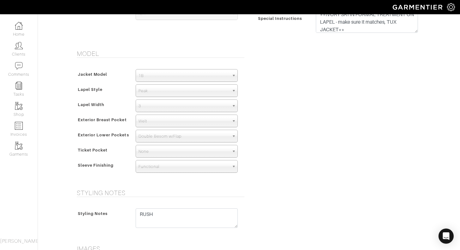
scroll to position [331, 0]
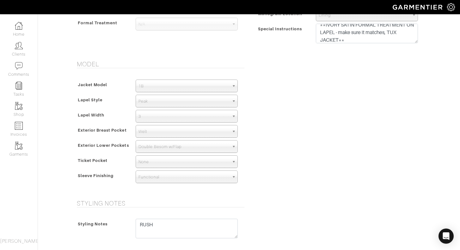
click at [226, 82] on span "1B" at bounding box center [183, 86] width 91 height 13
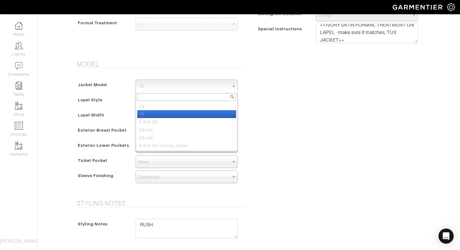
click at [271, 97] on div "Model Jacket Model 2B 1B 3-Roll-2B DB 6x2 DB 4x2 3-Roll-2B Hunting Jacket 1B 2B…" at bounding box center [249, 126] width 360 height 132
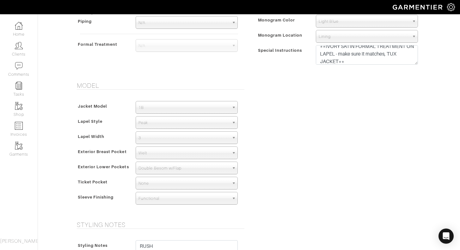
scroll to position [278, 0]
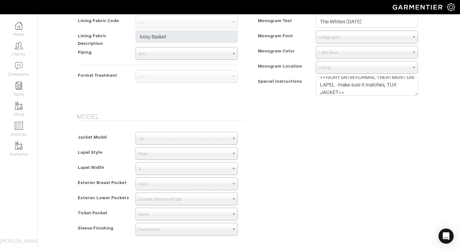
click at [174, 81] on span "N/A" at bounding box center [183, 76] width 91 height 13
click at [362, 90] on textarea "**IVORY SATIN FORMAL TREATMENT - make sure it matches** RUSH ORDER!" at bounding box center [367, 86] width 102 height 20
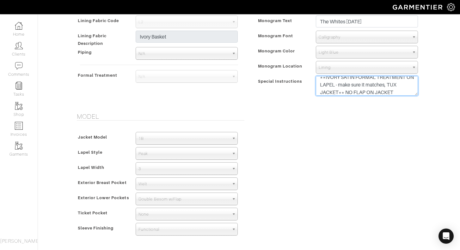
click at [395, 87] on textarea "**IVORY SATIN FORMAL TREATMENT - make sure it matches** RUSH ORDER!" at bounding box center [367, 86] width 102 height 20
click at [362, 93] on textarea "**IVORY SATIN FORMAL TREATMENT - make sure it matches** RUSH ORDER!" at bounding box center [367, 86] width 102 height 20
click at [410, 94] on textarea "**IVORY SATIN FORMAL TREATMENT - make sure it matches** RUSH ORDER!" at bounding box center [367, 86] width 102 height 20
type textarea "**IVORY SATIN FORMAL TREATMENT ON LAPEL - make sure it matches** **TUX JACKET, …"
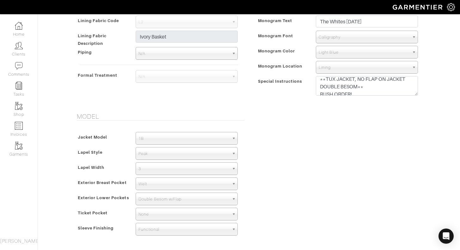
click at [178, 202] on span "Double Besom w/Flap" at bounding box center [183, 199] width 91 height 13
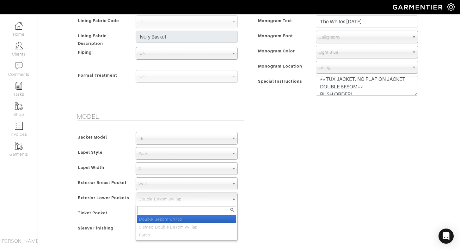
click at [262, 201] on div "Model Jacket Model 2B 1B 3-Roll-2B DB 6x2 DB 4x2 3-Roll-2B Hunting Jacket 1B 2B…" at bounding box center [249, 179] width 360 height 132
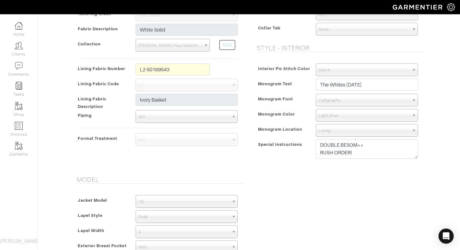
scroll to position [9, 0]
click at [318, 168] on form "See Custom Models & Style Options Swatch & Detail Images Price $ 1550.00 Fabric…" at bounding box center [249, 149] width 351 height 643
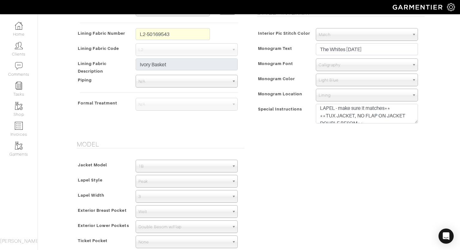
click at [218, 225] on span "Double Besom w/Flap" at bounding box center [183, 227] width 91 height 13
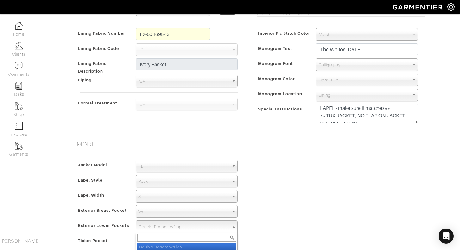
click at [284, 213] on div "Model Jacket Model 2B 1B 3-Roll-2B DB 6x2 DB 4x2 3-Roll-2B Hunting Jacket 1B 2B…" at bounding box center [249, 207] width 360 height 132
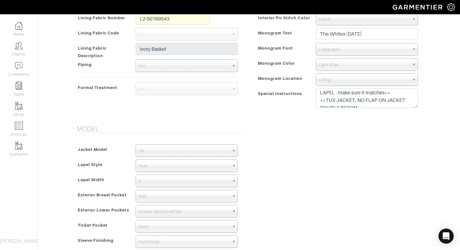
scroll to position [269, 0]
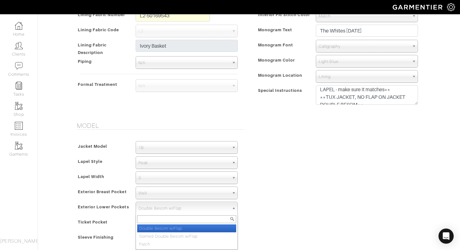
click at [213, 208] on span "Double Besom w/Flap" at bounding box center [183, 208] width 91 height 13
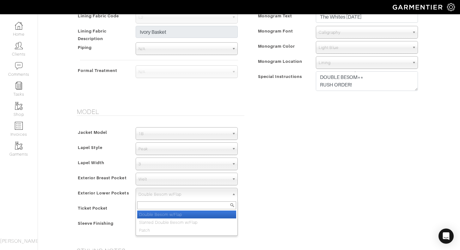
scroll to position [23, 0]
click at [351, 114] on div "Model Jacket Model 2B 1B 3-Roll-2B DB 6x2 DB 4x2 3-Roll-2B Hunting Jacket 1B 2B…" at bounding box center [249, 174] width 360 height 132
click at [210, 192] on span "Double Besom w/Flap" at bounding box center [183, 194] width 91 height 13
click at [196, 197] on span "Double Besom w/Flap" at bounding box center [183, 194] width 91 height 13
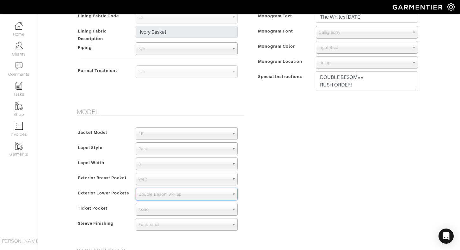
click at [196, 197] on span "Double Besom w/Flap" at bounding box center [183, 194] width 91 height 13
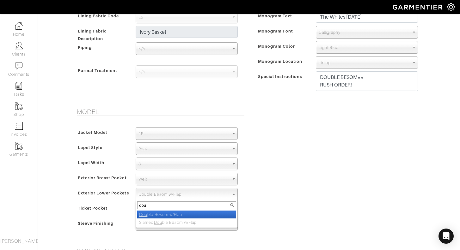
type input "dou"
click at [295, 181] on div "Model Jacket Model 2B 1B 3-Roll-2B DB 6x2 DB 4x2 3-Roll-2B Hunting Jacket 1B 2B…" at bounding box center [249, 174] width 360 height 132
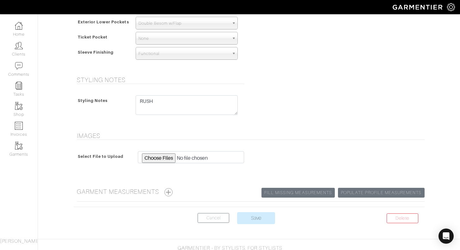
scroll to position [458, 0]
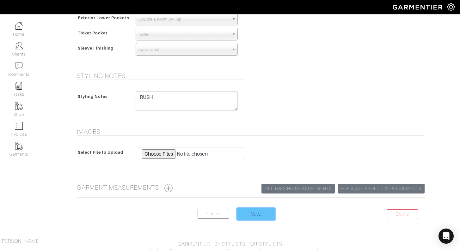
click at [263, 217] on input "Save" at bounding box center [256, 214] width 38 height 12
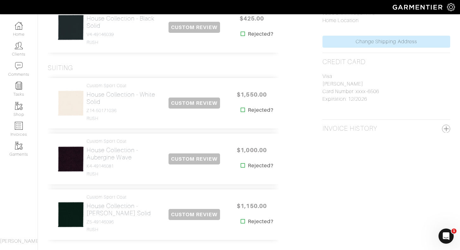
scroll to position [269, 0]
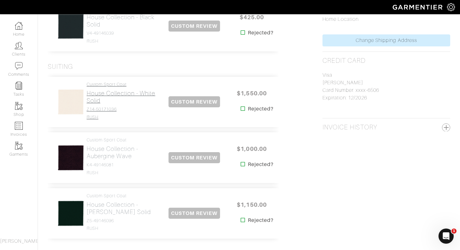
click at [96, 107] on h4 "Z14-50171036" at bounding box center [123, 109] width 72 height 5
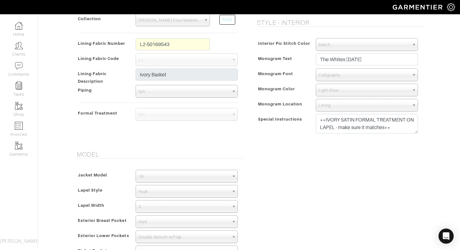
scroll to position [244, 0]
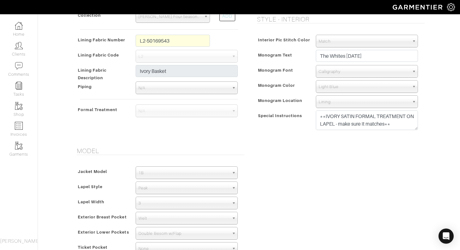
click at [172, 187] on span "Peak" at bounding box center [183, 188] width 91 height 13
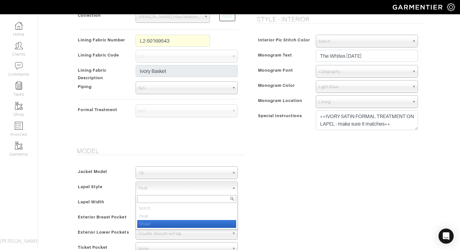
click at [162, 223] on li "Shawl" at bounding box center [186, 224] width 99 height 8
select select "Shawl"
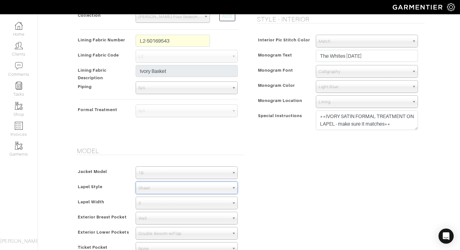
click at [112, 204] on div "Lapel Width" at bounding box center [103, 203] width 56 height 11
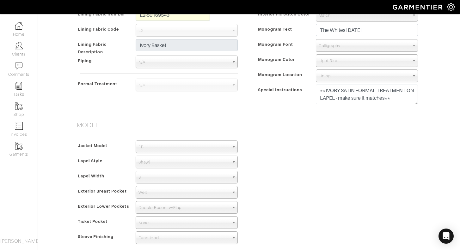
scroll to position [280, 0]
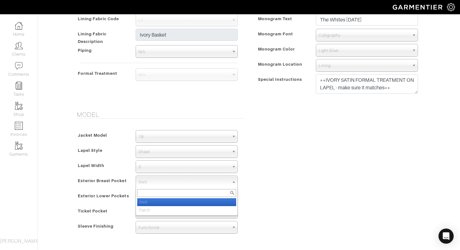
click at [159, 185] on span "Welt" at bounding box center [183, 182] width 91 height 13
click at [267, 184] on div "Model Jacket Model 2B 1B 3-Roll-2B DB 6x2 DB 4x2 3-Roll-2B Hunting Jacket 1B La…" at bounding box center [249, 177] width 360 height 132
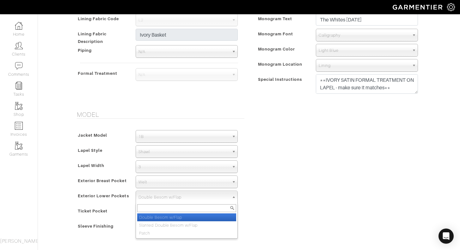
click at [197, 200] on span "Double Besom w/Flap" at bounding box center [183, 197] width 91 height 13
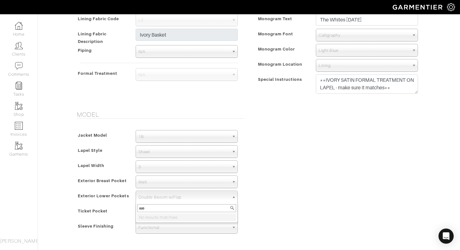
type input "w"
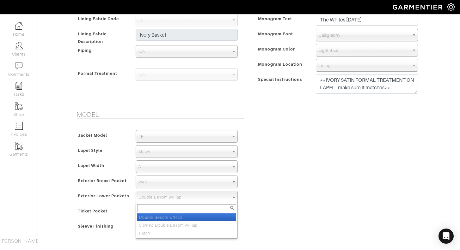
click at [265, 178] on div "Model Jacket Model 2B 1B 3-Roll-2B DB 6x2 DB 4x2 3-Roll-2B Hunting Jacket 1B La…" at bounding box center [249, 177] width 360 height 132
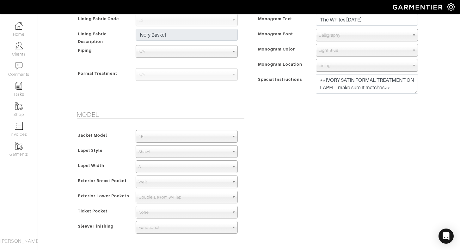
click at [188, 81] on span "N/A" at bounding box center [183, 75] width 91 height 13
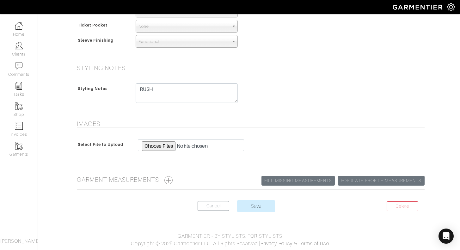
scroll to position [466, 0]
click at [259, 209] on input "Save" at bounding box center [256, 206] width 38 height 12
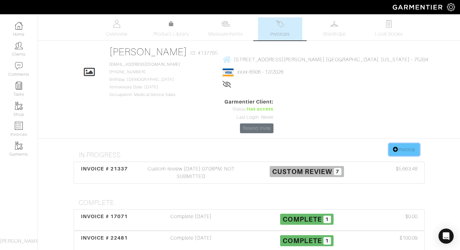
click at [401, 144] on link "Invoice" at bounding box center [404, 150] width 30 height 12
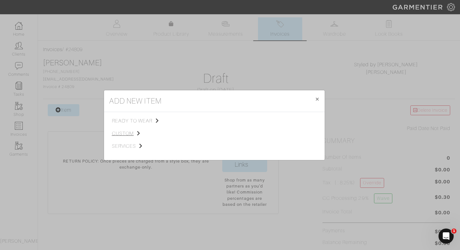
click at [128, 133] on span "custom" at bounding box center [143, 134] width 63 height 8
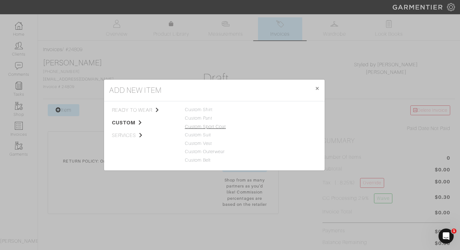
click at [206, 126] on link "Custom Sport Coat" at bounding box center [205, 126] width 41 height 5
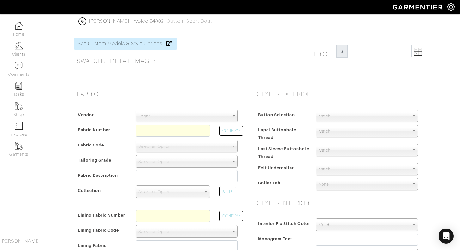
click at [159, 114] on span "Zegna" at bounding box center [183, 116] width 91 height 13
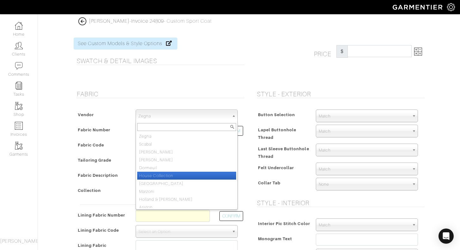
click at [166, 173] on li "House Collection" at bounding box center [186, 176] width 99 height 8
select select "75"
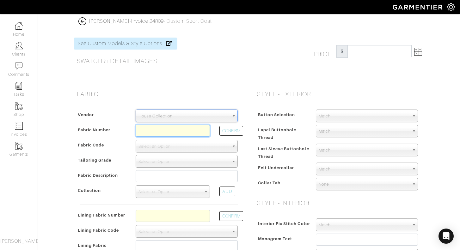
click at [157, 130] on input "text" at bounding box center [173, 131] width 74 height 12
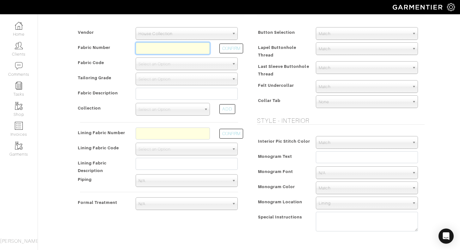
scroll to position [83, 0]
click at [168, 206] on span "N/A" at bounding box center [183, 203] width 91 height 13
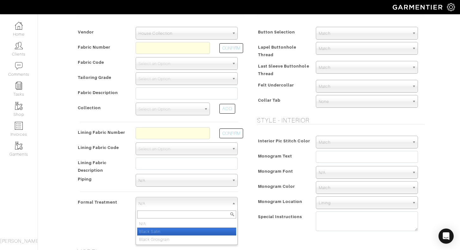
click at [163, 230] on li "Black Satin" at bounding box center [186, 232] width 99 height 8
select select "Black Satin"
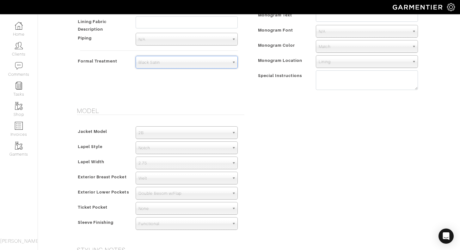
scroll to position [226, 0]
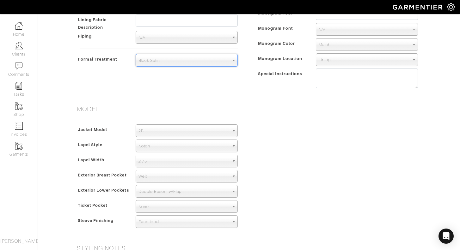
click at [184, 187] on span "Double Besom w/Flap" at bounding box center [183, 191] width 91 height 13
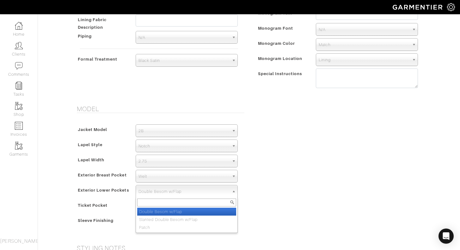
click at [281, 181] on div "Model Jacket Model 2B 1B 3-Roll-2B DB 6x2 DB 4x2 3-Roll-2B Hunting Jacket 2B La…" at bounding box center [249, 171] width 360 height 132
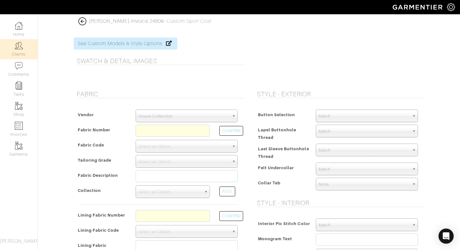
scroll to position [0, 0]
click at [20, 45] on img at bounding box center [19, 46] width 8 height 8
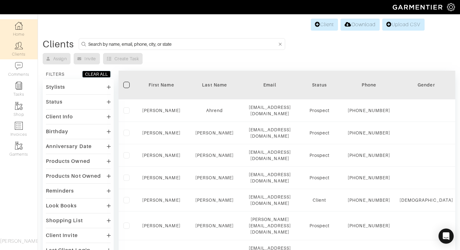
click at [17, 28] on img at bounding box center [19, 26] width 8 height 8
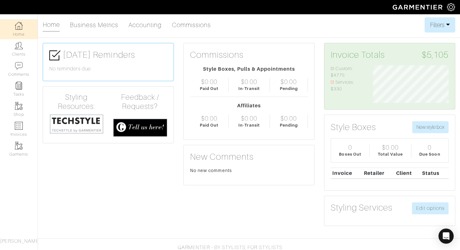
scroll to position [38, 85]
click at [21, 51] on link "Clients" at bounding box center [19, 49] width 38 height 20
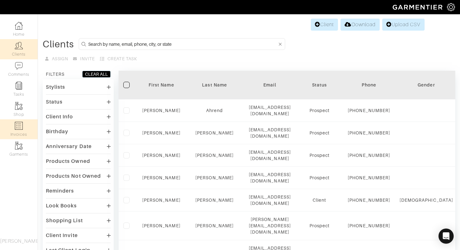
click at [22, 132] on link "Invoices" at bounding box center [19, 129] width 38 height 20
select select
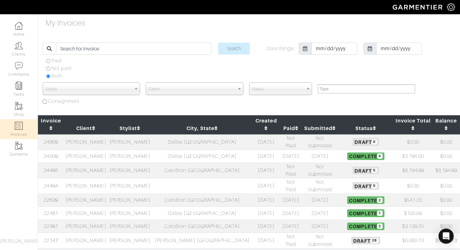
click at [98, 134] on td "[PERSON_NAME]" at bounding box center [86, 142] width 44 height 16
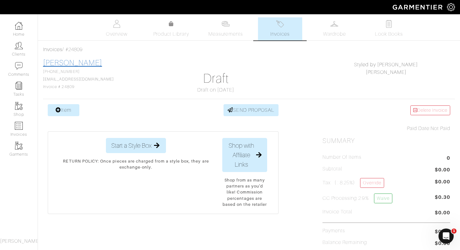
click at [71, 61] on link "[PERSON_NAME]" at bounding box center [72, 63] width 59 height 8
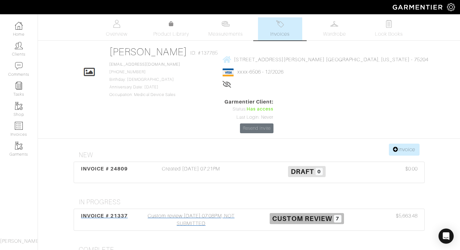
click at [173, 212] on div "Custom review [DATE] 07:08PM, NOT SUBMITTED" at bounding box center [191, 219] width 116 height 15
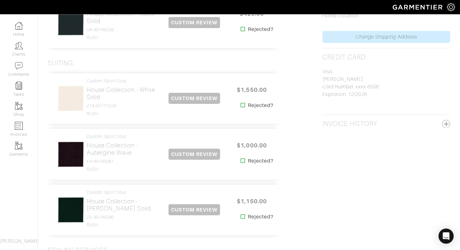
scroll to position [281, 0]
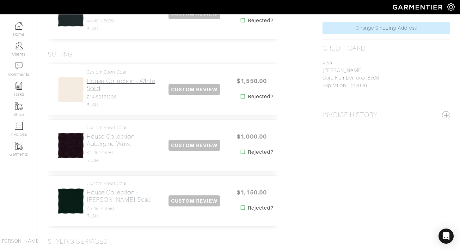
click at [111, 84] on h2 "House Collection - White Solid" at bounding box center [123, 84] width 72 height 15
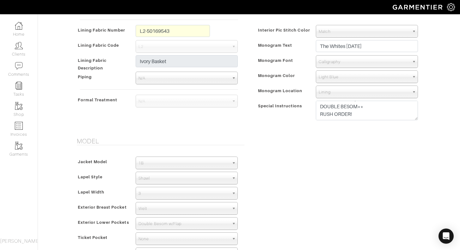
scroll to position [23, 0]
click at [339, 138] on div "Model Jacket Model 2B 1B 3-Roll-2B DB 6x2 DB 4x2 3-Roll-2B Hunting Jacket 1B La…" at bounding box center [249, 203] width 360 height 132
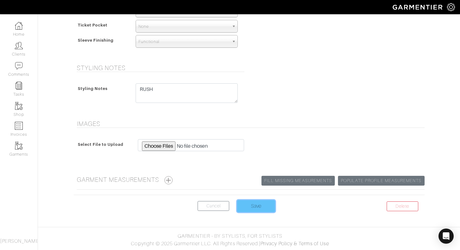
scroll to position [466, 0]
click at [266, 207] on input "Save" at bounding box center [256, 206] width 38 height 12
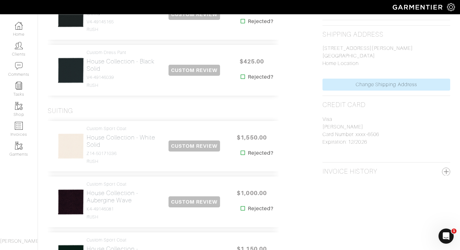
scroll to position [236, 0]
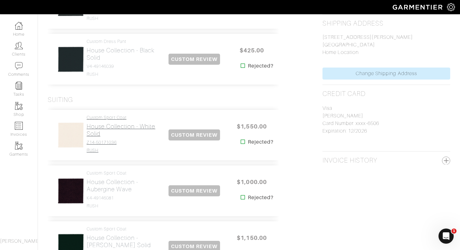
click at [101, 128] on h2 "House Collection - White Solid" at bounding box center [123, 130] width 72 height 15
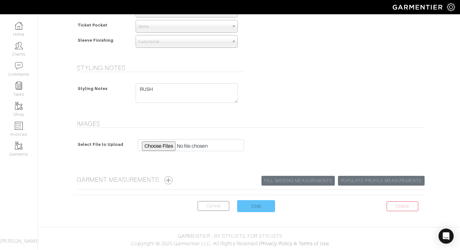
scroll to position [466, 0]
click at [259, 211] on input "Save" at bounding box center [256, 206] width 38 height 12
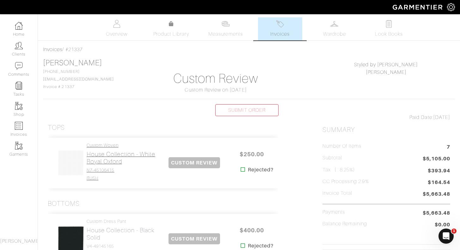
click at [101, 153] on h2 "House Collection - White Royal Oxford" at bounding box center [123, 158] width 72 height 15
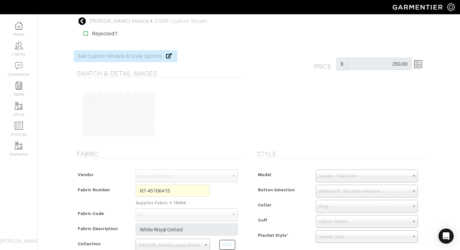
click at [81, 21] on icon at bounding box center [82, 21] width 8 height 8
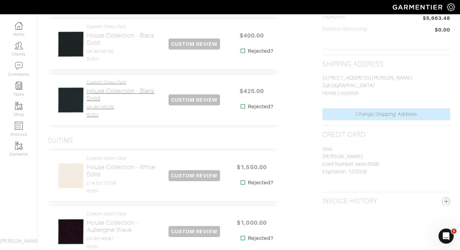
scroll to position [197, 0]
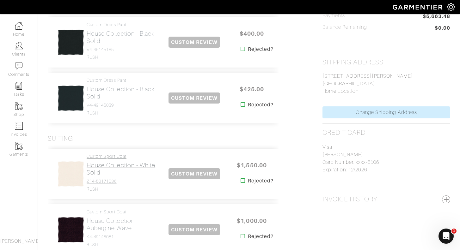
click at [123, 162] on h2 "House Collection - White Solid" at bounding box center [123, 169] width 72 height 15
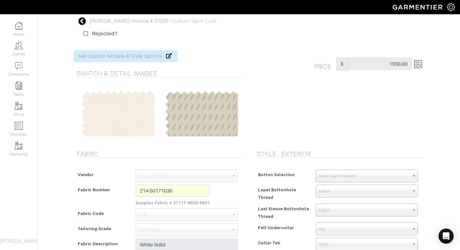
click at [82, 22] on icon at bounding box center [82, 21] width 8 height 8
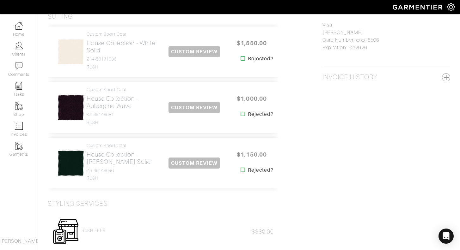
scroll to position [323, 1]
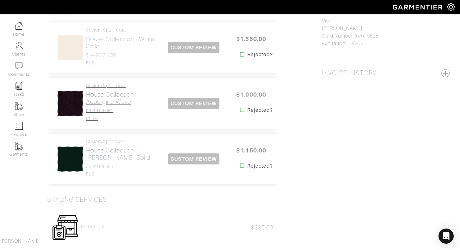
click at [109, 100] on h2 "House Collection - Aubergine Wave" at bounding box center [122, 98] width 72 height 15
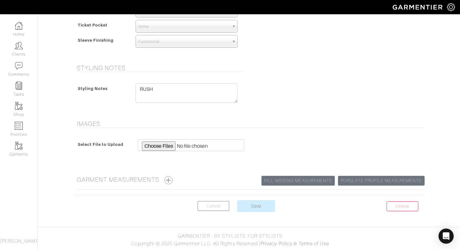
scroll to position [466, 0]
click at [265, 206] on input "Save" at bounding box center [256, 206] width 38 height 12
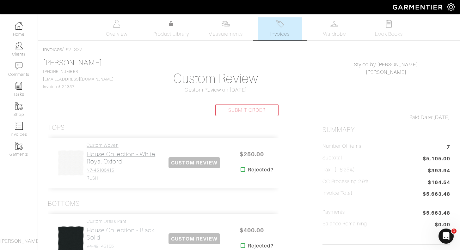
click at [116, 153] on h2 "House Collection - White Royal Oxford" at bounding box center [123, 158] width 72 height 15
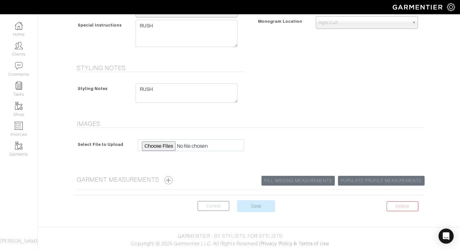
scroll to position [318, 0]
click at [265, 207] on input "Save" at bounding box center [256, 206] width 38 height 12
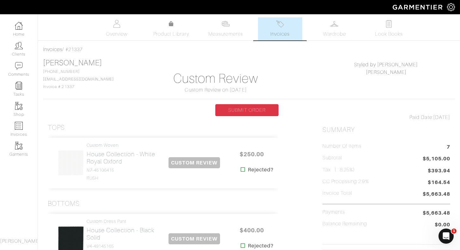
click at [253, 112] on link "SUBMIT ORDER" at bounding box center [246, 110] width 63 height 12
